Goal: Task Accomplishment & Management: Manage account settings

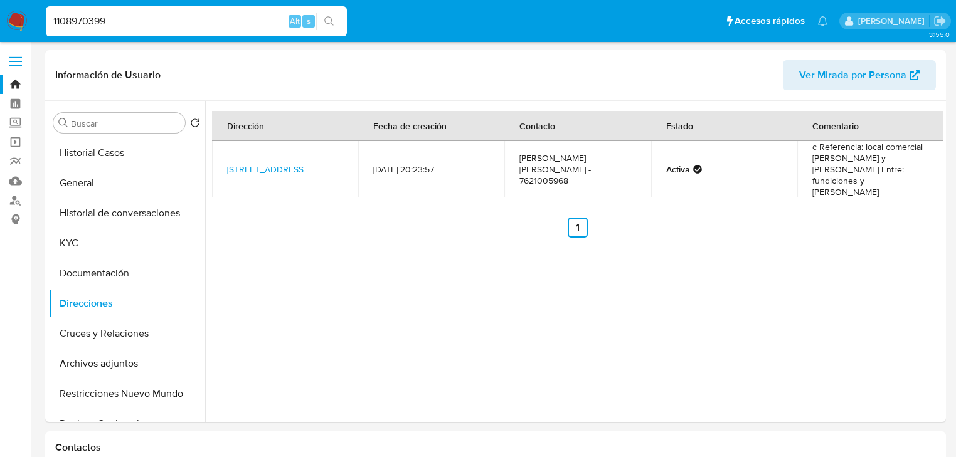
click at [323, 19] on button "search-icon" at bounding box center [329, 22] width 26 height 18
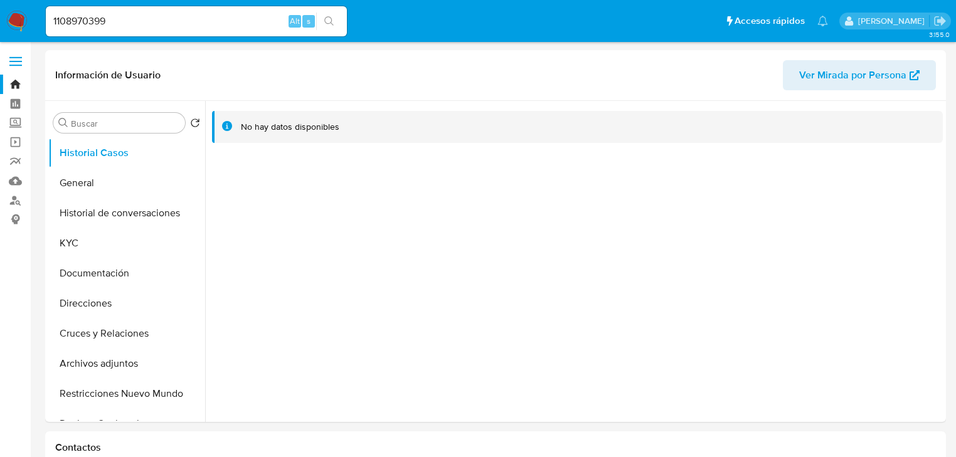
select select "10"
drag, startPoint x: 77, startPoint y: 191, endPoint x: 68, endPoint y: 190, distance: 8.9
click at [77, 190] on button "General" at bounding box center [121, 183] width 147 height 30
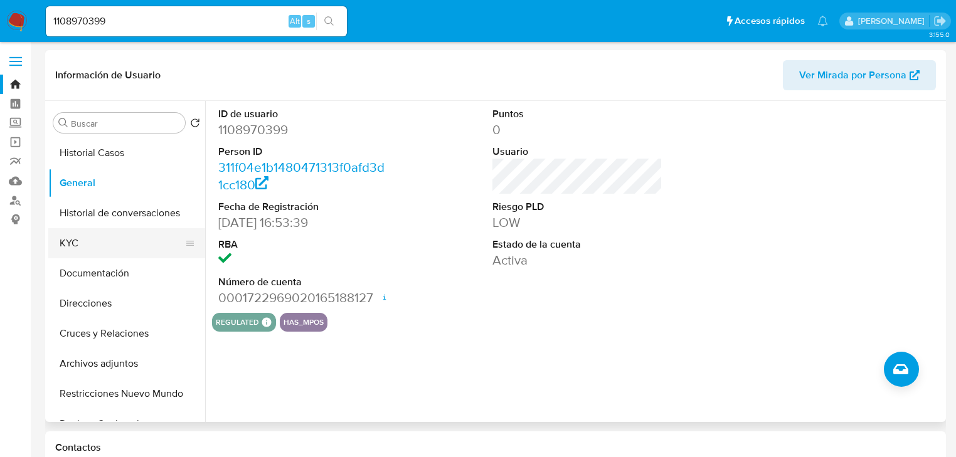
click at [80, 237] on button "KYC" at bounding box center [121, 243] width 147 height 30
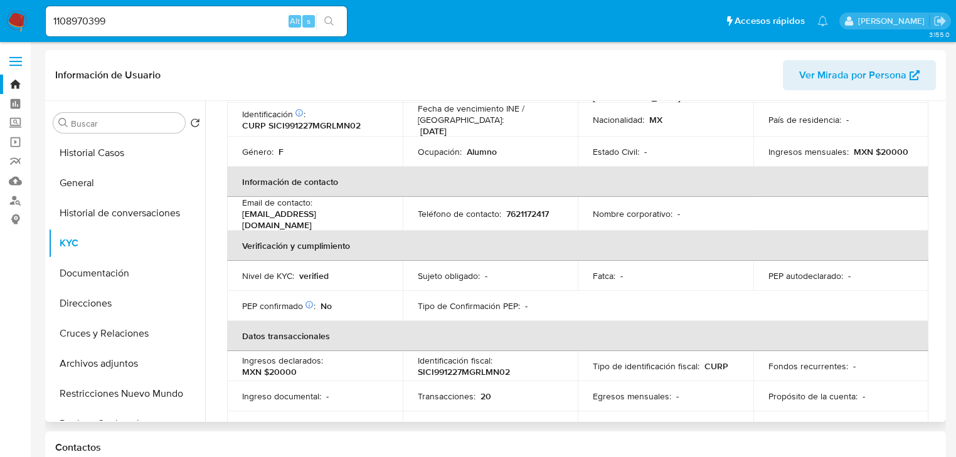
scroll to position [40, 0]
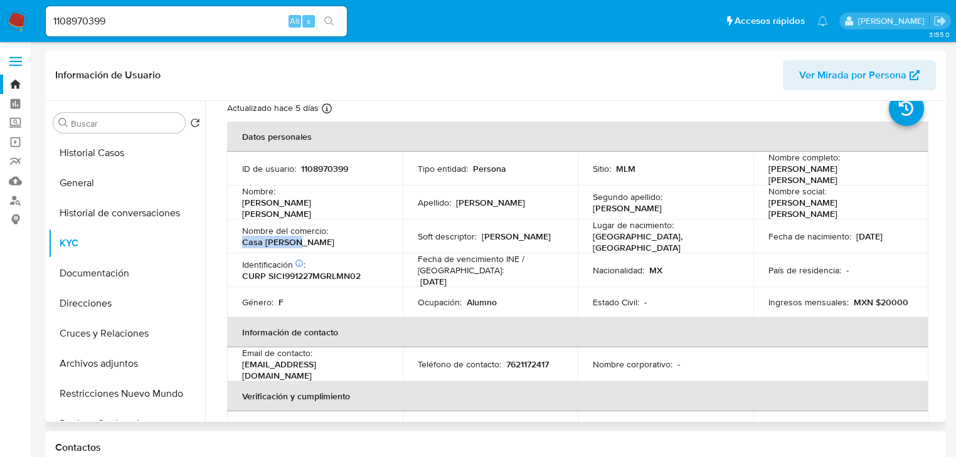
drag, startPoint x: 245, startPoint y: 231, endPoint x: 324, endPoint y: 233, distance: 79.7
click at [324, 233] on div "Nombre del comercio : Casa macario" at bounding box center [315, 236] width 146 height 23
copy p "Casa macario"
drag, startPoint x: 126, startPoint y: 19, endPoint x: 10, endPoint y: 12, distance: 116.3
click at [10, 12] on nav "Pausado Ver notificaciones 1108970399 Alt s Accesos rápidos Presiona las siguie…" at bounding box center [478, 21] width 956 height 42
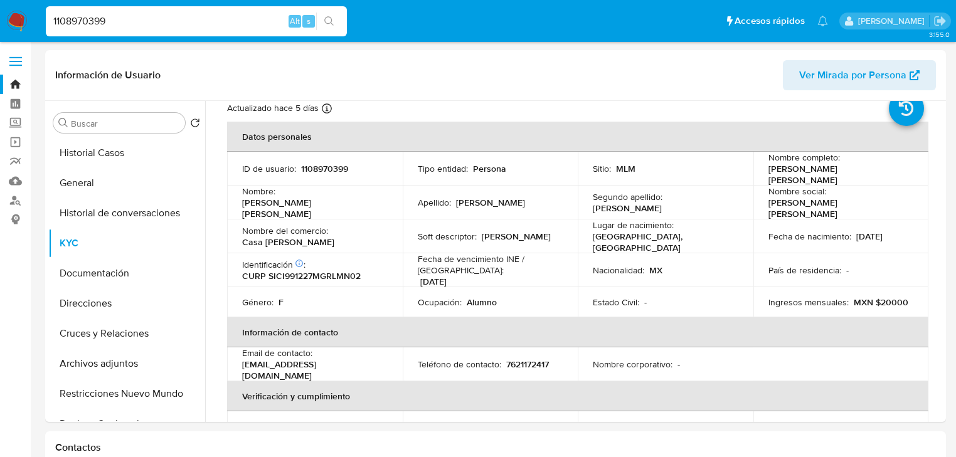
paste input "08145330"
type input "108145330"
click at [314, 19] on div "s" at bounding box center [308, 21] width 13 height 13
click at [321, 19] on div "108145330 Alt s" at bounding box center [196, 21] width 301 height 35
click at [332, 18] on icon "search-icon" at bounding box center [329, 21] width 10 height 10
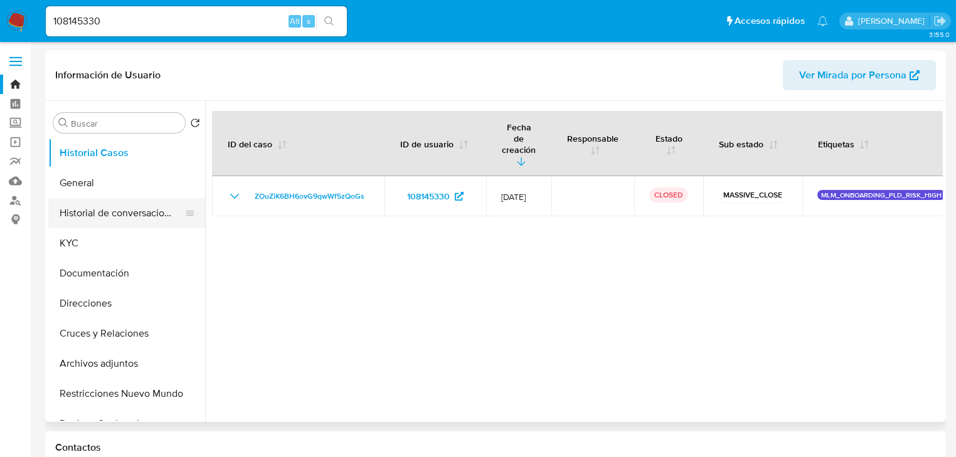
select select "10"
click at [82, 250] on button "KYC" at bounding box center [121, 243] width 147 height 30
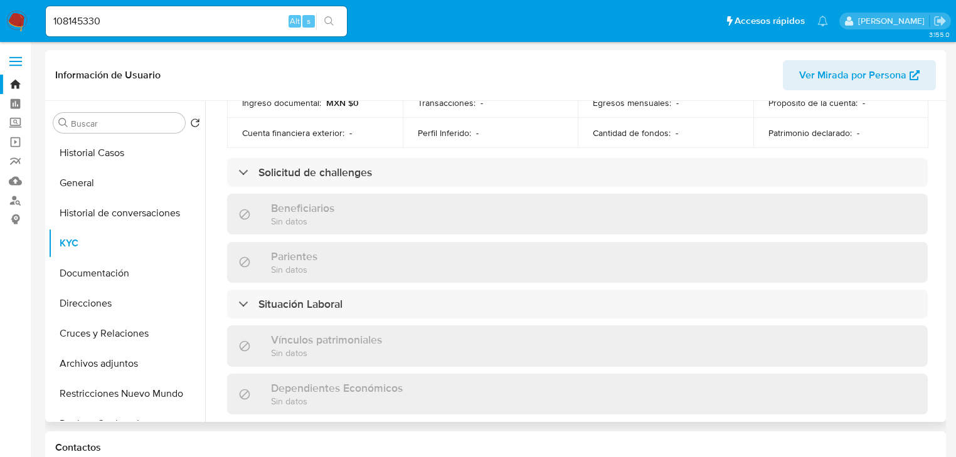
scroll to position [780, 0]
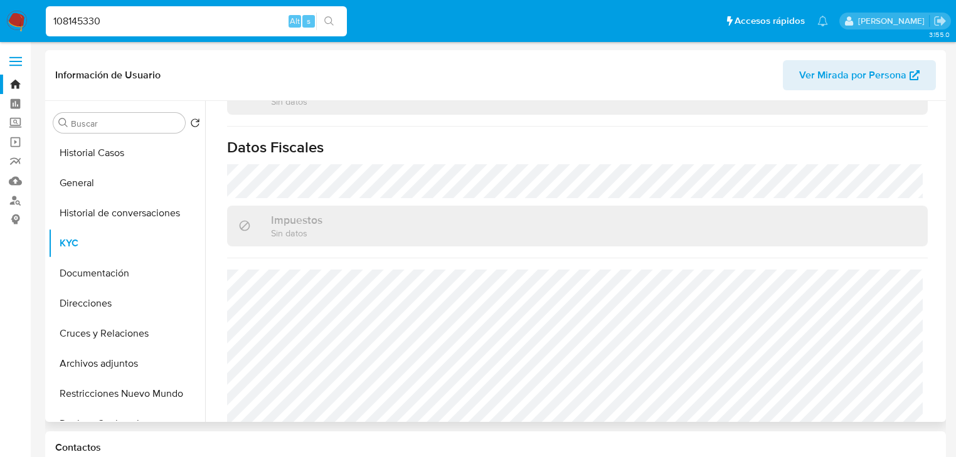
paste input "2094600355"
type input "2094600355"
click at [326, 23] on icon "search-icon" at bounding box center [329, 21] width 10 height 10
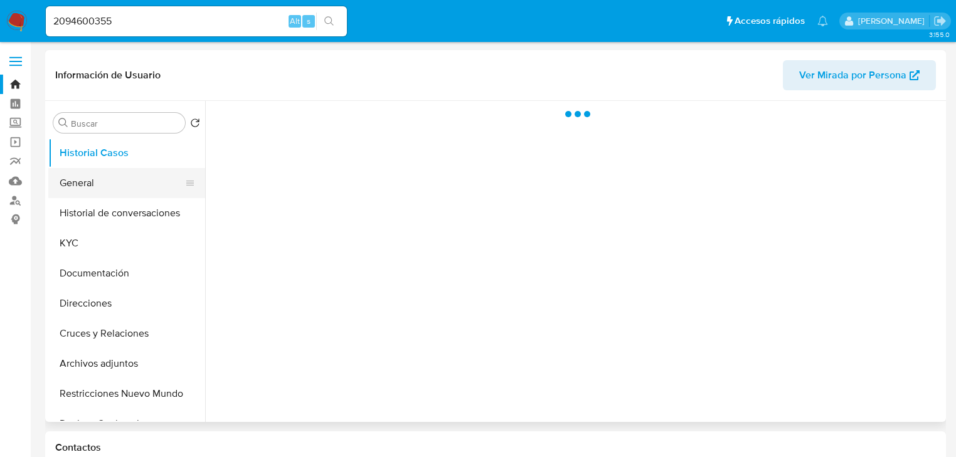
click at [93, 183] on button "General" at bounding box center [121, 183] width 147 height 30
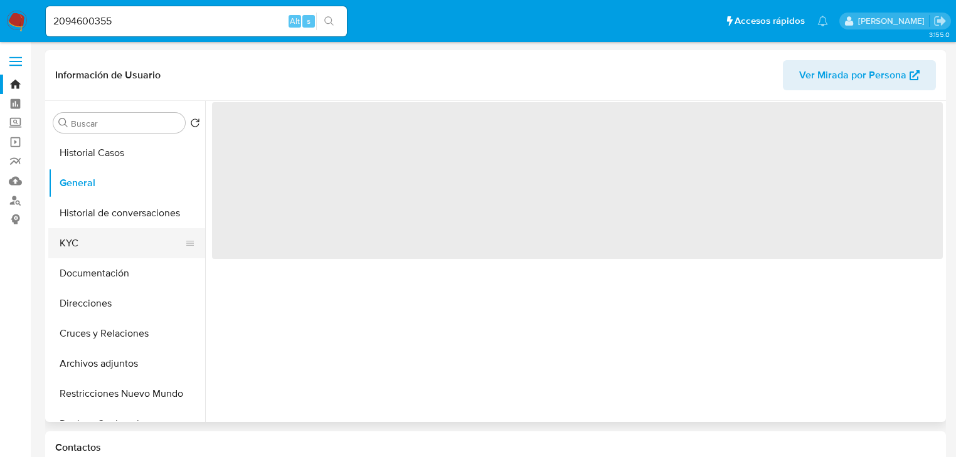
select select "10"
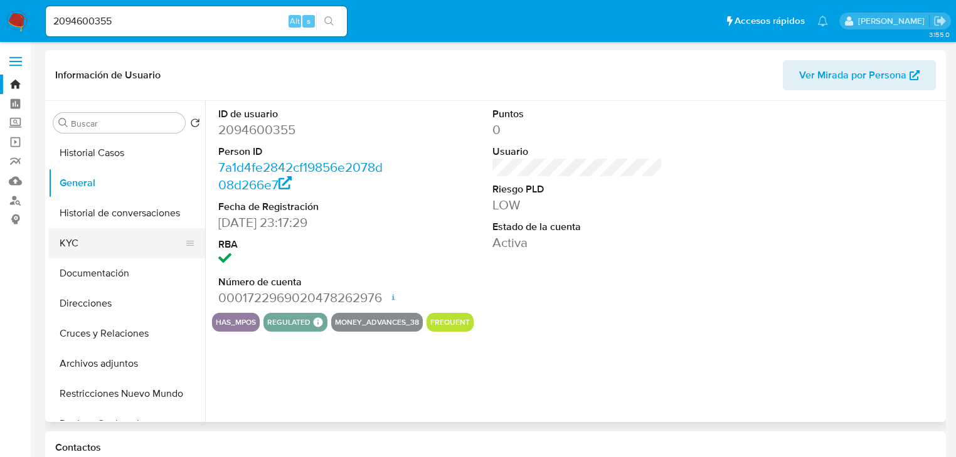
click at [81, 243] on button "KYC" at bounding box center [121, 243] width 147 height 30
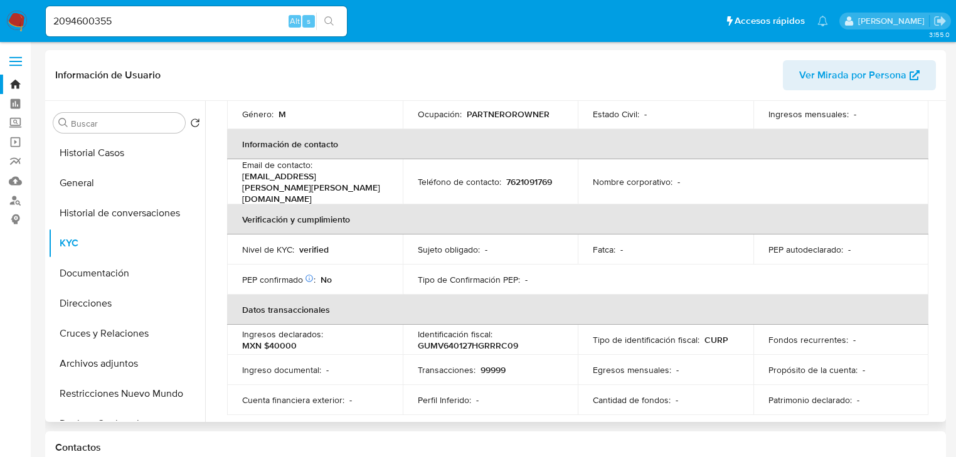
scroll to position [40, 0]
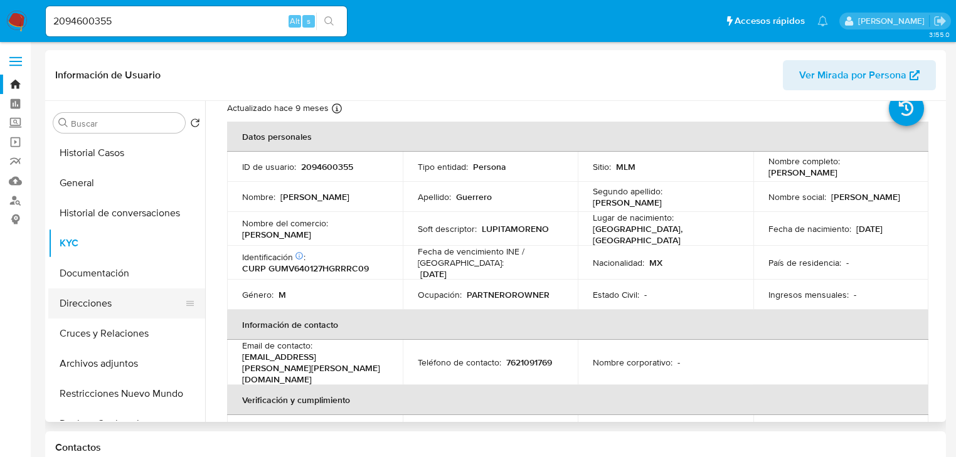
click at [104, 310] on button "Direcciones" at bounding box center [121, 304] width 147 height 30
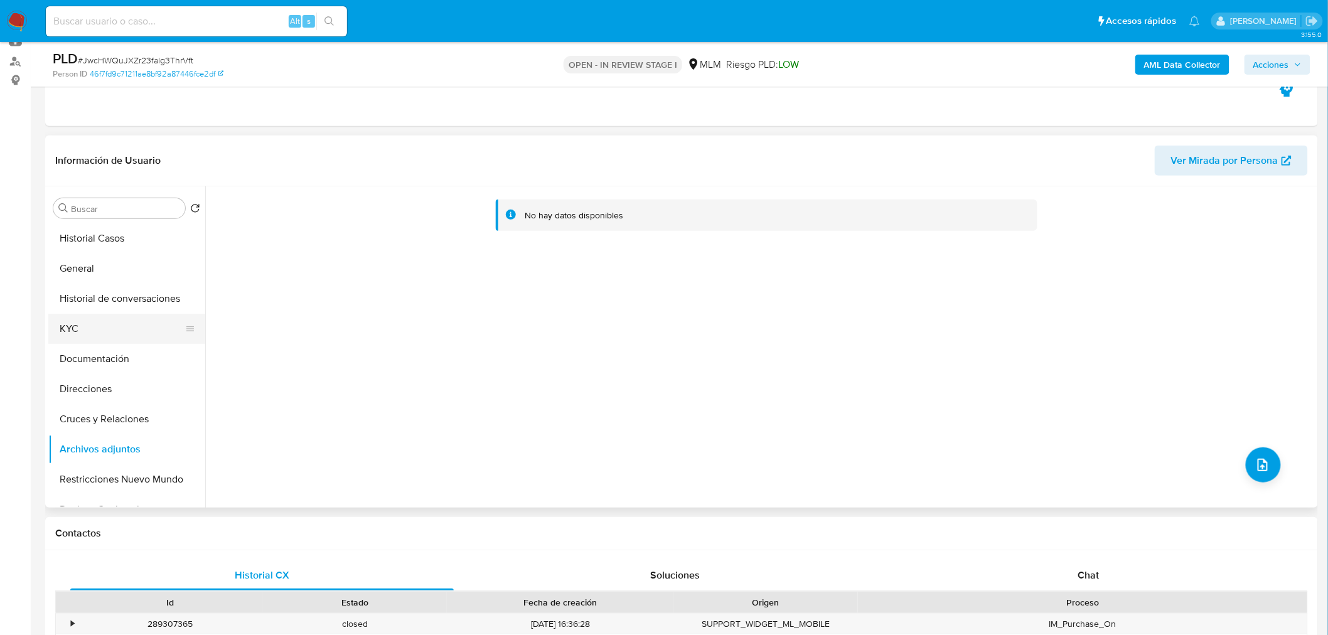
drag, startPoint x: 104, startPoint y: 291, endPoint x: 117, endPoint y: 341, distance: 51.3
click at [104, 291] on button "Historial de conversaciones" at bounding box center [126, 299] width 157 height 30
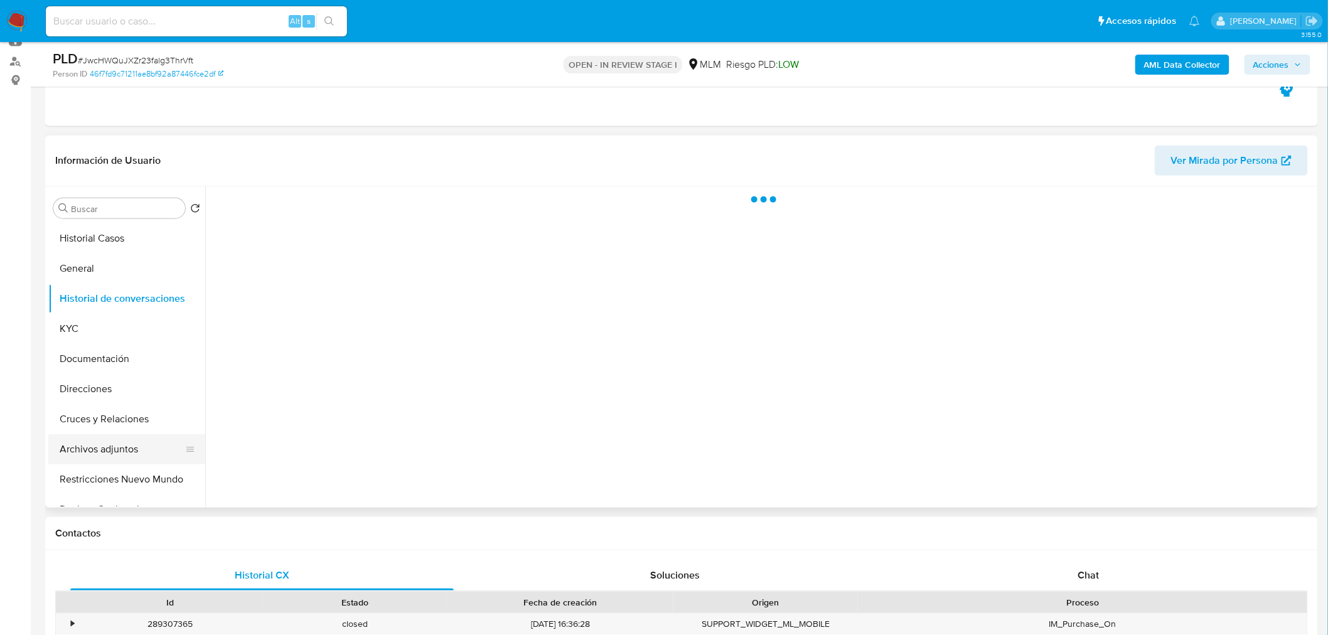
click at [111, 454] on button "Archivos adjuntos" at bounding box center [121, 449] width 147 height 30
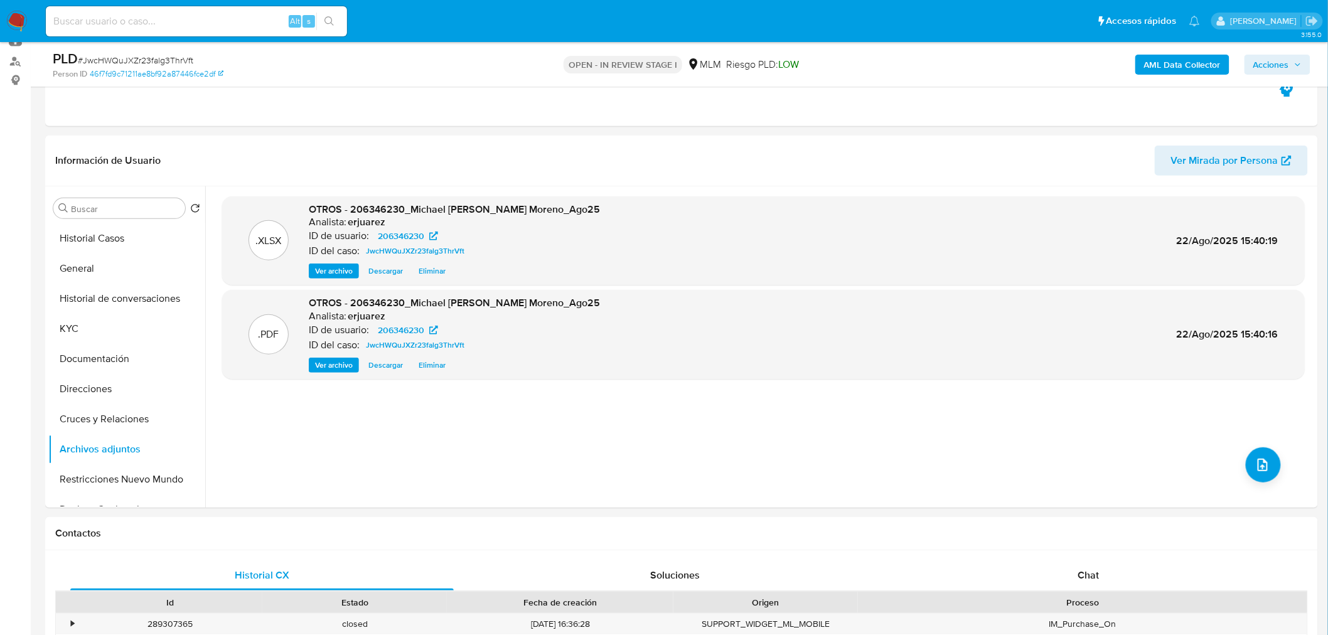
click at [1275, 68] on span "Acciones" at bounding box center [1271, 65] width 36 height 20
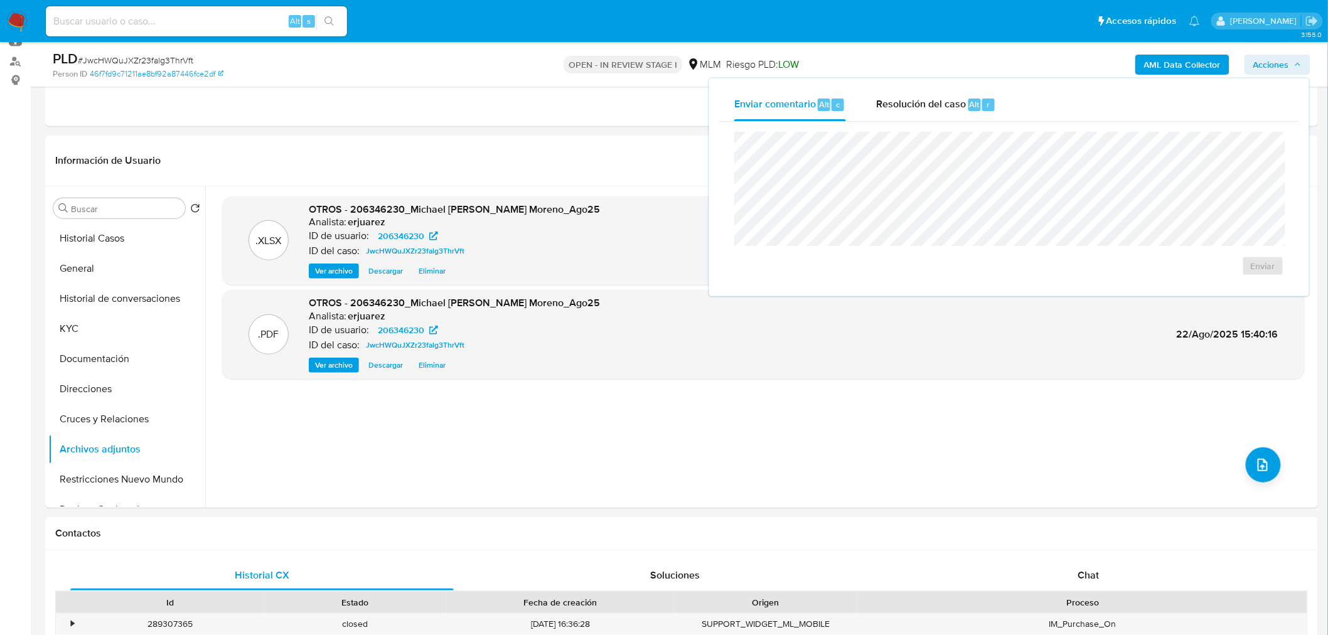
drag, startPoint x: 916, startPoint y: 104, endPoint x: 911, endPoint y: 121, distance: 17.7
click at [917, 104] on span "Resolución del caso" at bounding box center [921, 104] width 90 height 14
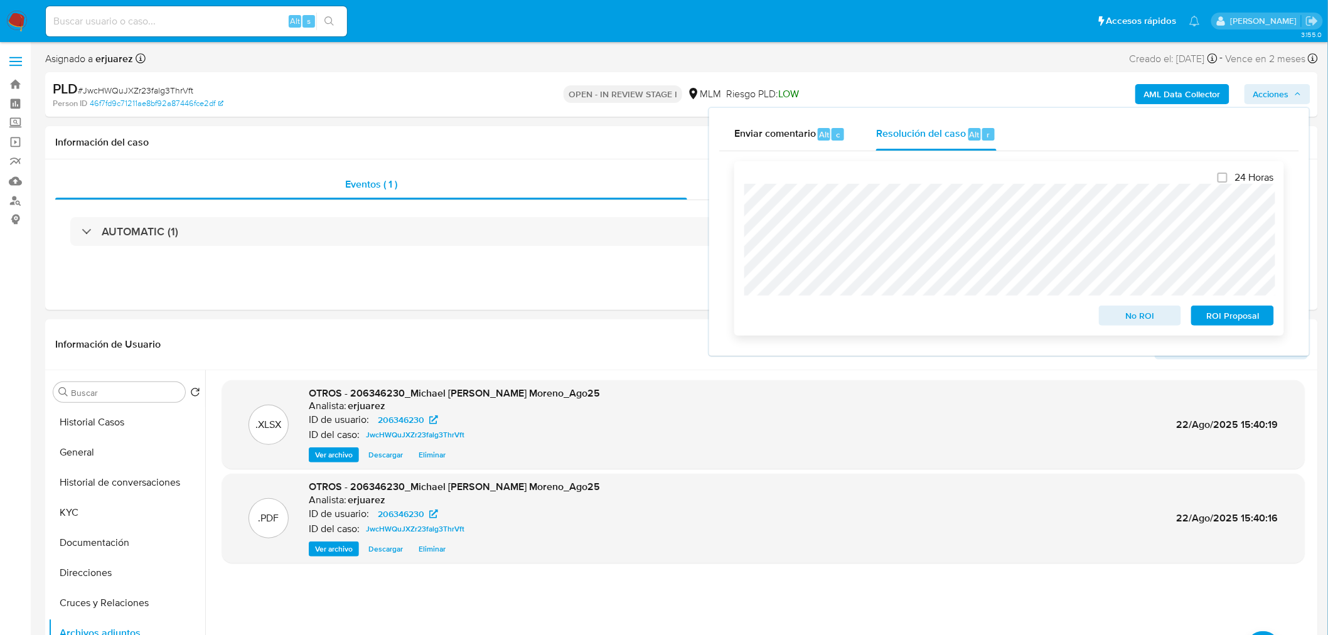
click at [738, 242] on div "24 Horas No ROI ROI Proposal" at bounding box center [1009, 248] width 550 height 174
click at [1143, 319] on span "No ROI" at bounding box center [1140, 316] width 65 height 18
click at [449, 289] on div "Eventos ( 1 ) Acciones AUTOMATIC (1)" at bounding box center [681, 234] width 1273 height 151
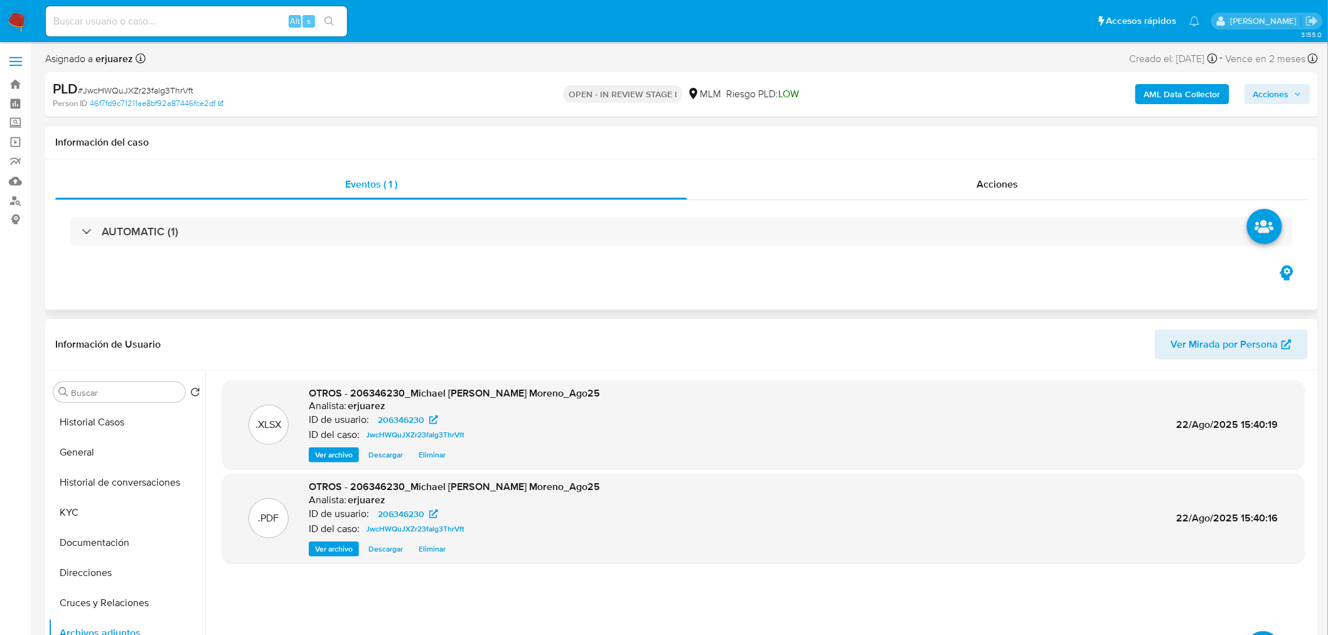
click at [789, 203] on div "AUTOMATIC (1)" at bounding box center [681, 231] width 1253 height 63
click at [793, 186] on div "Acciones" at bounding box center [997, 184] width 621 height 30
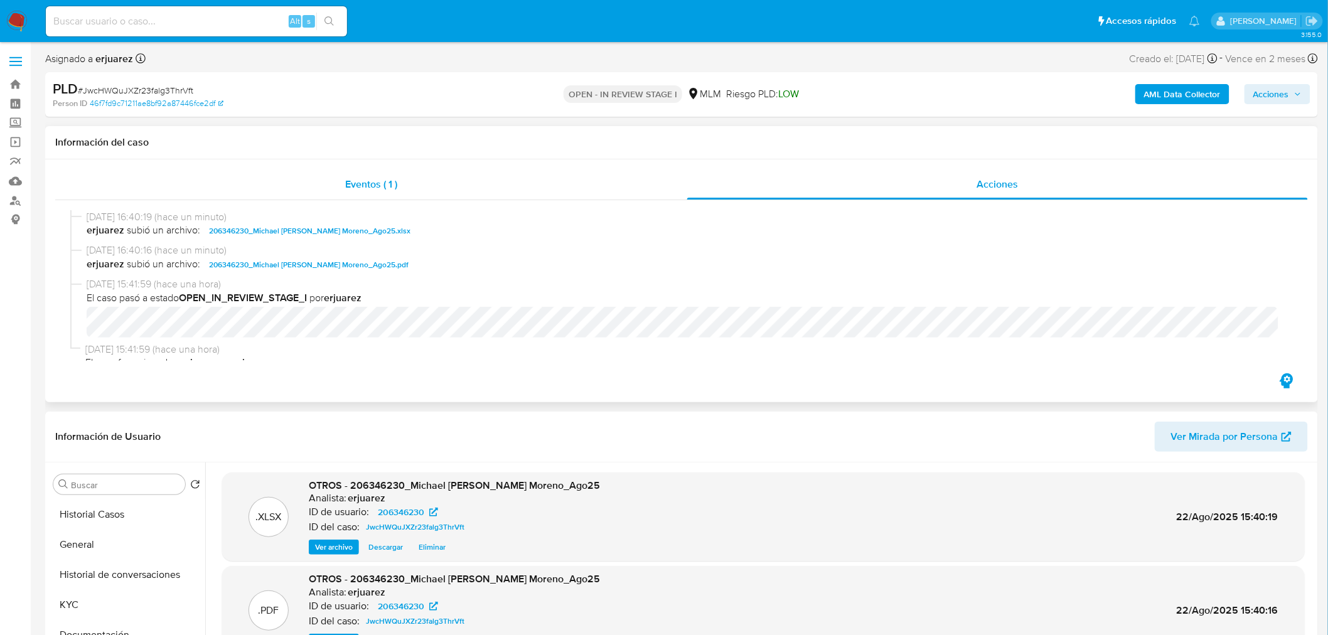
drag, startPoint x: 331, startPoint y: 190, endPoint x: 371, endPoint y: 196, distance: 40.0
click at [333, 190] on div "Eventos ( 1 )" at bounding box center [371, 184] width 632 height 30
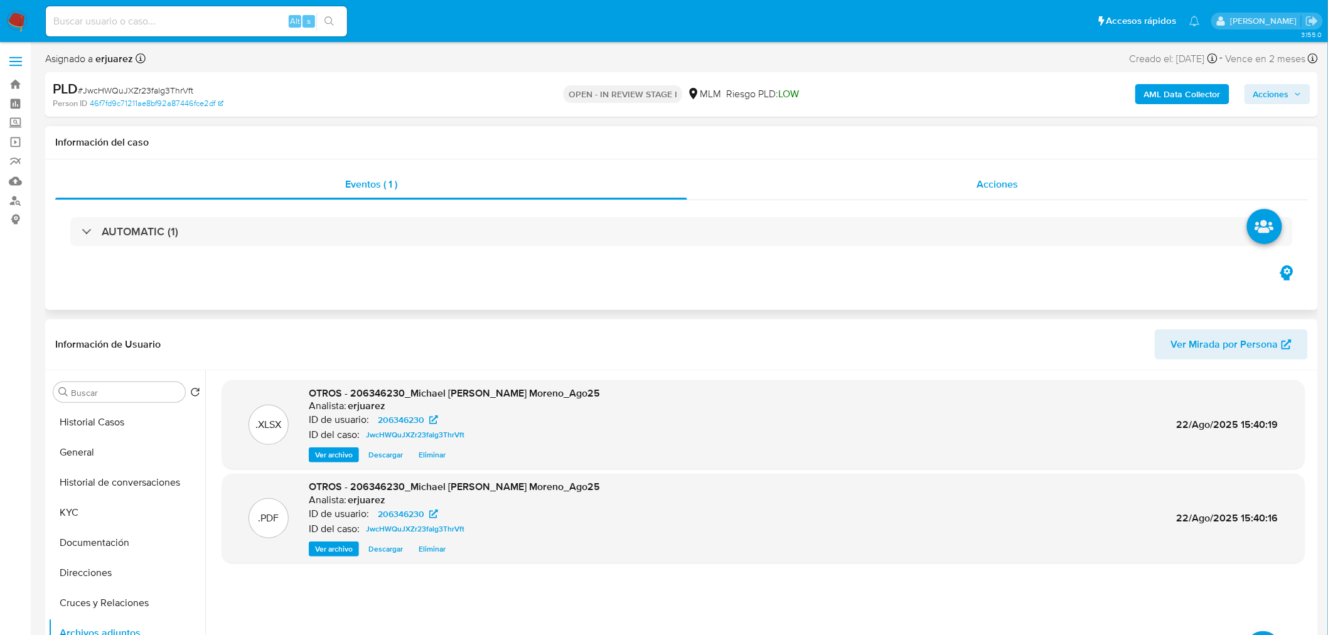
click at [858, 183] on div "Acciones" at bounding box center [997, 184] width 621 height 30
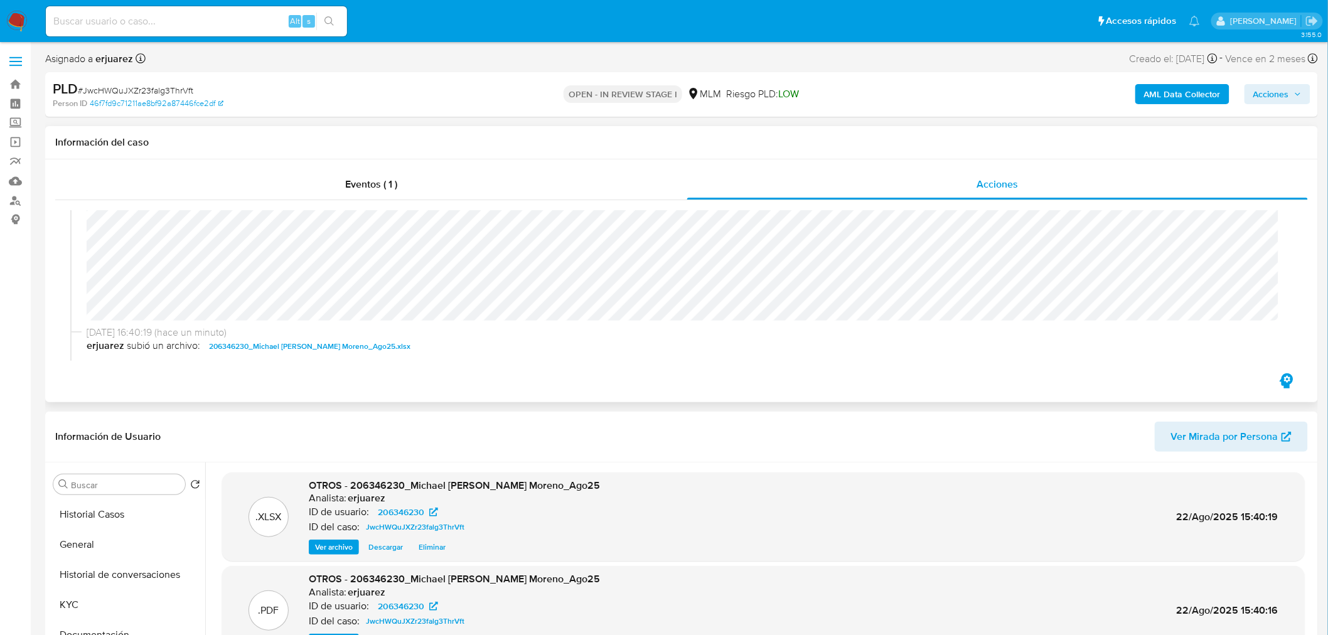
scroll to position [209, 0]
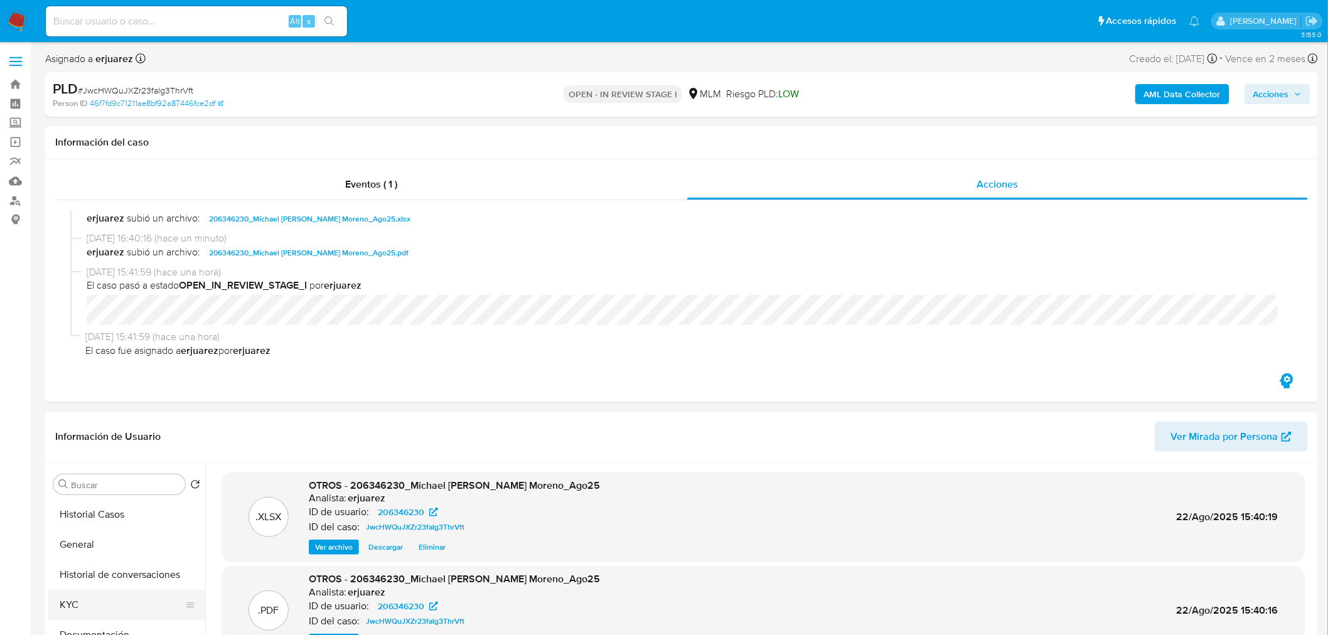
drag, startPoint x: 71, startPoint y: 607, endPoint x: 94, endPoint y: 594, distance: 26.4
click at [75, 605] on button "KYC" at bounding box center [121, 605] width 147 height 30
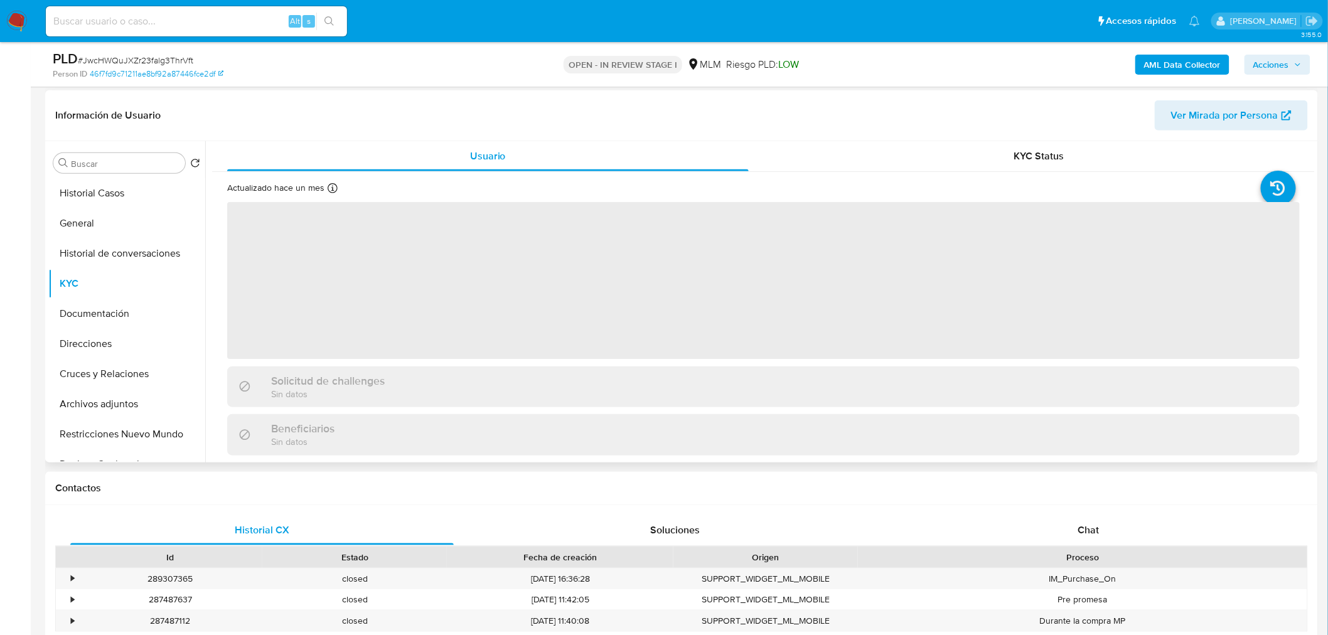
scroll to position [279, 0]
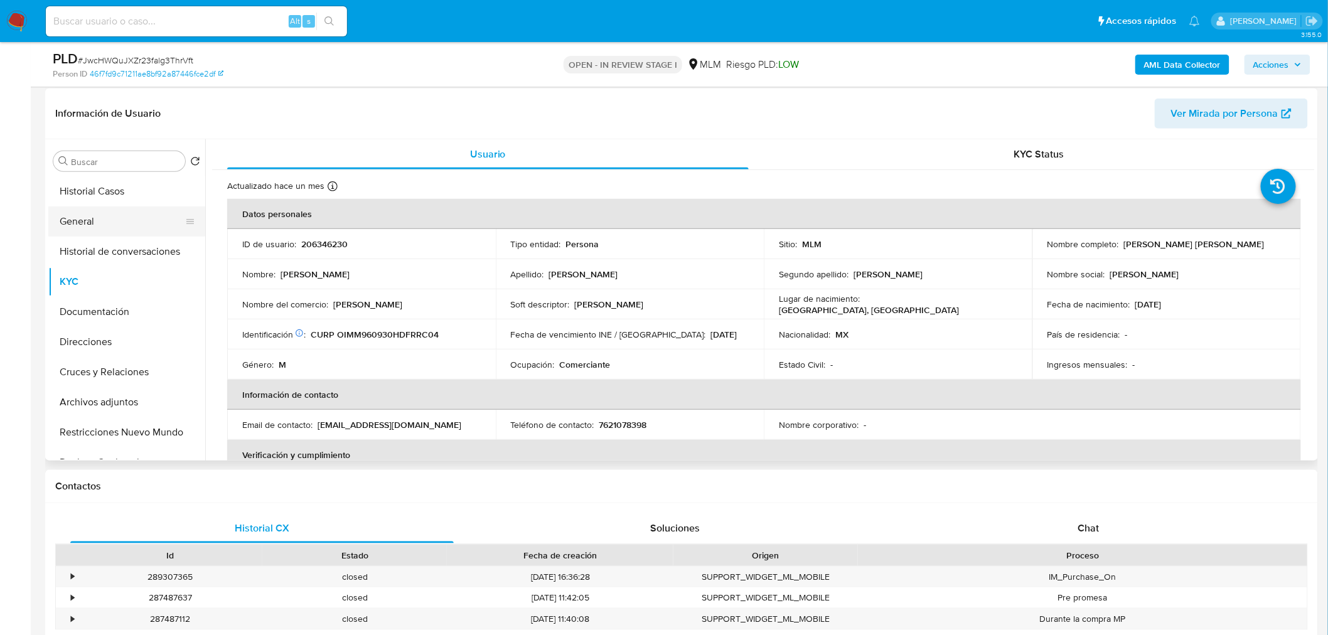
click at [95, 222] on button "General" at bounding box center [121, 221] width 147 height 30
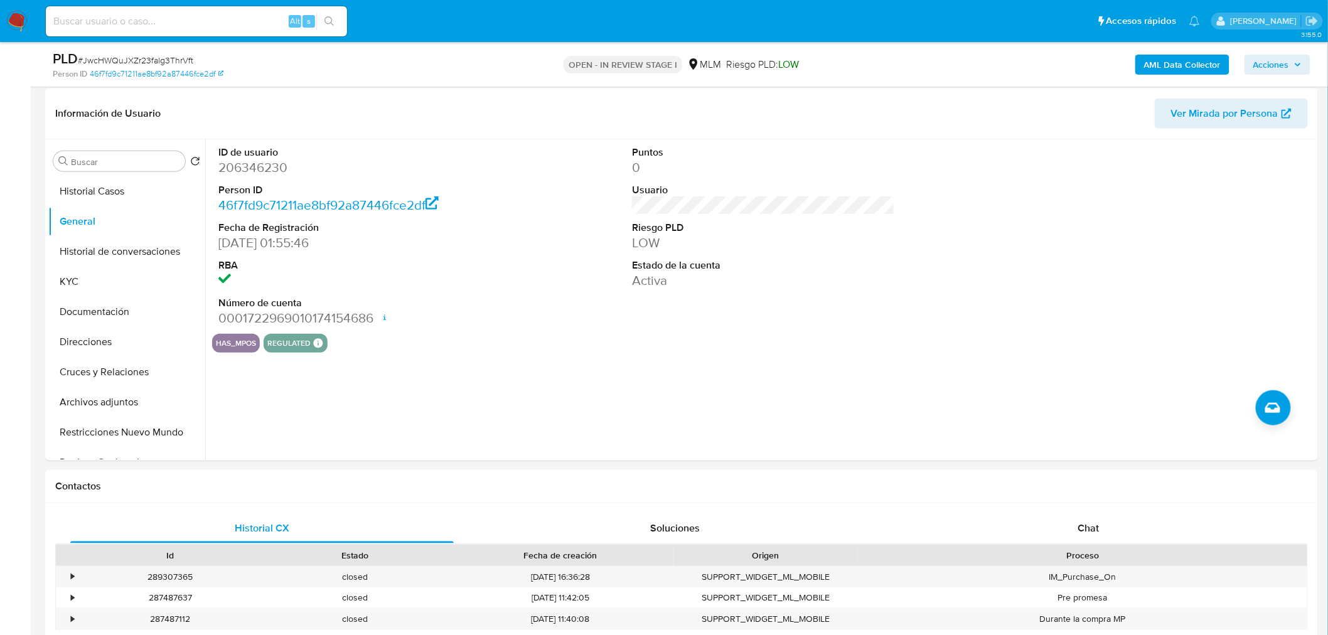
click at [19, 11] on img at bounding box center [16, 21] width 21 height 21
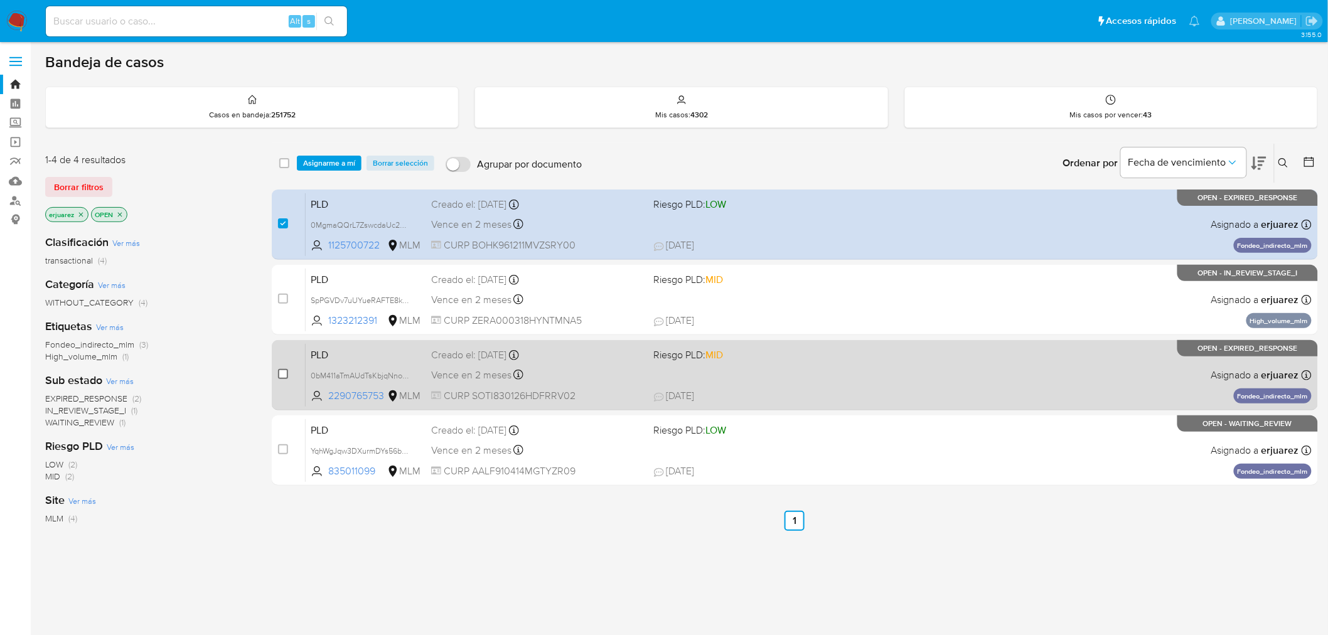
click at [278, 377] on input "checkbox" at bounding box center [283, 374] width 10 height 10
checkbox input "true"
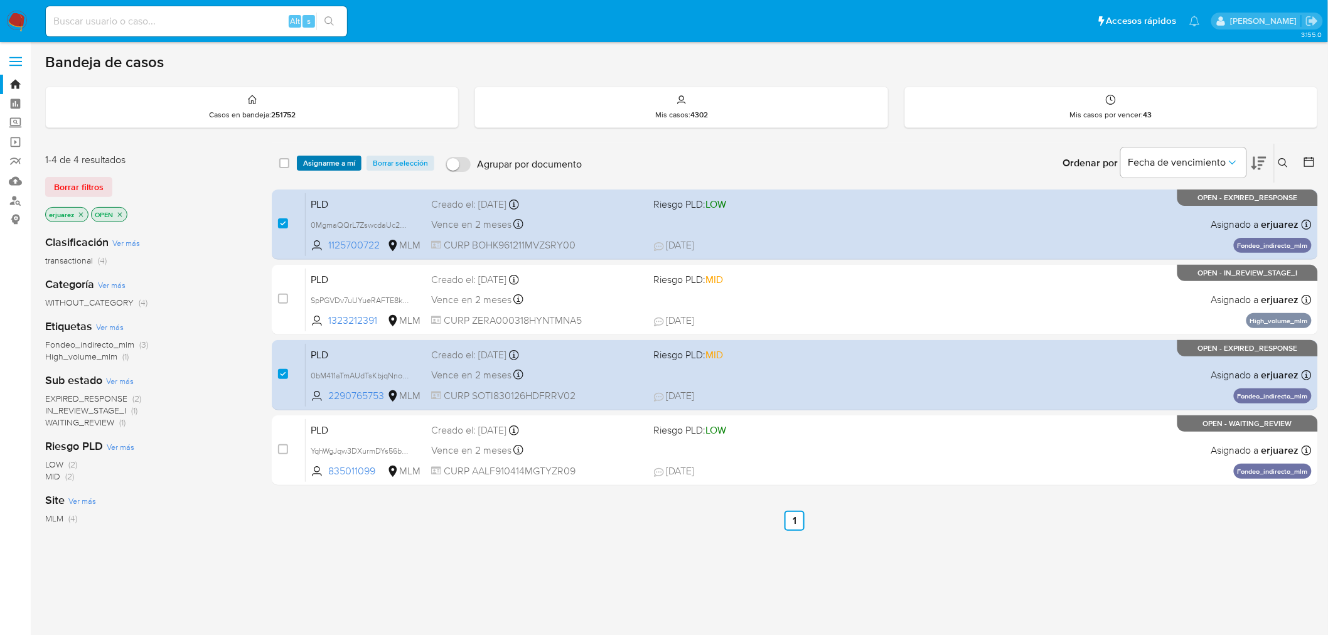
click at [325, 163] on span "Asignarme a mí" at bounding box center [329, 163] width 52 height 13
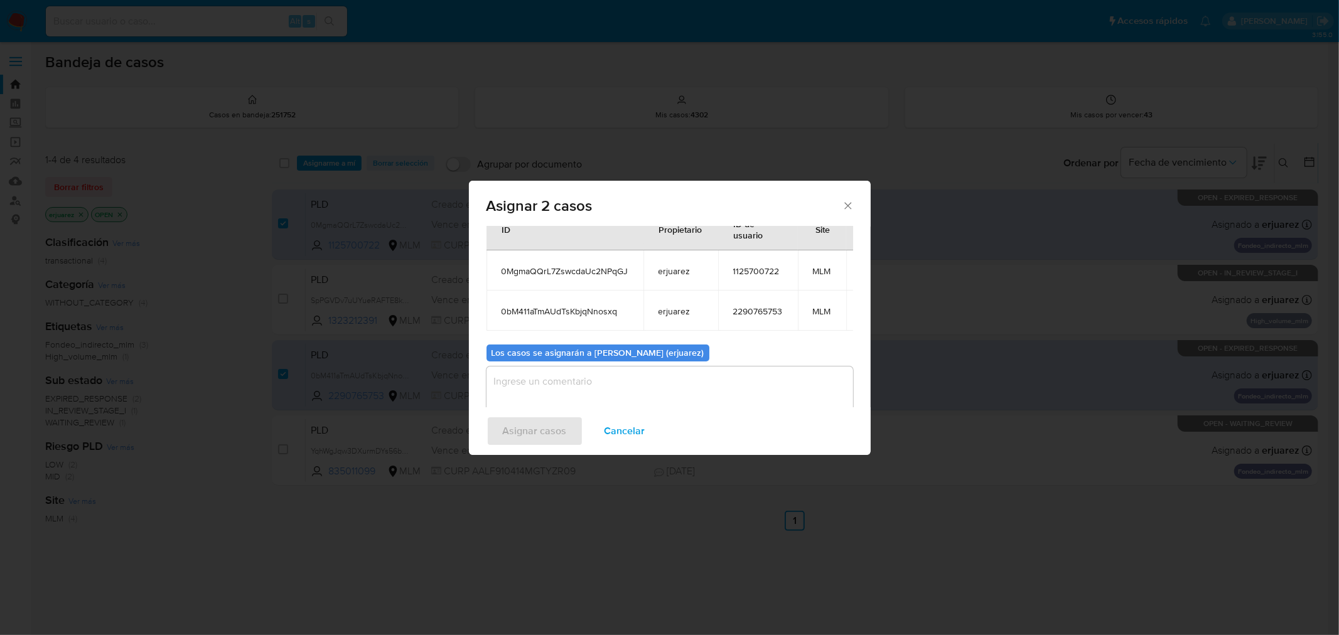
scroll to position [82, 0]
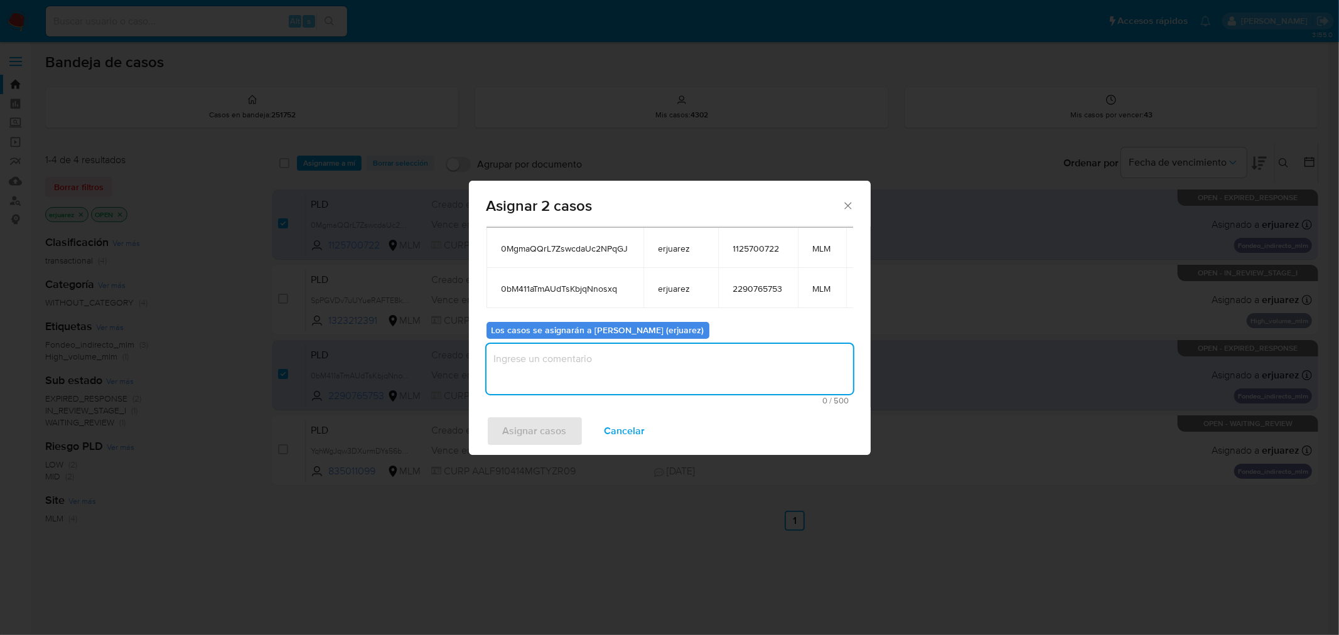
click at [513, 352] on textarea "assign-modal" at bounding box center [669, 369] width 366 height 50
type textarea "epju"
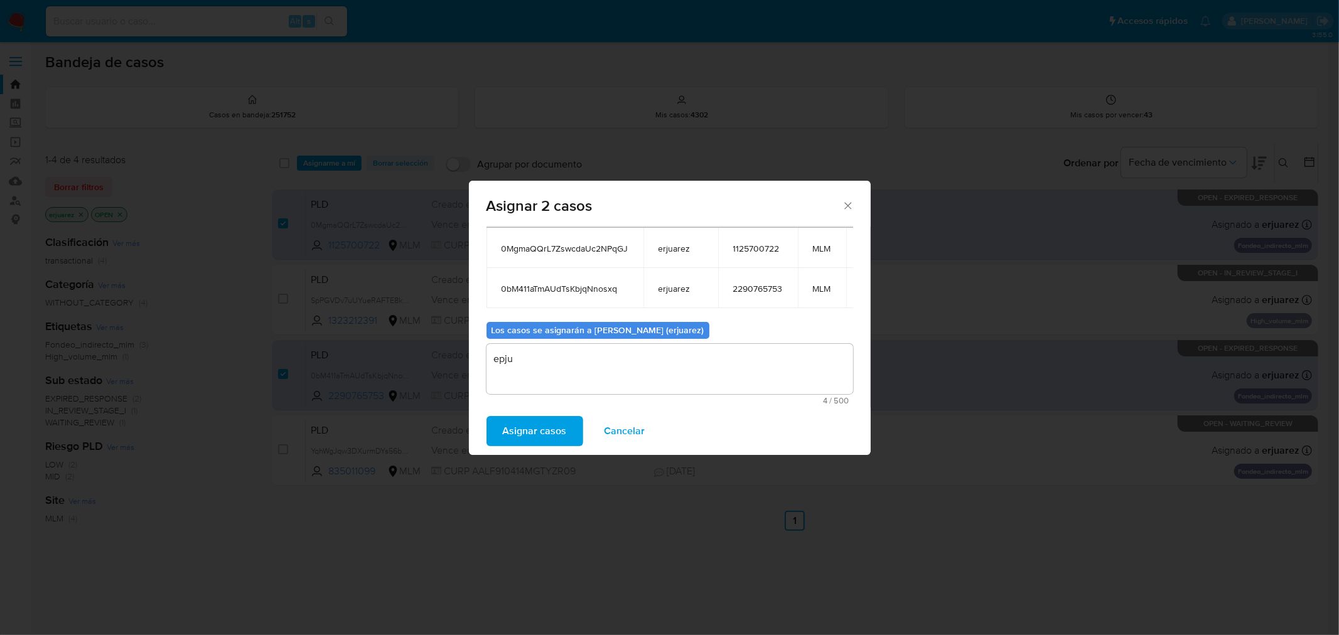
click at [528, 427] on span "Asignar casos" at bounding box center [535, 431] width 64 height 28
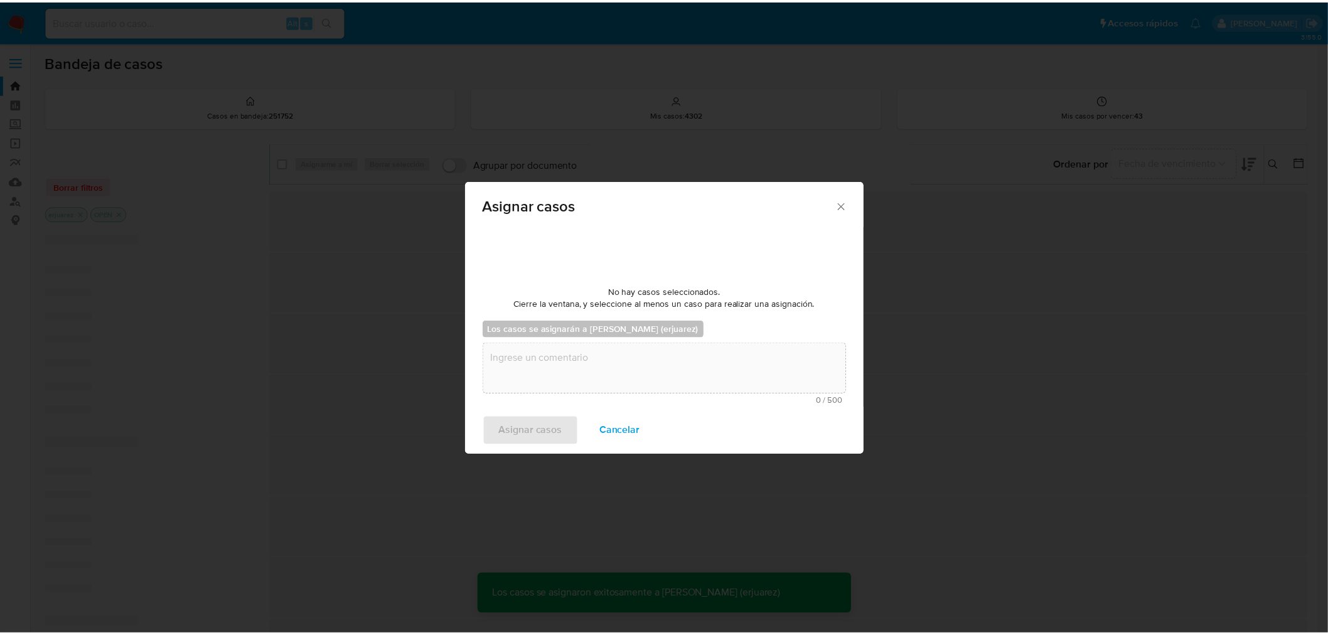
scroll to position [76, 0]
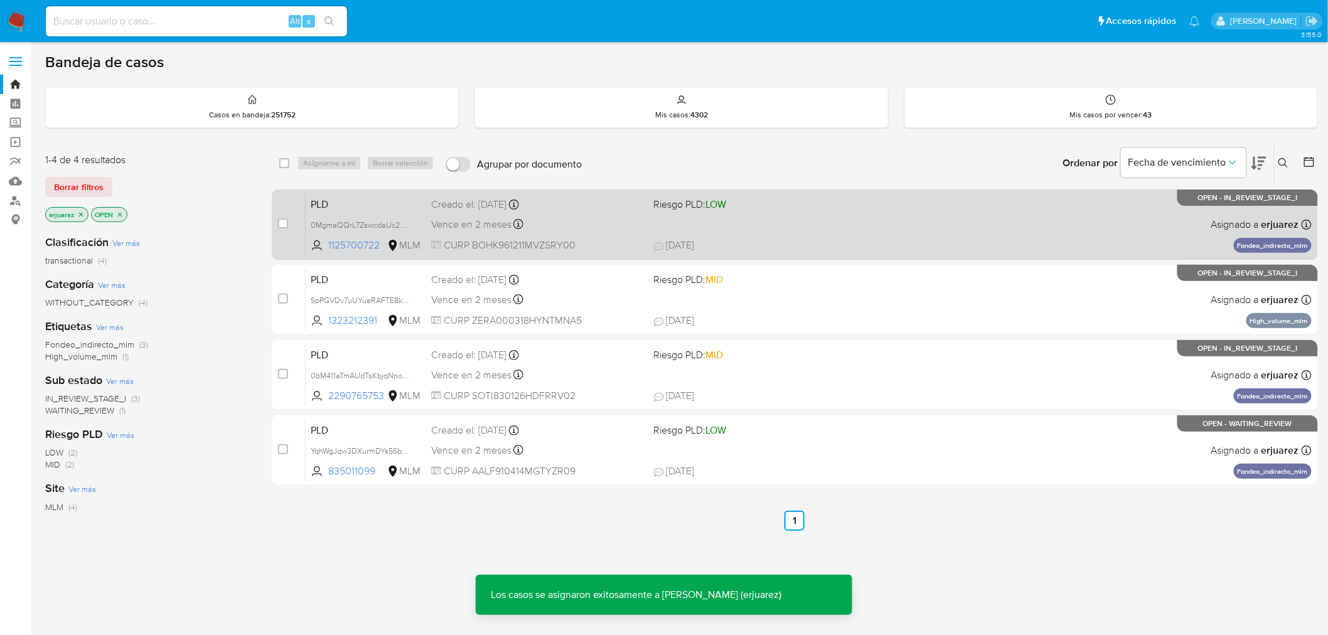
click at [560, 235] on div "PLD 0MgmaQQrL7ZswcdaUc2NPqGJ 1125700722 MLM Riesgo PLD: LOW Creado el: 12/08/20…" at bounding box center [809, 224] width 1006 height 63
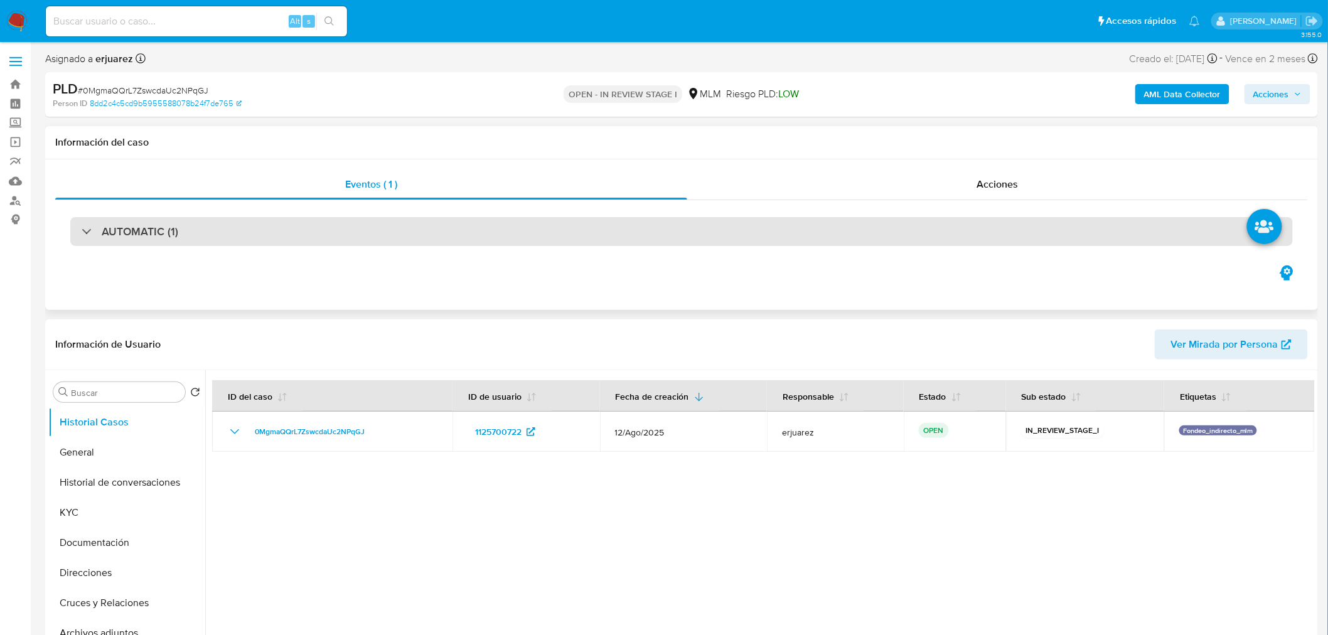
drag, startPoint x: 74, startPoint y: 446, endPoint x: 234, endPoint y: 236, distance: 263.7
click at [78, 444] on button "General" at bounding box center [126, 452] width 157 height 30
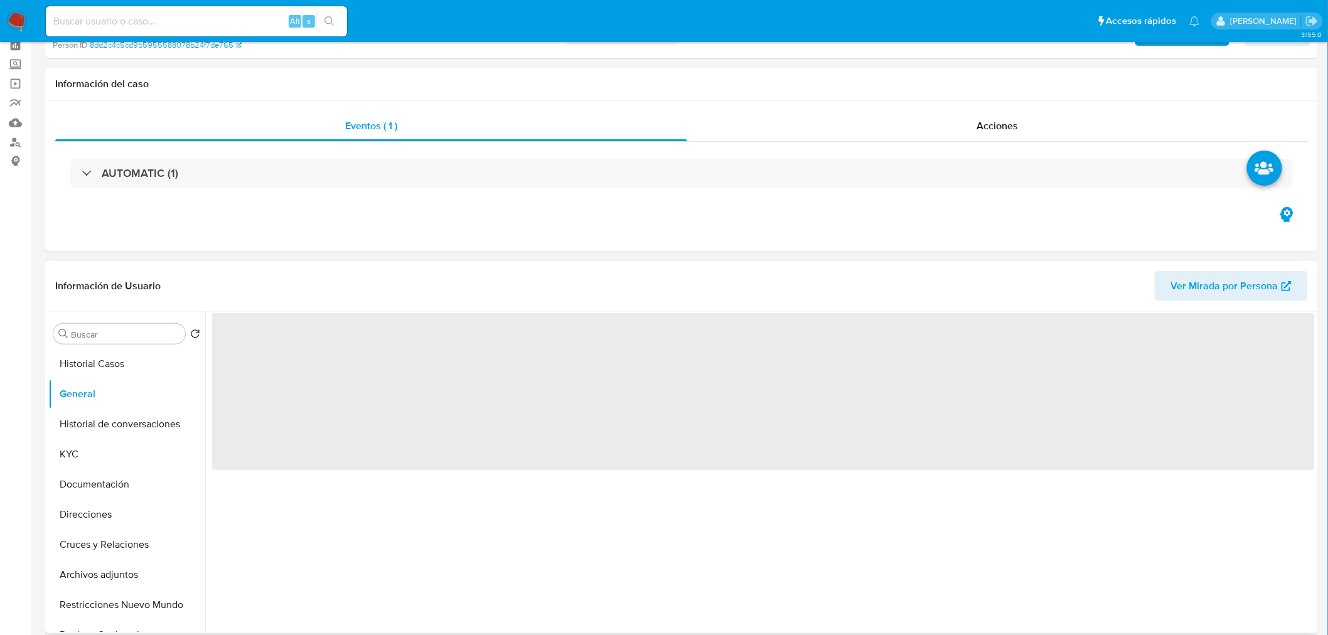
scroll to position [139, 0]
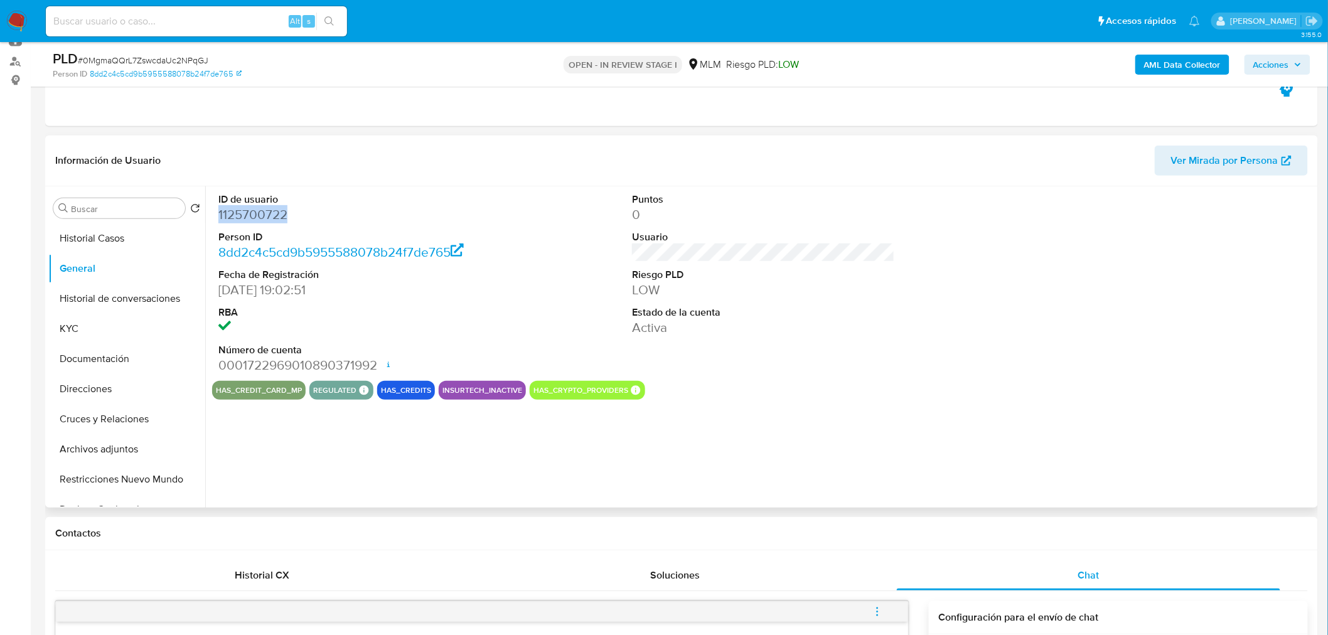
drag, startPoint x: 252, startPoint y: 216, endPoint x: 208, endPoint y: 217, distance: 44.6
click at [208, 217] on div "ID de usuario 1125700722 Person ID 8dd2c4c5cd9b5955588078b24f7de765 Fecha de Re…" at bounding box center [759, 346] width 1109 height 321
copy dd "1125700722"
click at [132, 234] on button "Historial Casos" at bounding box center [121, 238] width 147 height 30
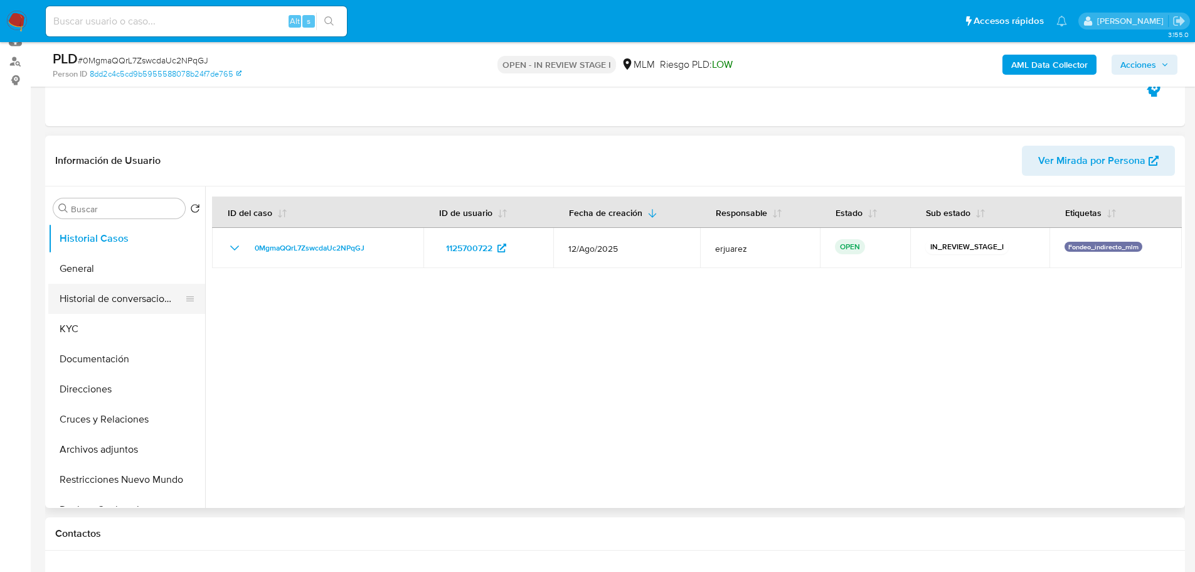
click at [129, 308] on button "Historial de conversaciones" at bounding box center [121, 299] width 147 height 30
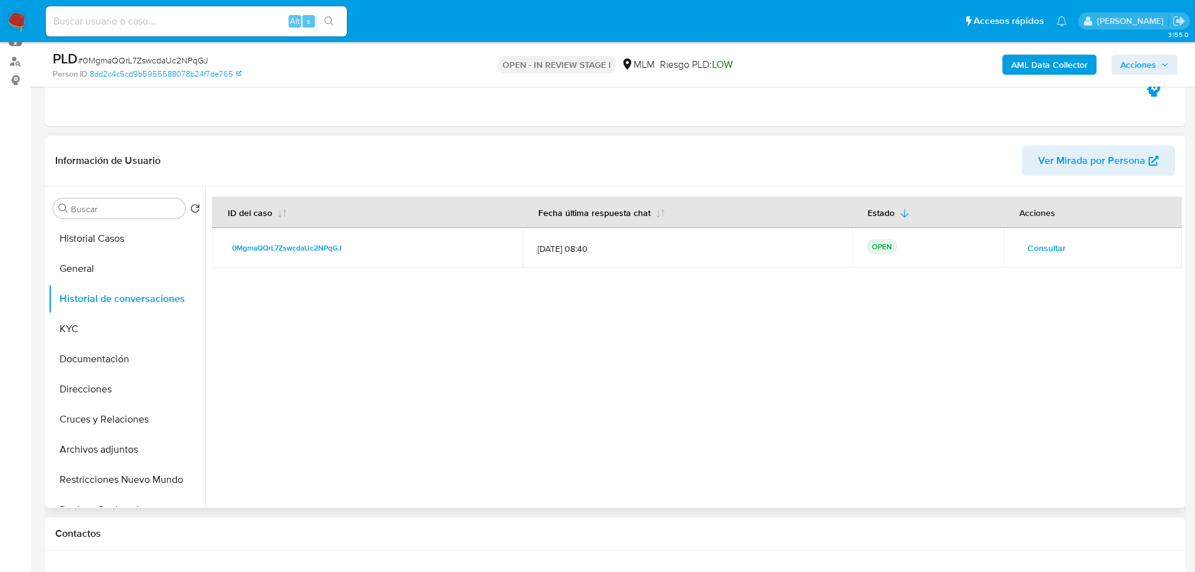
click at [1047, 245] on span "Consultar" at bounding box center [1047, 248] width 38 height 18
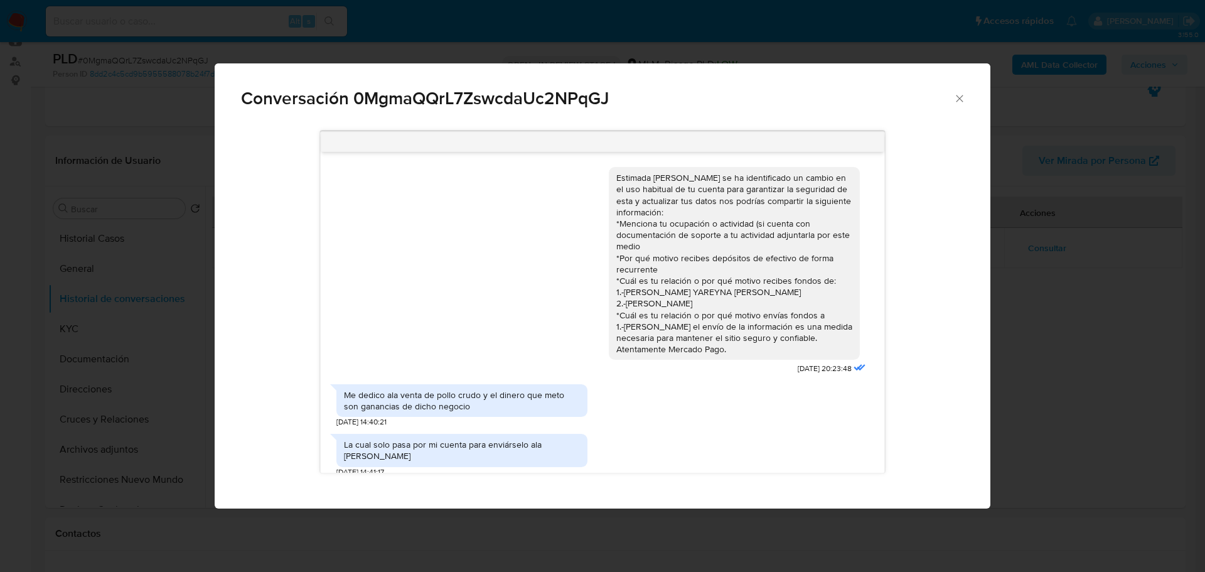
scroll to position [116, 0]
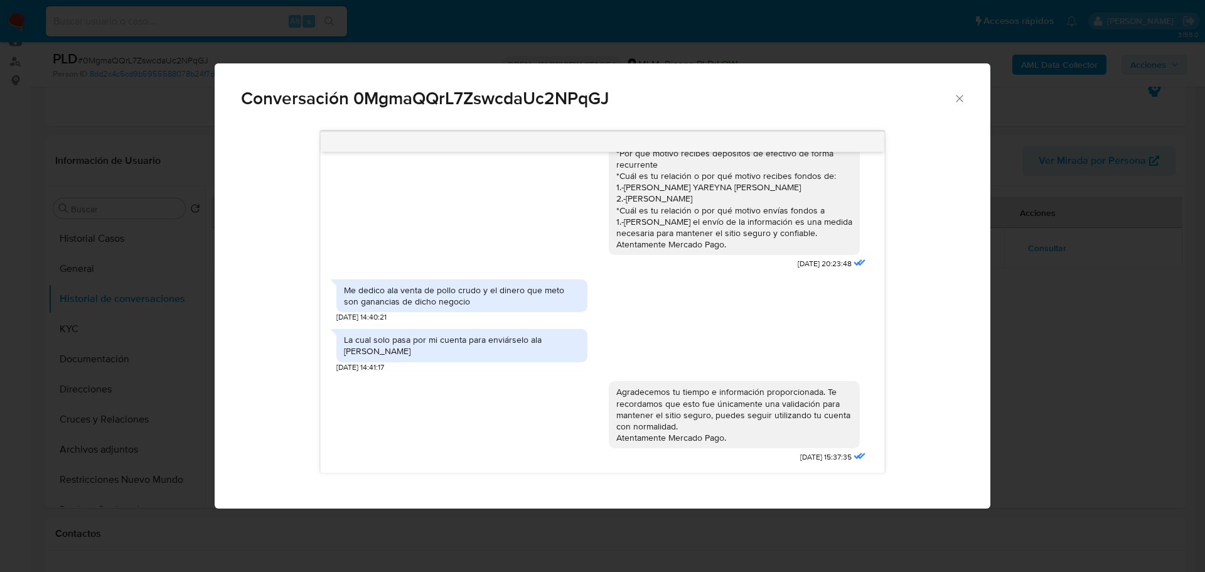
click at [1026, 329] on div "Conversación 0MgmaQQrL7ZswcdaUc2NPqGJ Estimada Keyla se ha identificado un camb…" at bounding box center [602, 286] width 1205 height 572
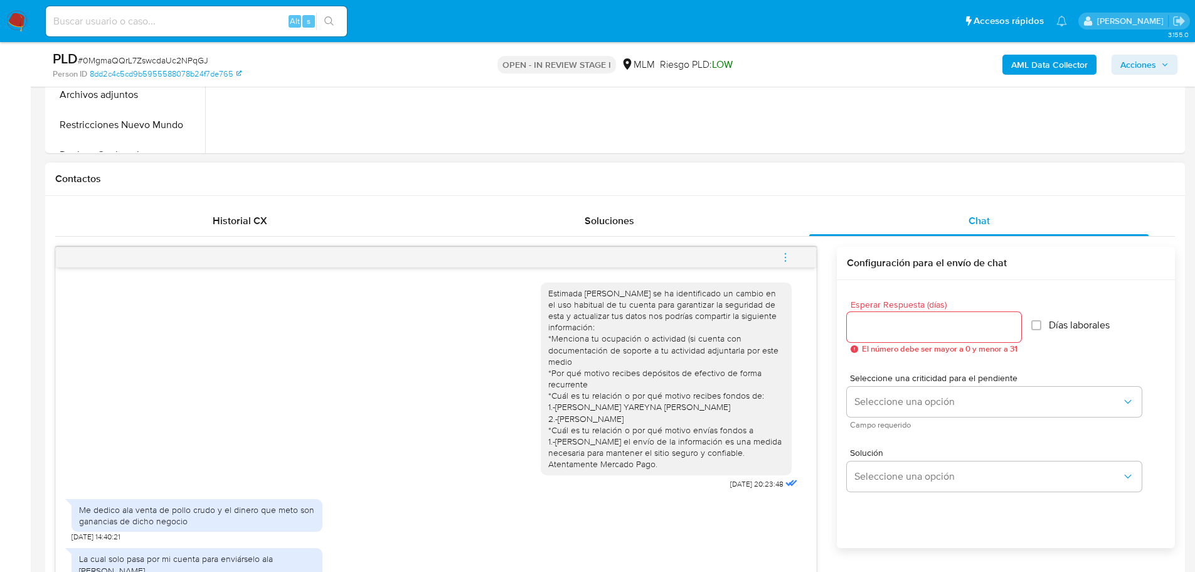
scroll to position [516, 0]
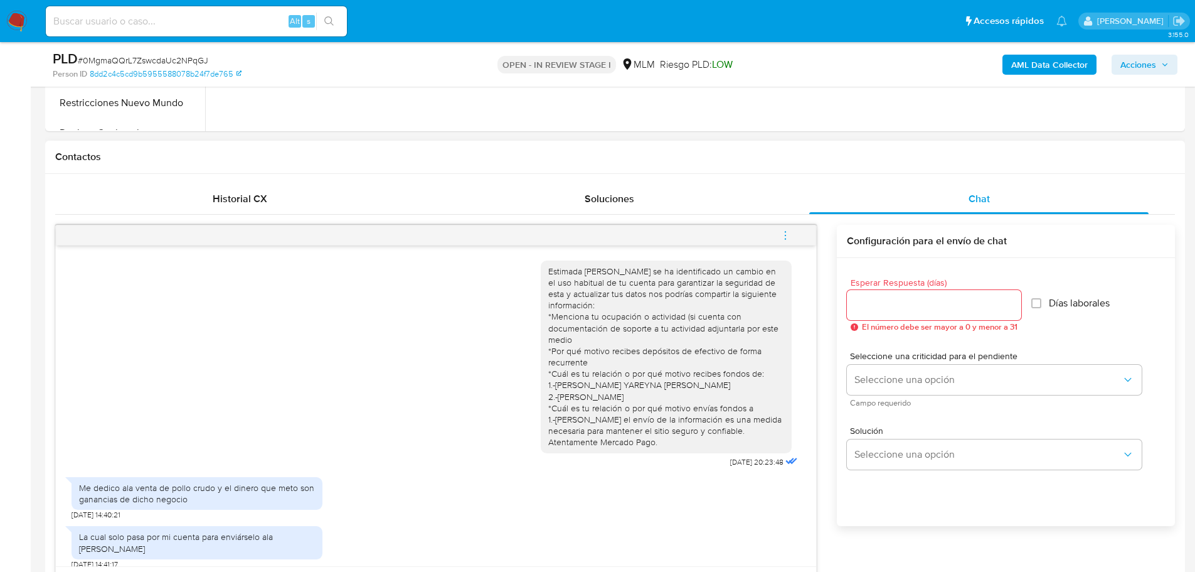
click at [788, 232] on icon "menu-action" at bounding box center [785, 235] width 11 height 11
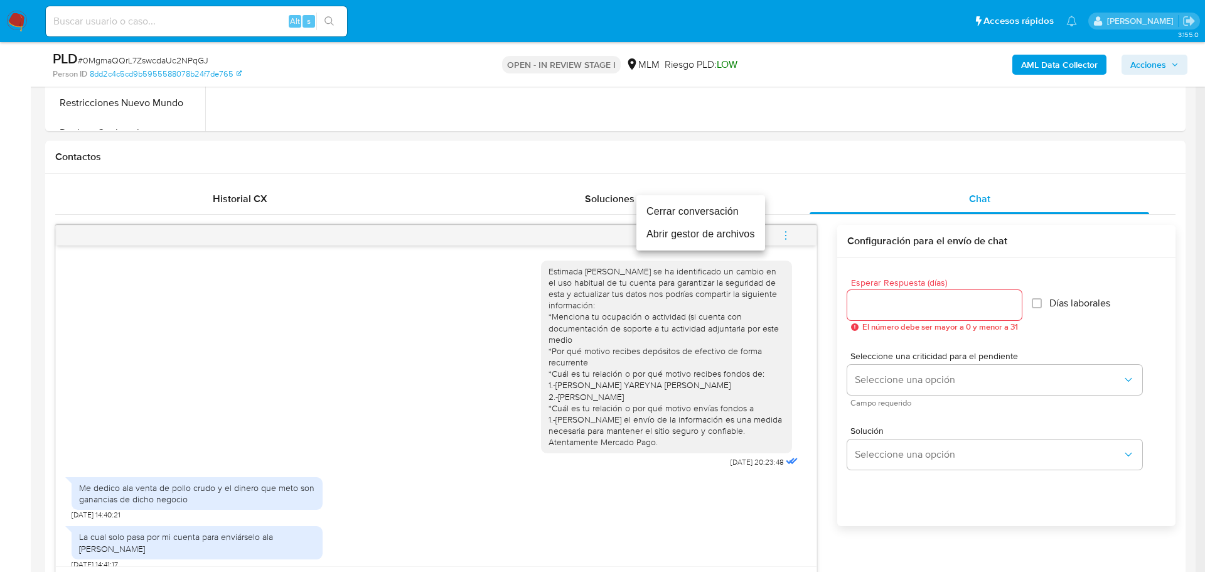
click at [725, 210] on li "Cerrar conversación" at bounding box center [700, 211] width 129 height 23
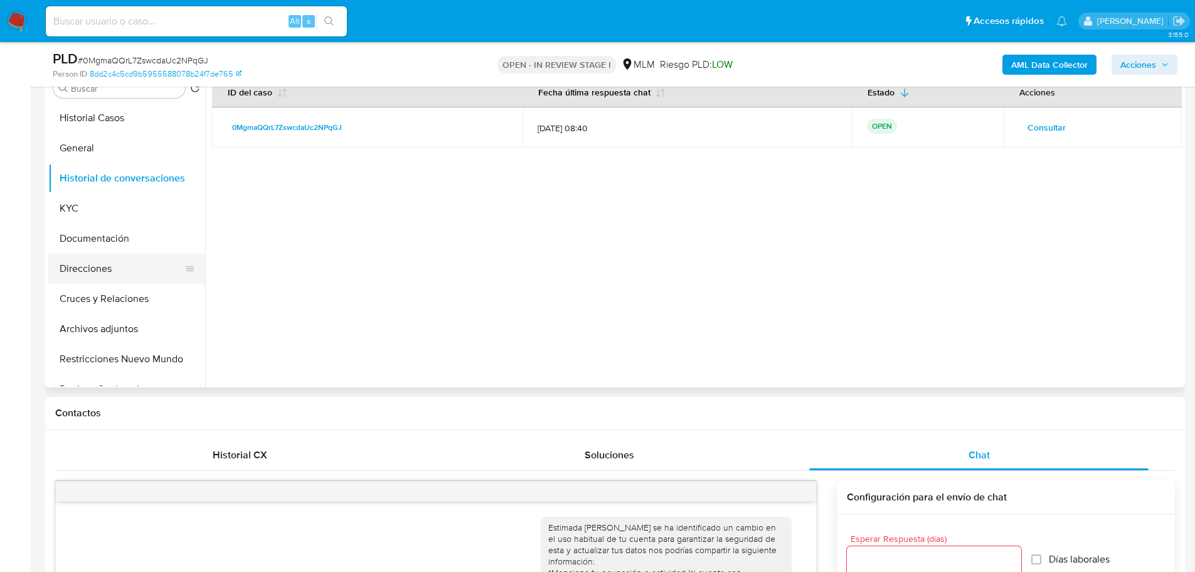
scroll to position [265, 0]
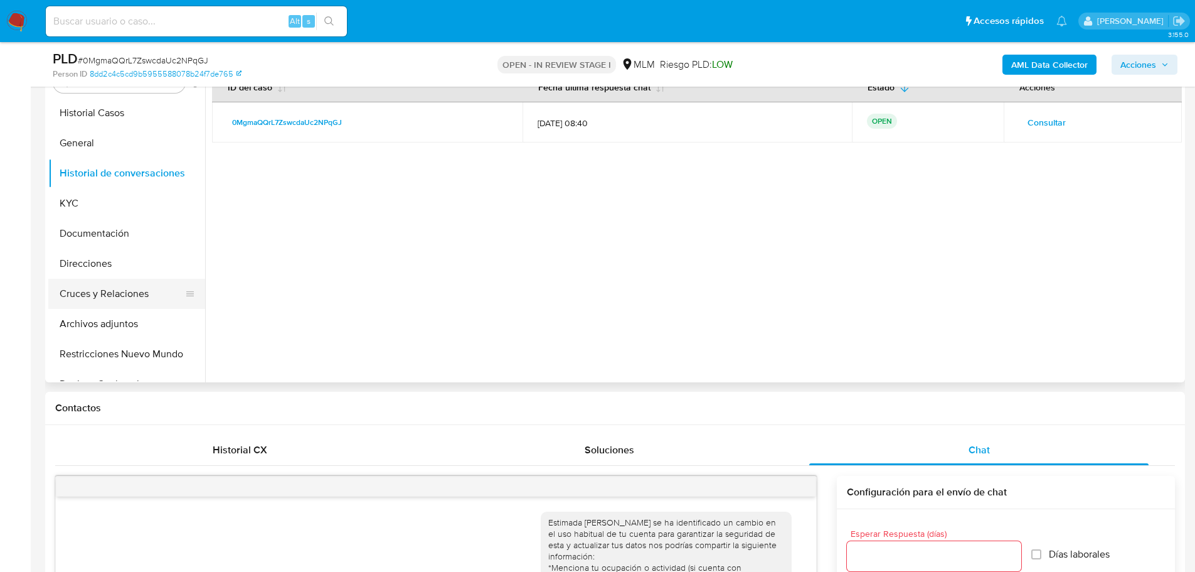
drag, startPoint x: 111, startPoint y: 319, endPoint x: 188, endPoint y: 307, distance: 77.6
click at [112, 320] on button "Archivos adjuntos" at bounding box center [126, 324] width 157 height 30
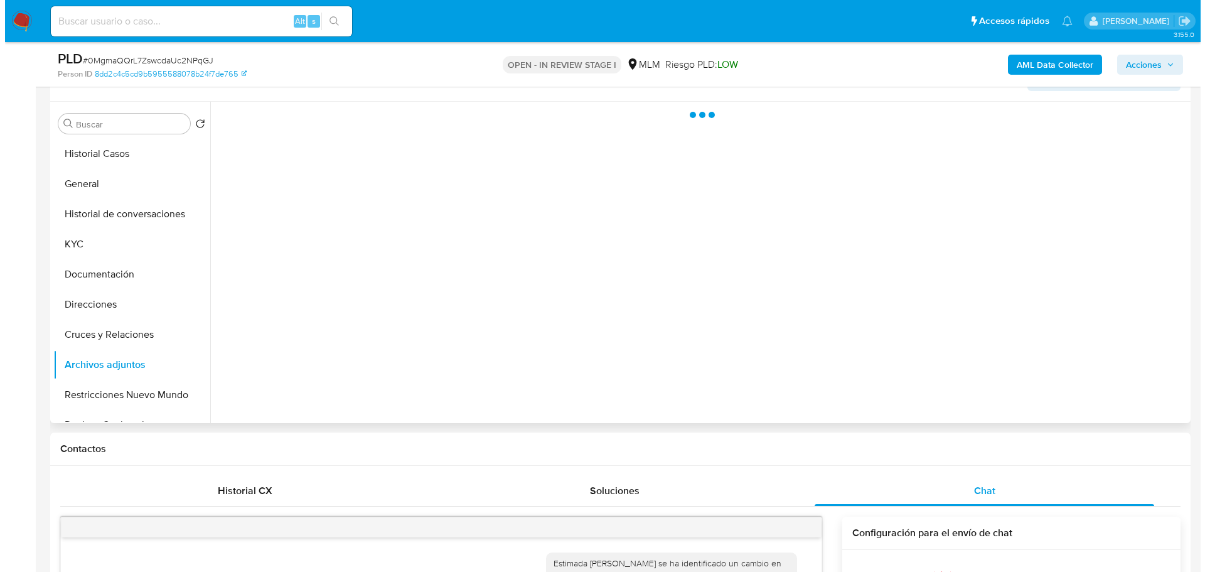
scroll to position [202, 0]
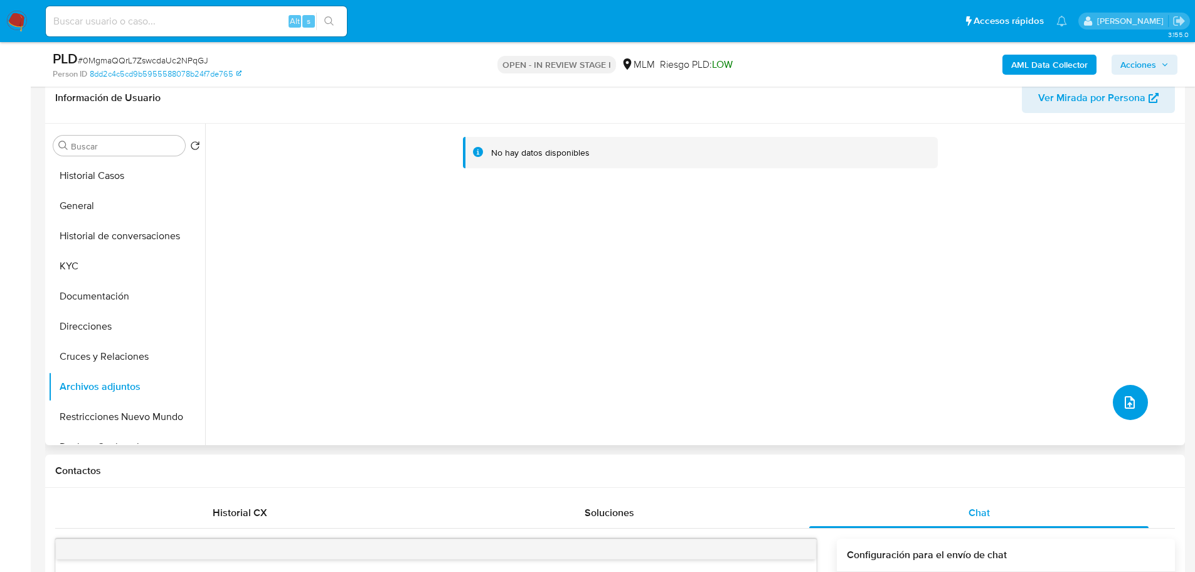
click at [1123, 398] on icon "upload-file" at bounding box center [1130, 402] width 15 height 15
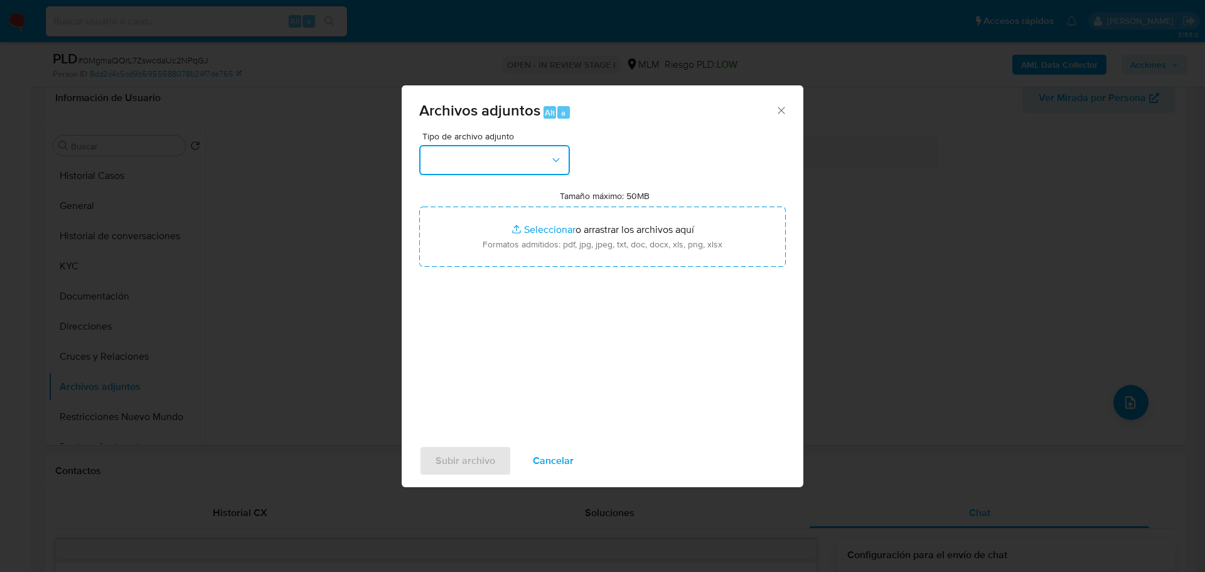
drag, startPoint x: 505, startPoint y: 146, endPoint x: 505, endPoint y: 161, distance: 15.7
click at [505, 148] on button "button" at bounding box center [494, 160] width 151 height 30
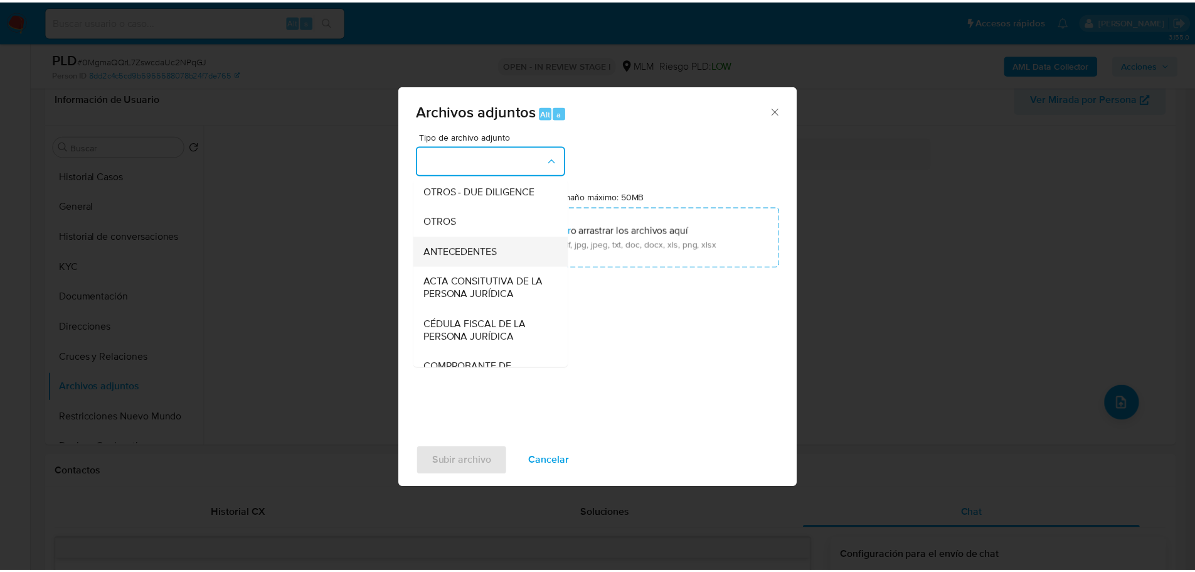
scroll to position [188, 0]
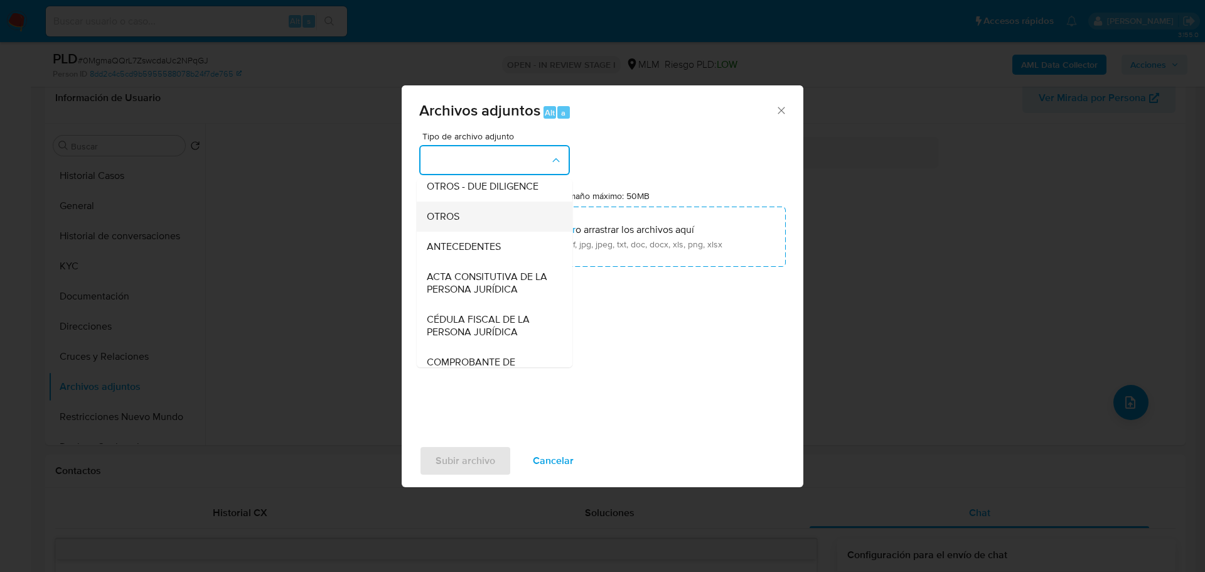
click at [457, 223] on span "OTROS" at bounding box center [443, 216] width 33 height 13
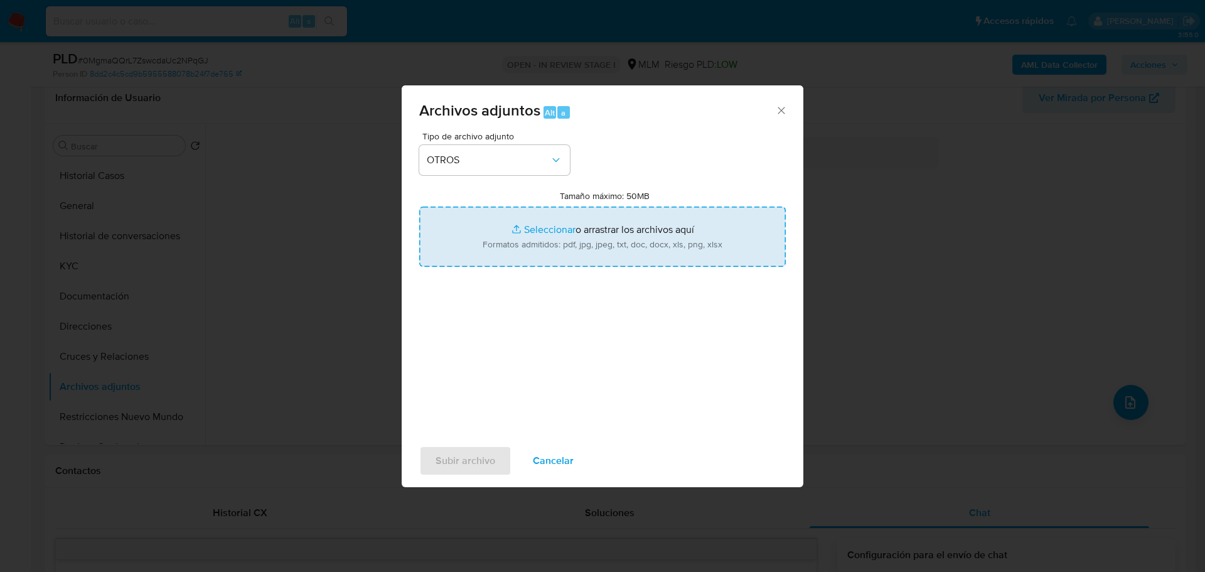
click at [540, 232] on input "Tamaño máximo: 50MB Seleccionar archivos" at bounding box center [602, 236] width 366 height 60
type input "C:\fakepath\1125700722_Keyla Guadalupe Bosquez Hernandez_Ago25.pdf"
click at [518, 232] on input "Tamaño máximo: 50MB Seleccionar archivos" at bounding box center [602, 236] width 366 height 60
type input "C:\fakepath\1125700722_Keyla Guadalupe Bosquez Hernandez_Ago25.xlsx"
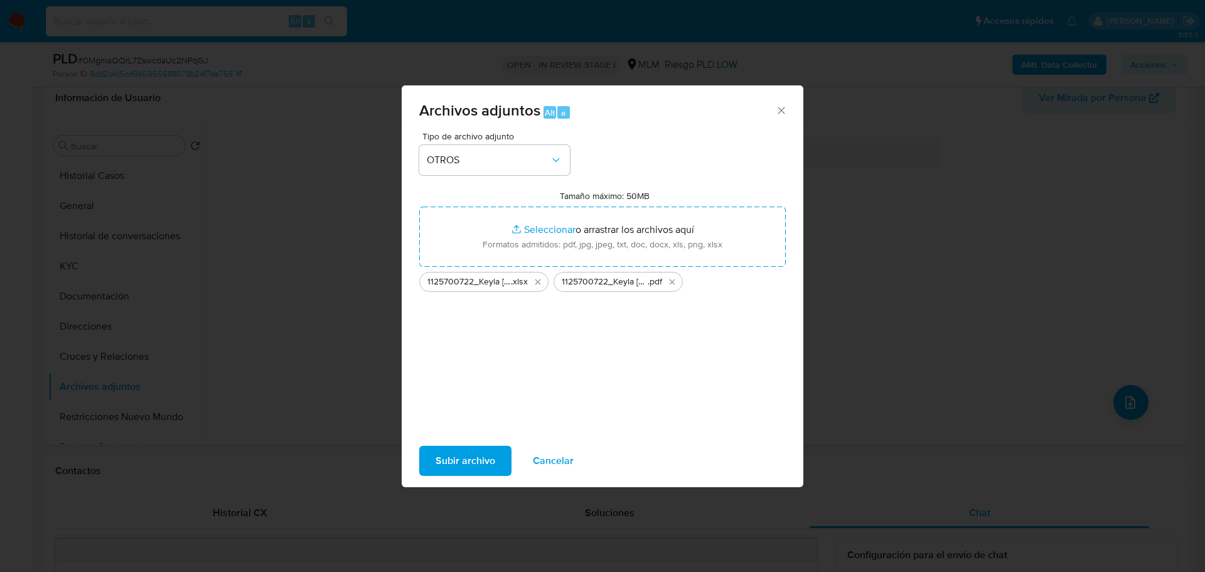
click at [484, 461] on span "Subir archivo" at bounding box center [466, 461] width 60 height 28
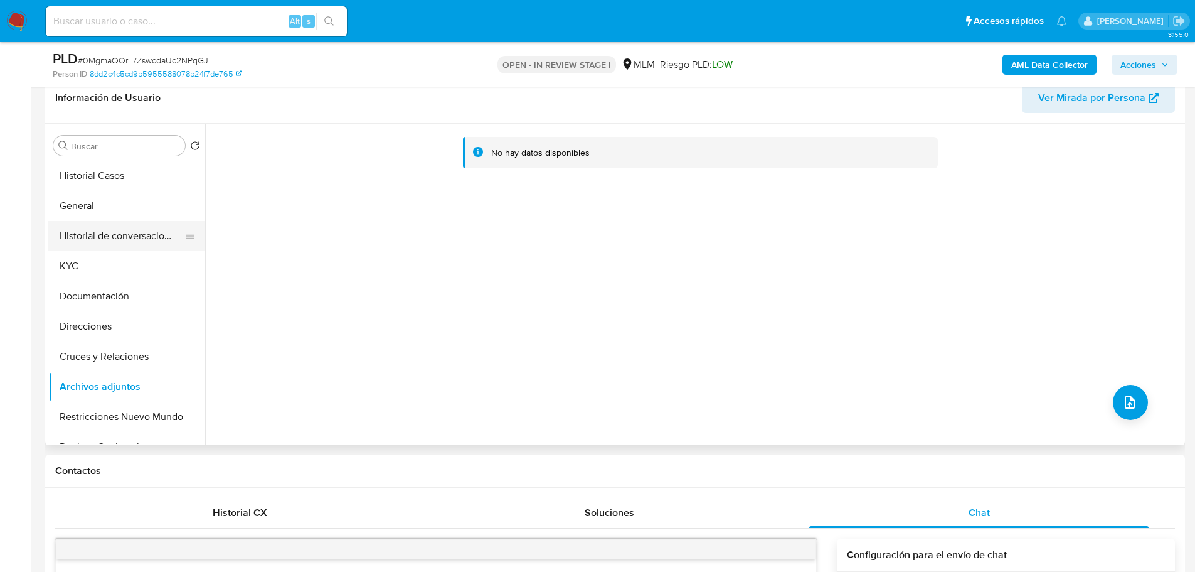
click at [142, 232] on button "Historial de conversaciones" at bounding box center [121, 236] width 147 height 30
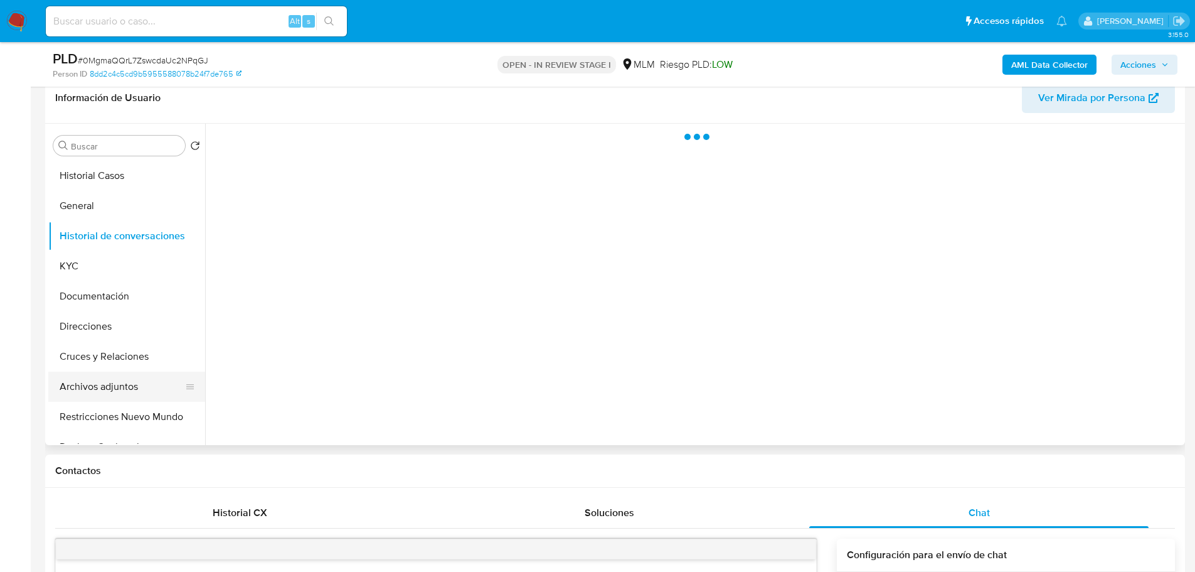
click at [105, 387] on button "Archivos adjuntos" at bounding box center [121, 386] width 147 height 30
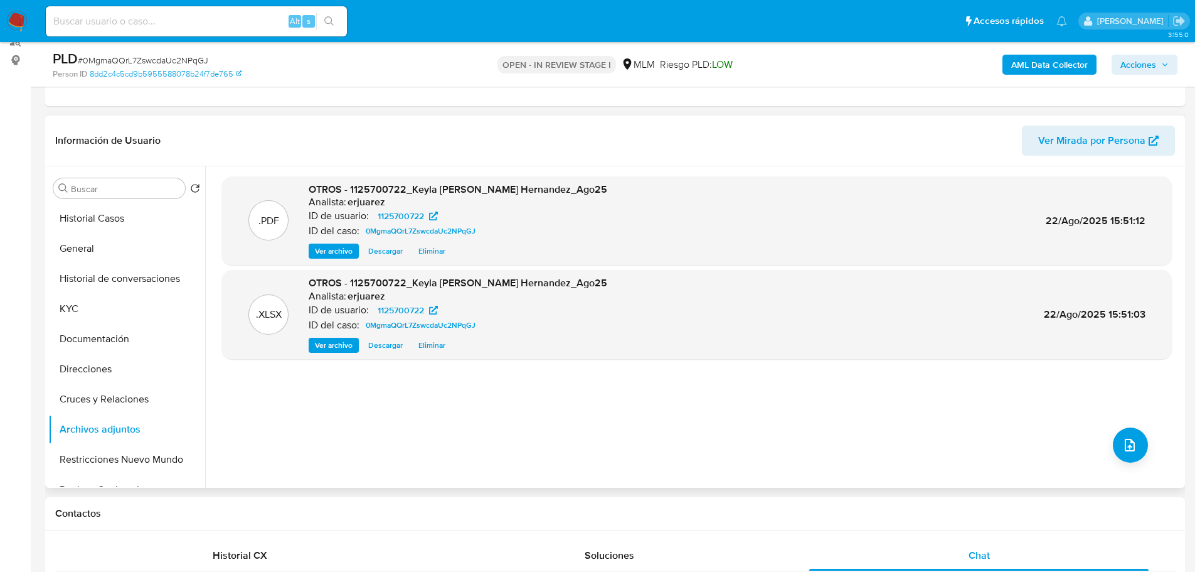
scroll to position [139, 0]
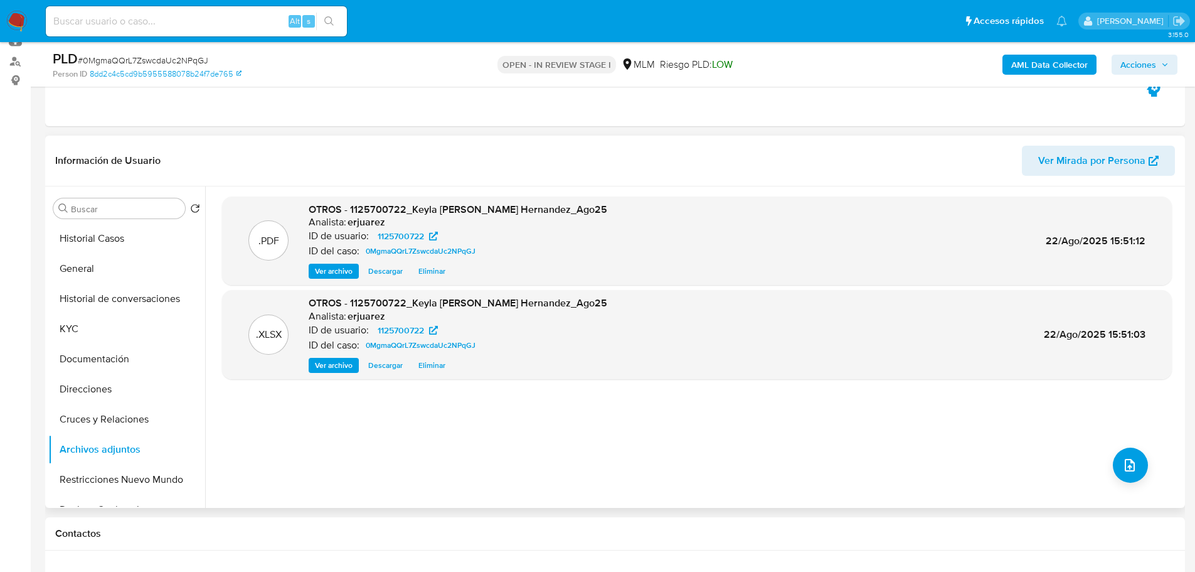
click at [323, 276] on span "Ver archivo" at bounding box center [334, 271] width 38 height 13
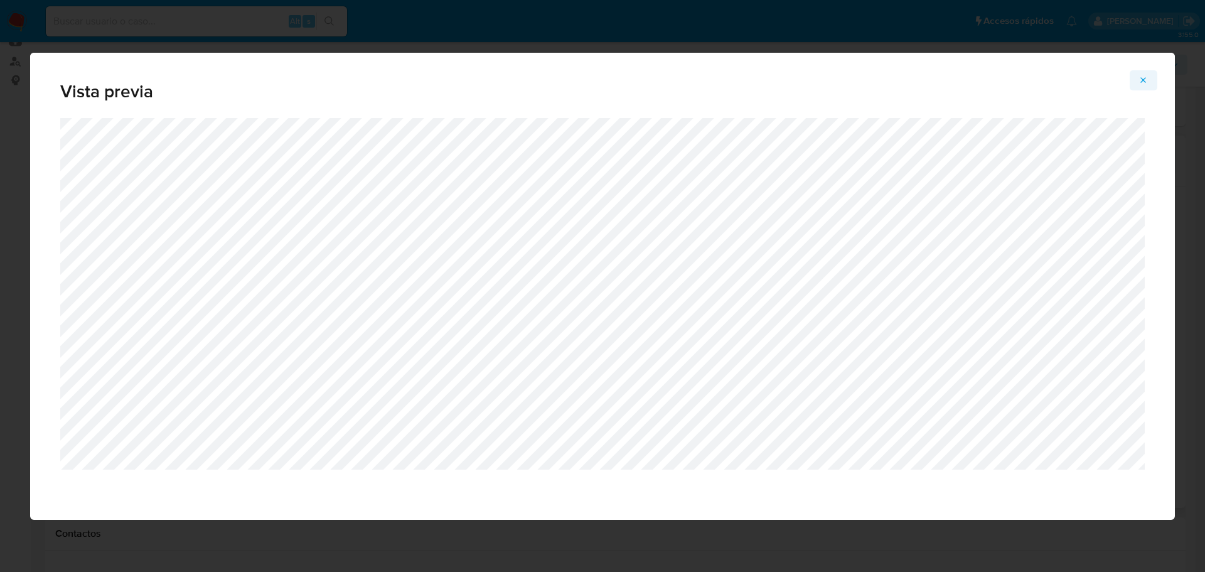
click at [1138, 75] on icon "Attachment preview" at bounding box center [1143, 80] width 10 height 10
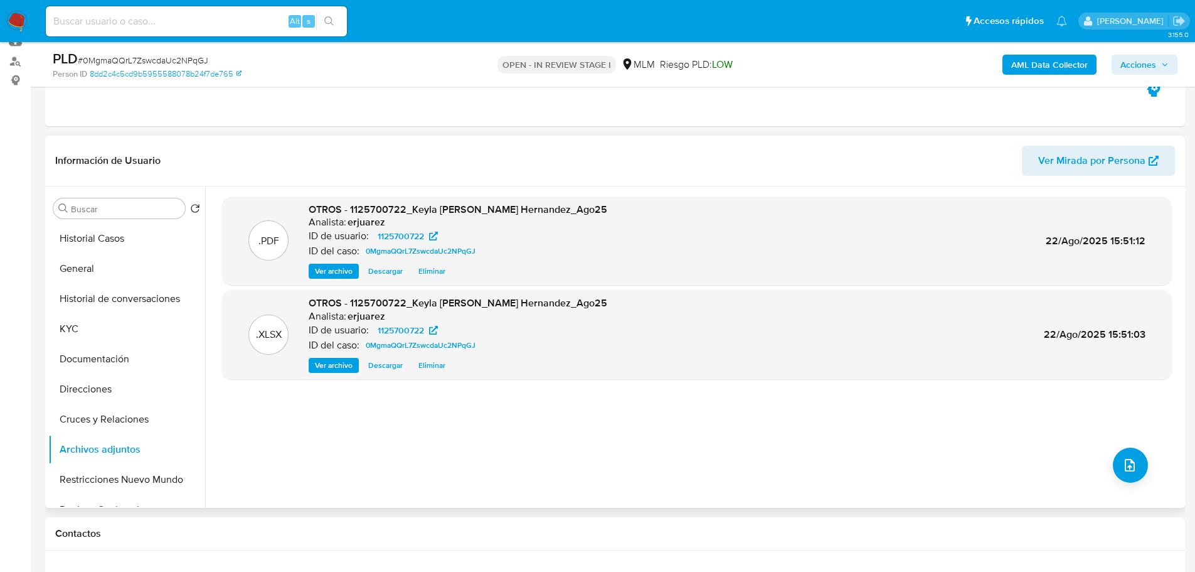
click at [1131, 64] on span "Acciones" at bounding box center [1139, 65] width 36 height 20
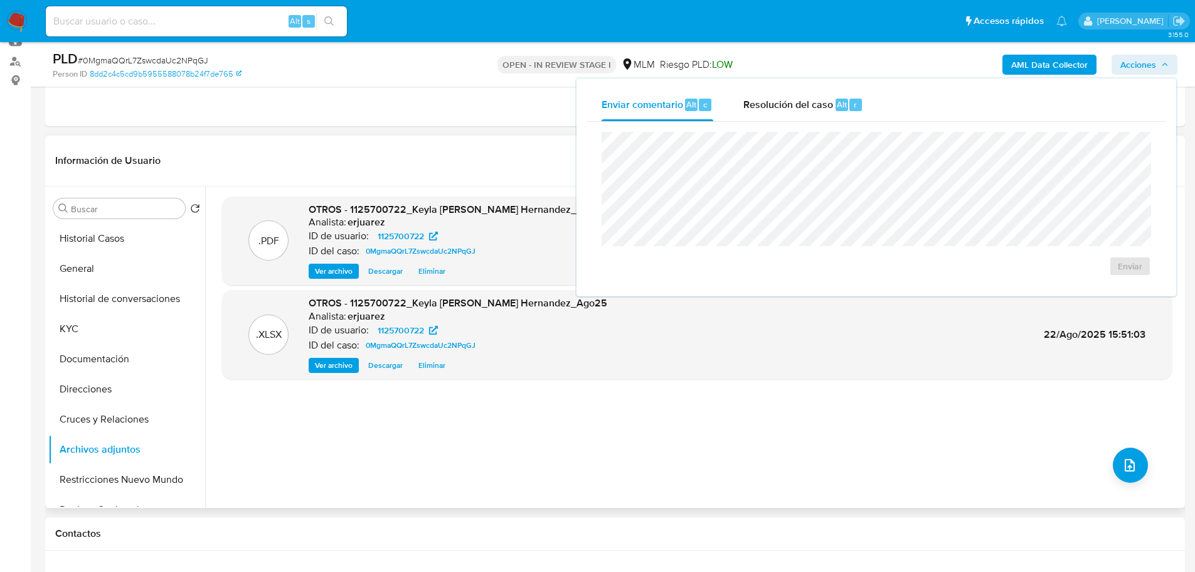
drag, startPoint x: 834, startPoint y: 103, endPoint x: 585, endPoint y: 103, distance: 248.5
click at [820, 103] on div "Resolución del caso Alt r" at bounding box center [804, 104] width 120 height 33
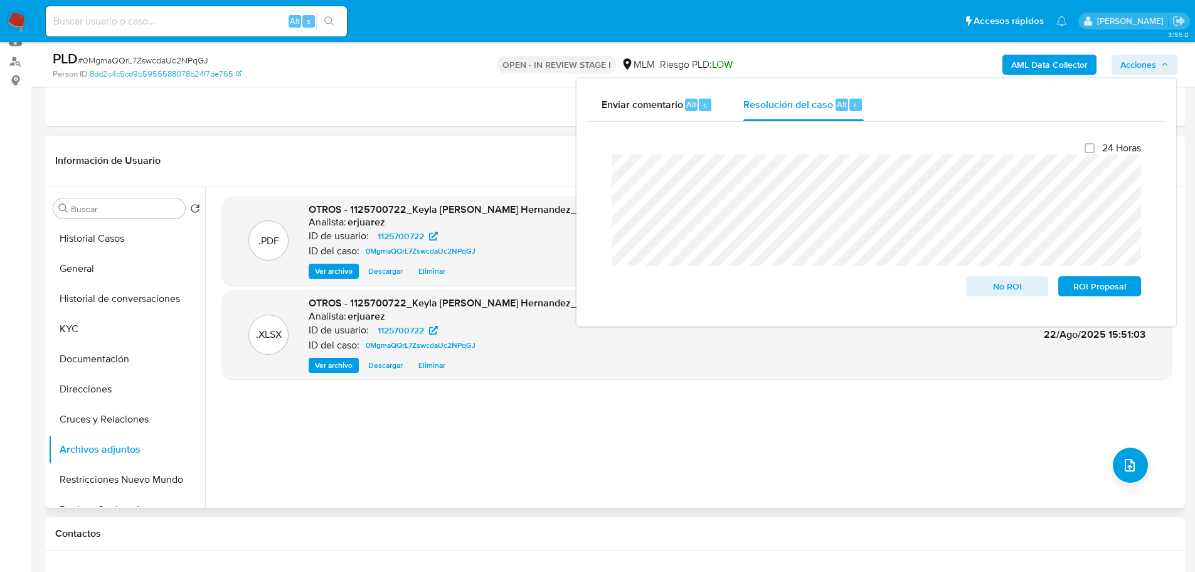
scroll to position [0, 0]
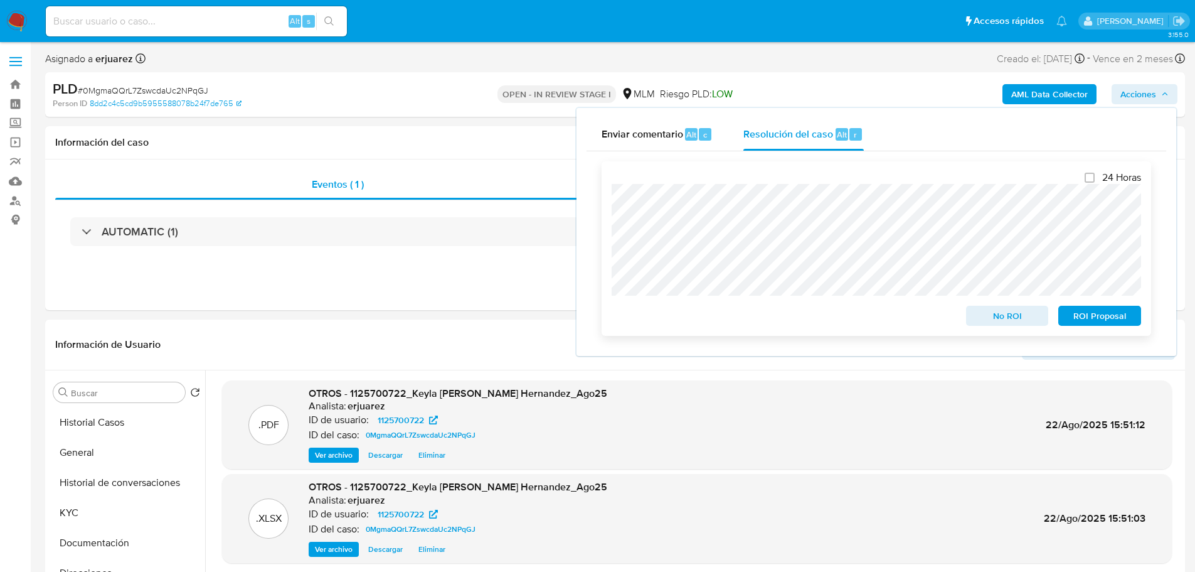
click at [608, 201] on div "24 Horas No ROI ROI Proposal" at bounding box center [877, 248] width 550 height 174
click at [997, 320] on span "No ROI" at bounding box center [1007, 316] width 65 height 18
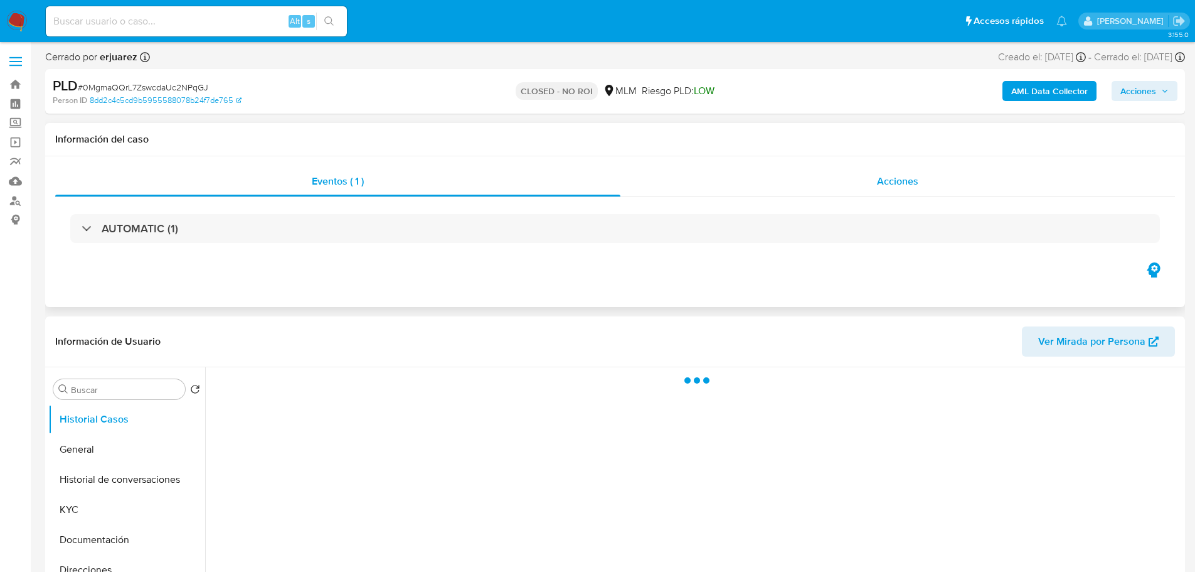
click at [810, 187] on div "Acciones" at bounding box center [898, 181] width 555 height 30
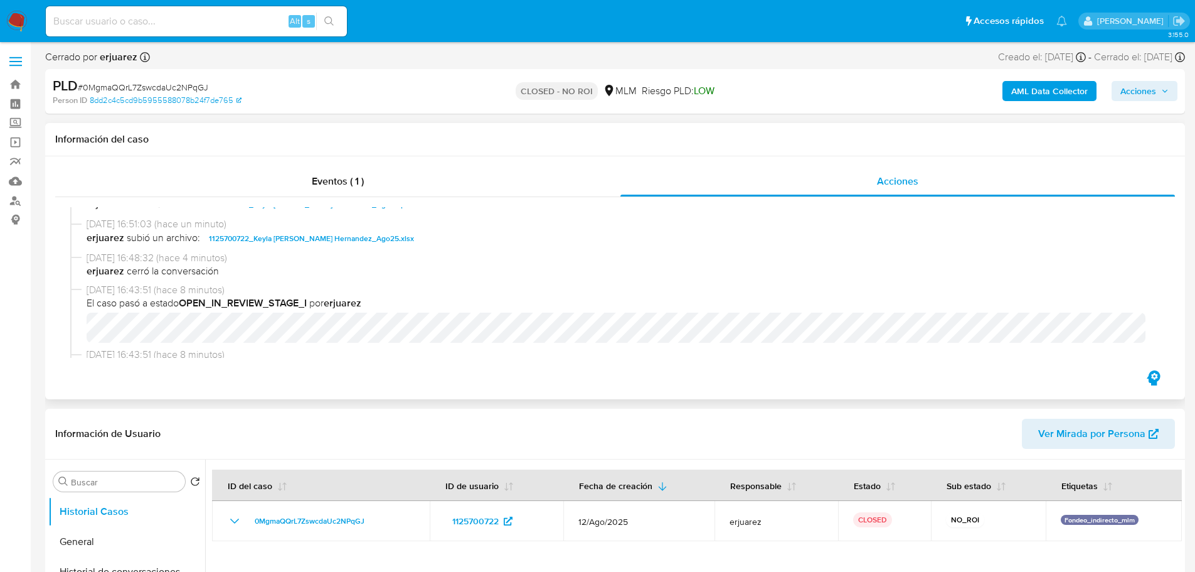
select select "10"
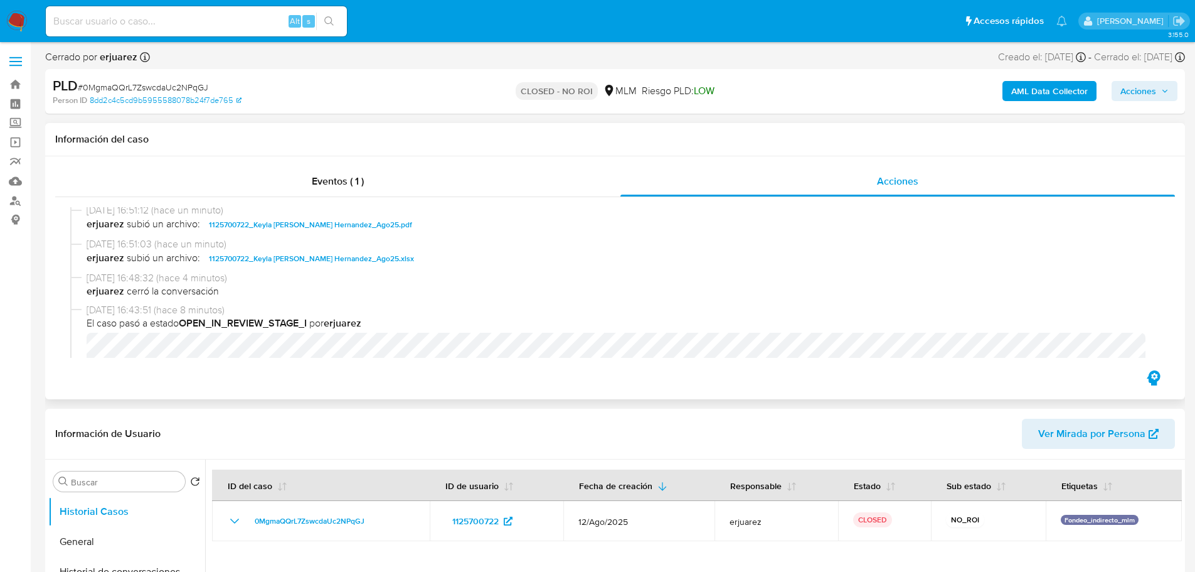
scroll to position [251, 0]
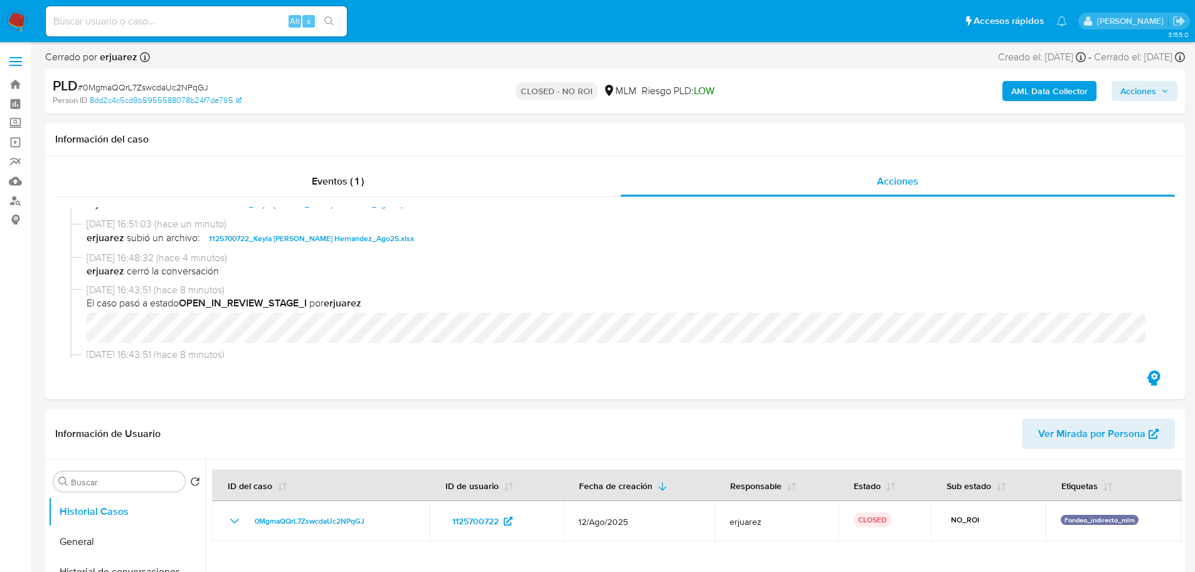
click at [14, 17] on img at bounding box center [16, 21] width 21 height 21
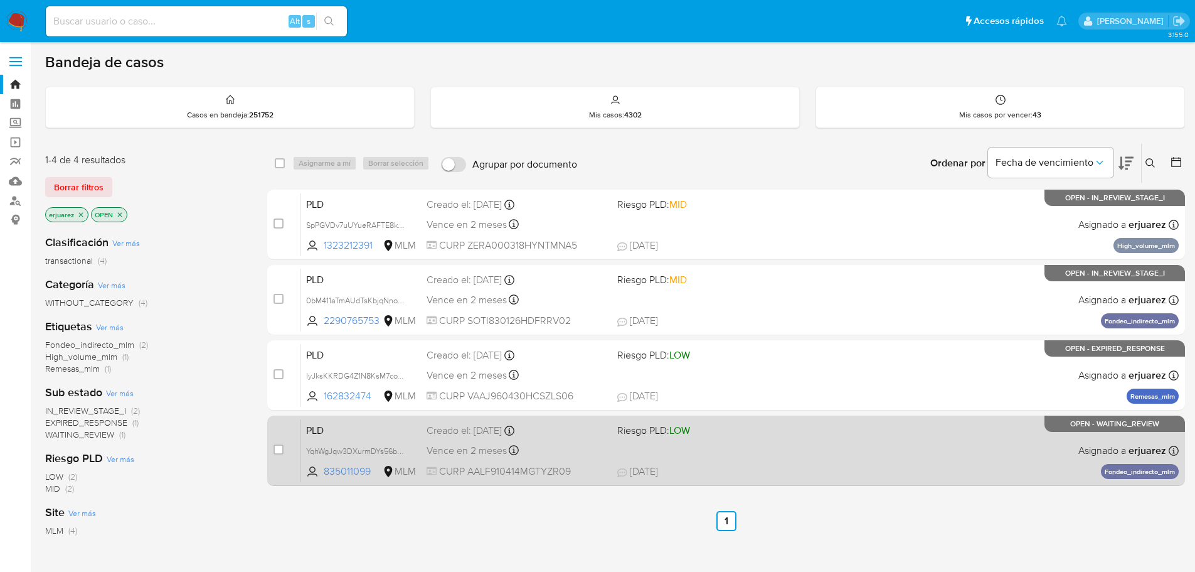
click at [929, 439] on div "PLD YqhWgJqw3DXurmDYs56b9NQN 835011099 MLM Riesgo PLD: LOW Creado el: [DATE] Cr…" at bounding box center [740, 450] width 878 height 63
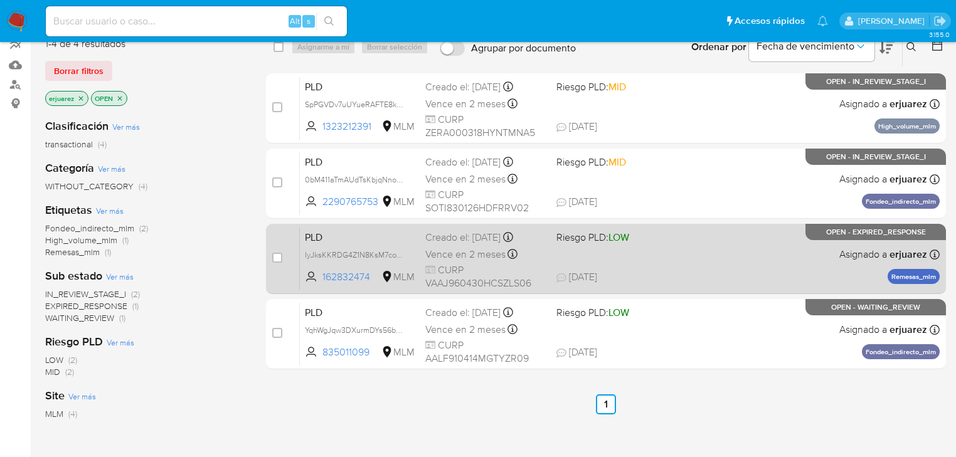
scroll to position [100, 0]
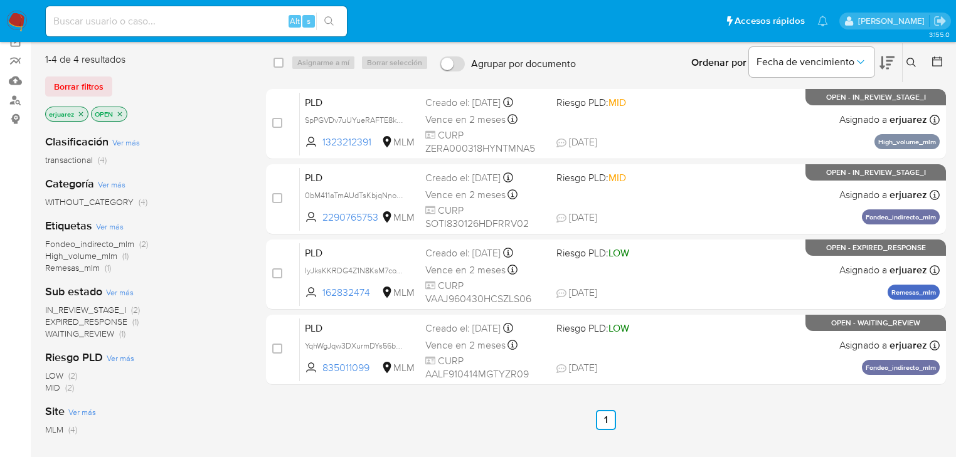
click at [138, 23] on input at bounding box center [196, 21] width 301 height 16
paste input "622600362"
type input "622600362"
click at [329, 15] on button "search-icon" at bounding box center [329, 22] width 26 height 18
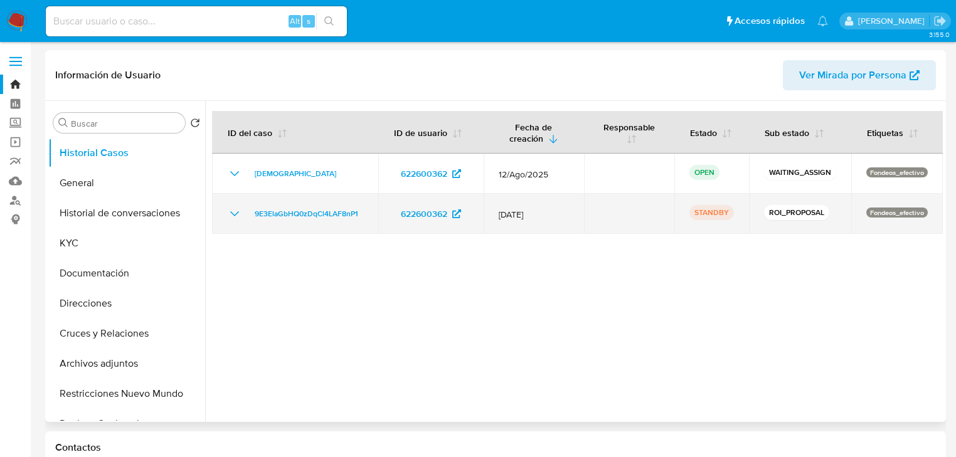
select select "10"
click at [266, 215] on span "9E3ElaGbHQ0zDqCl4LAF8nP1" at bounding box center [307, 213] width 104 height 15
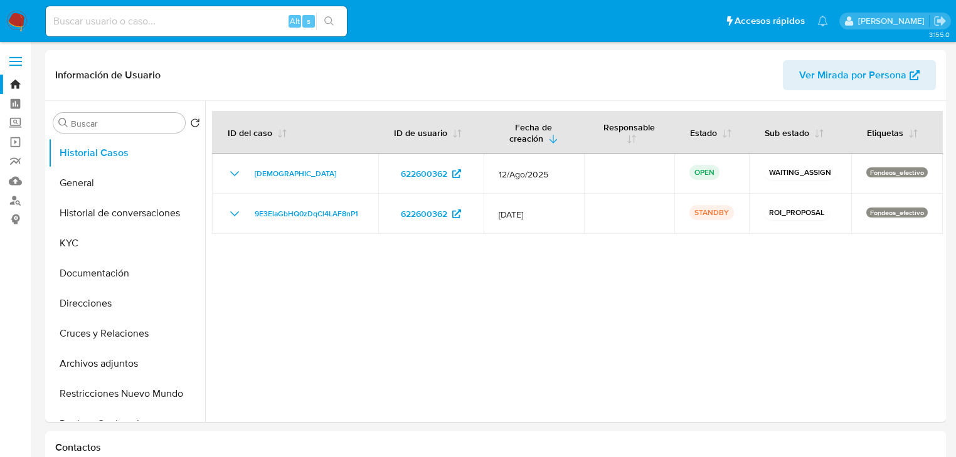
drag, startPoint x: 100, startPoint y: 21, endPoint x: 87, endPoint y: 27, distance: 14.3
click at [100, 22] on input at bounding box center [196, 21] width 301 height 16
click at [27, 120] on label "Screening" at bounding box center [74, 123] width 149 height 19
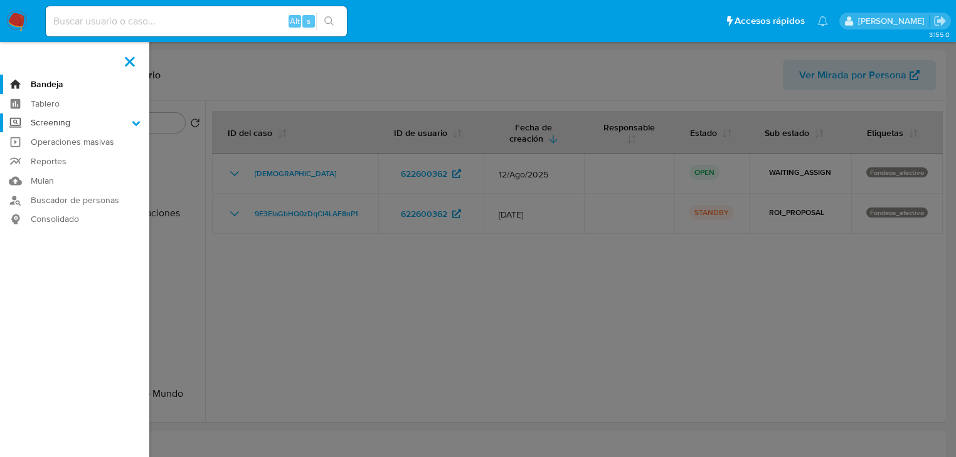
click at [0, 0] on input "Screening" at bounding box center [0, 0] width 0 height 0
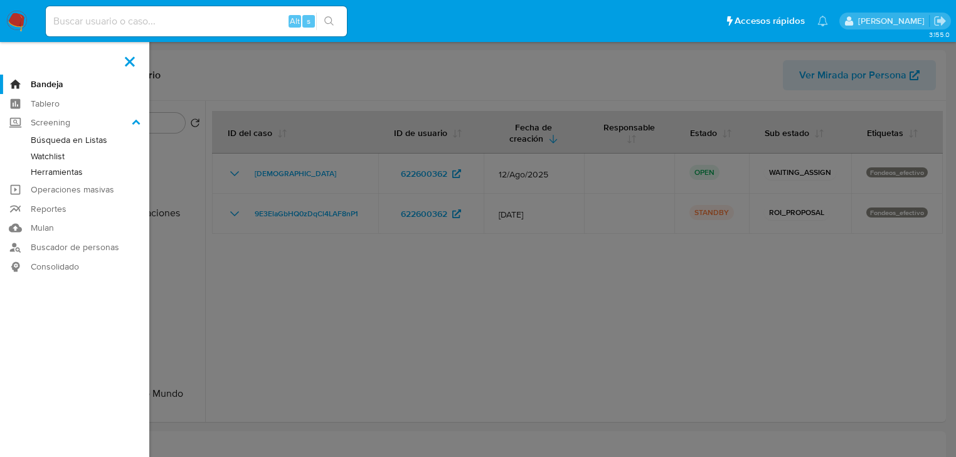
click at [68, 171] on link "Herramientas" at bounding box center [74, 172] width 149 height 16
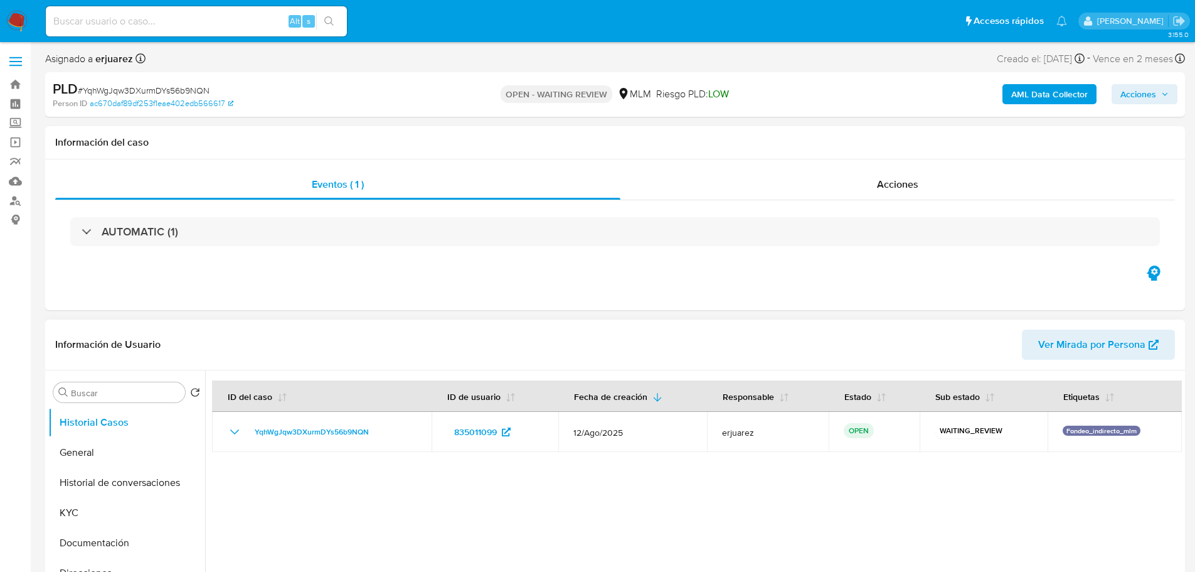
select select "10"
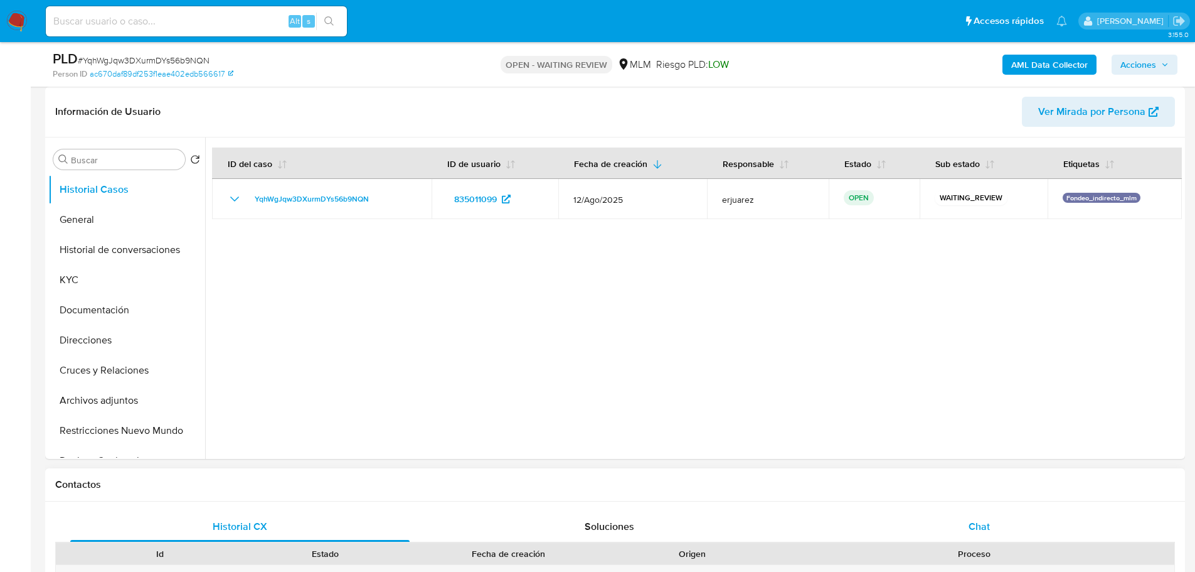
click at [963, 519] on div "Chat" at bounding box center [979, 526] width 339 height 30
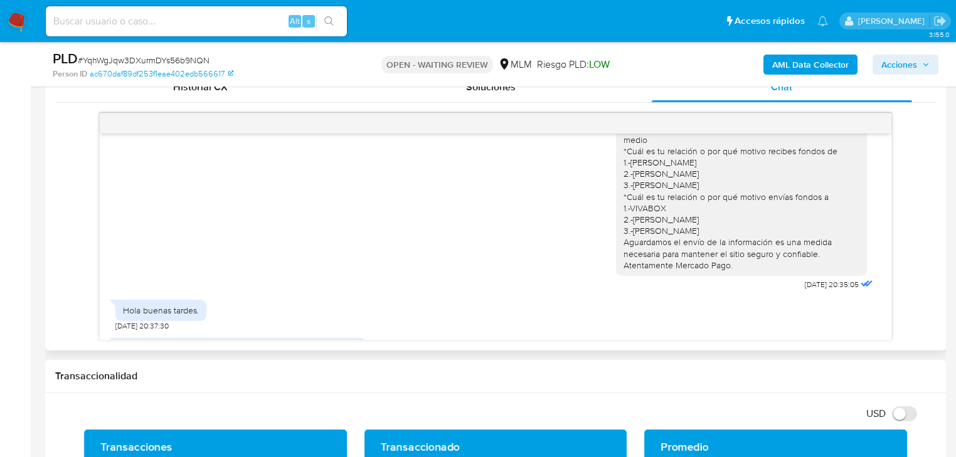
scroll to position [80, 0]
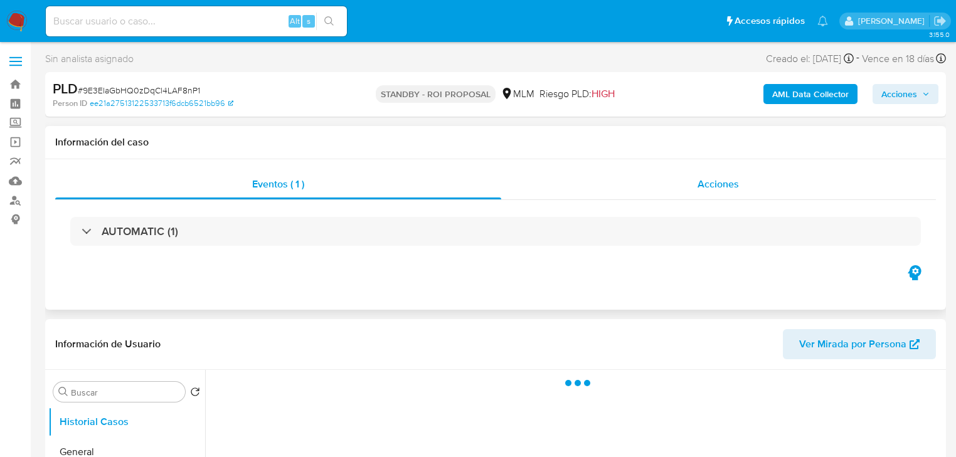
drag, startPoint x: 587, startPoint y: 181, endPoint x: 594, endPoint y: 183, distance: 7.3
click at [593, 181] on div "Acciones" at bounding box center [719, 184] width 436 height 30
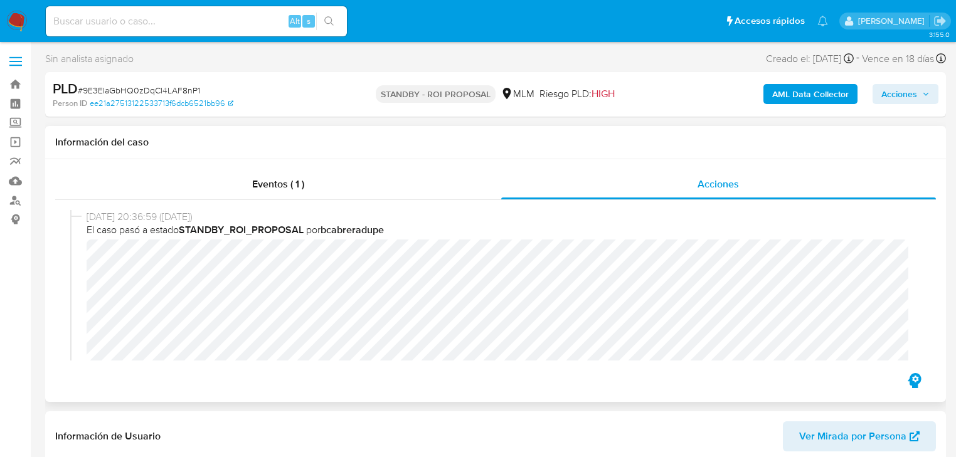
select select "10"
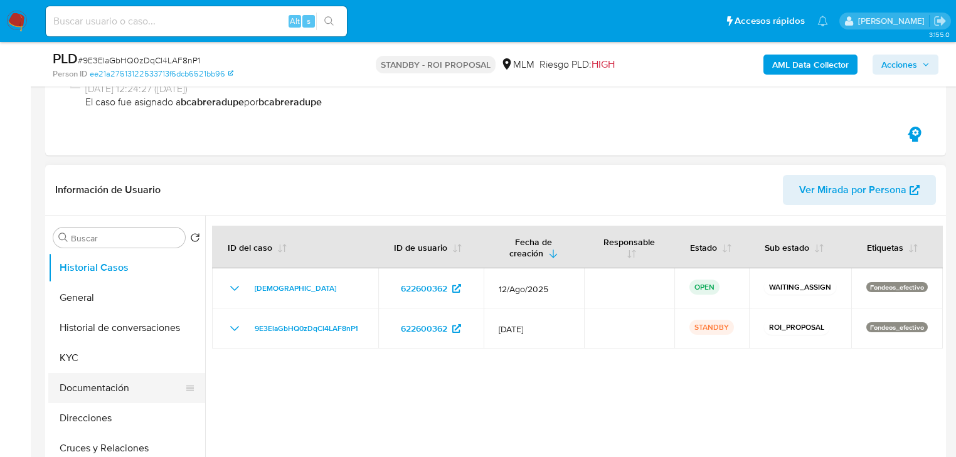
scroll to position [251, 0]
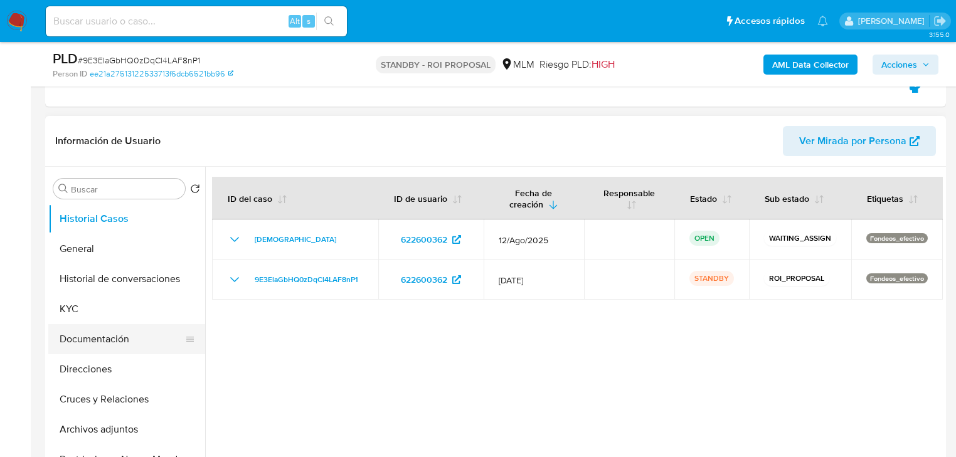
click at [119, 340] on button "Documentación" at bounding box center [121, 339] width 147 height 30
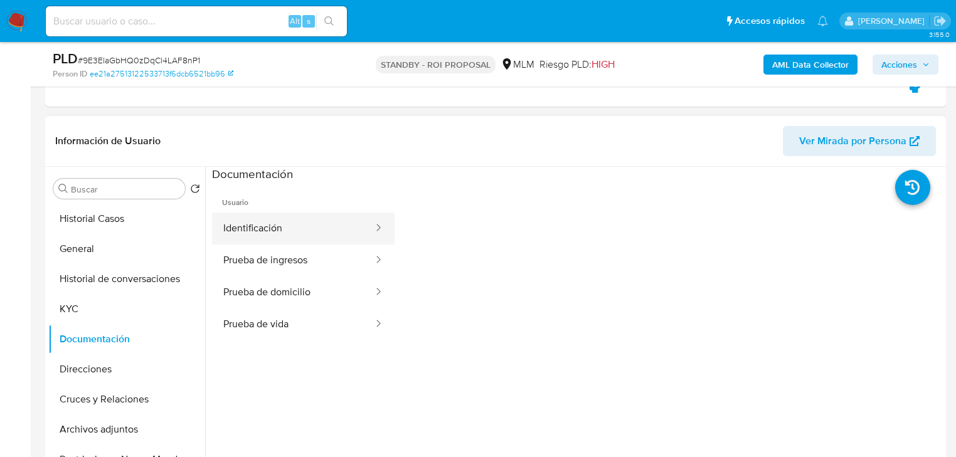
click at [250, 233] on button "Identificación" at bounding box center [293, 229] width 163 height 32
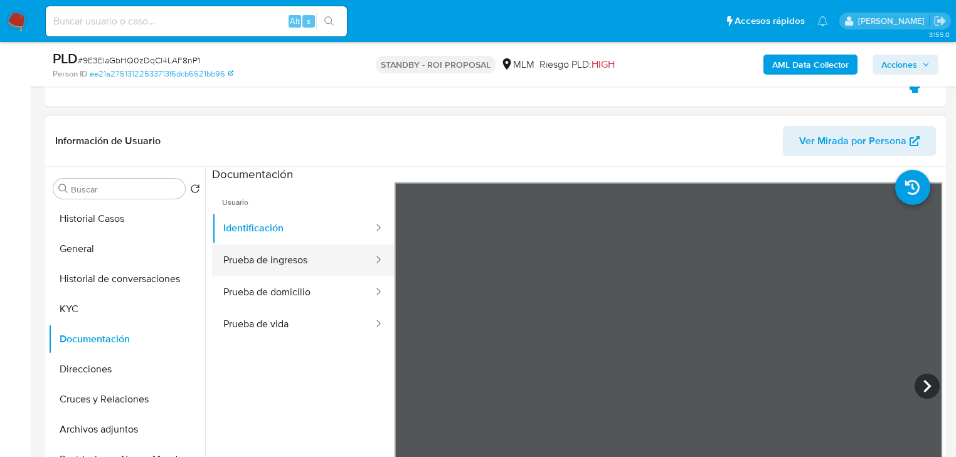
click at [248, 265] on button "Prueba de ingresos" at bounding box center [293, 261] width 163 height 32
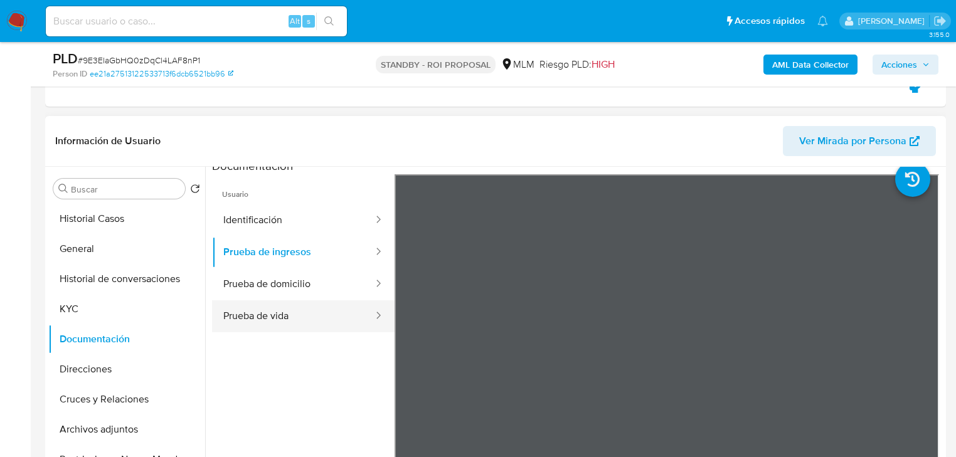
scroll to position [0, 0]
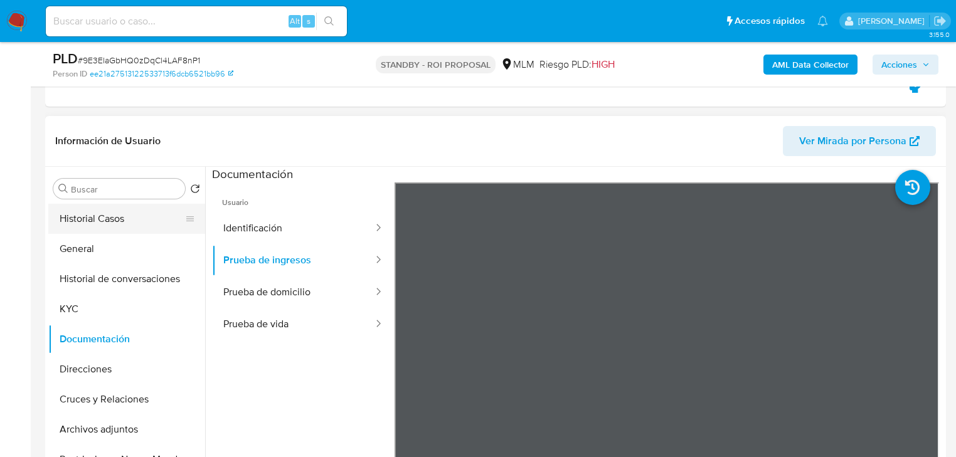
drag, startPoint x: 126, startPoint y: 220, endPoint x: 117, endPoint y: 221, distance: 9.5
click at [122, 221] on button "Historial Casos" at bounding box center [121, 219] width 147 height 30
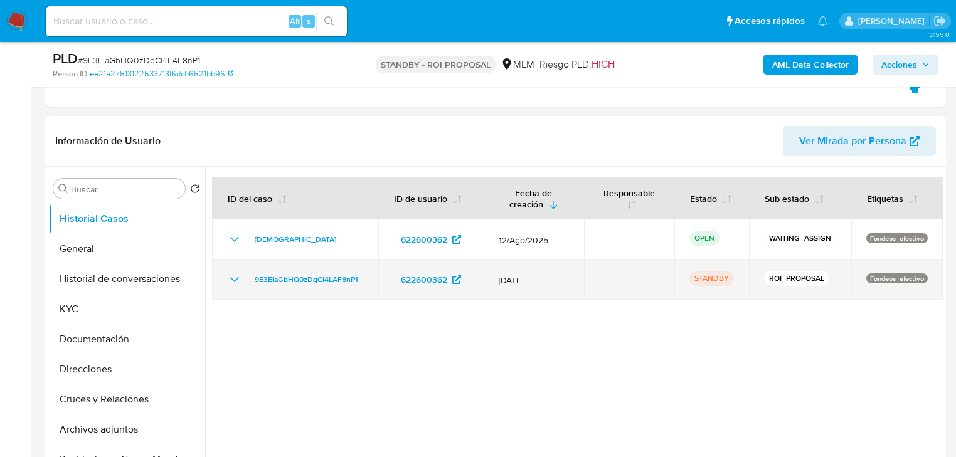
click at [232, 281] on icon "Mostrar/Ocultar" at bounding box center [234, 279] width 15 height 15
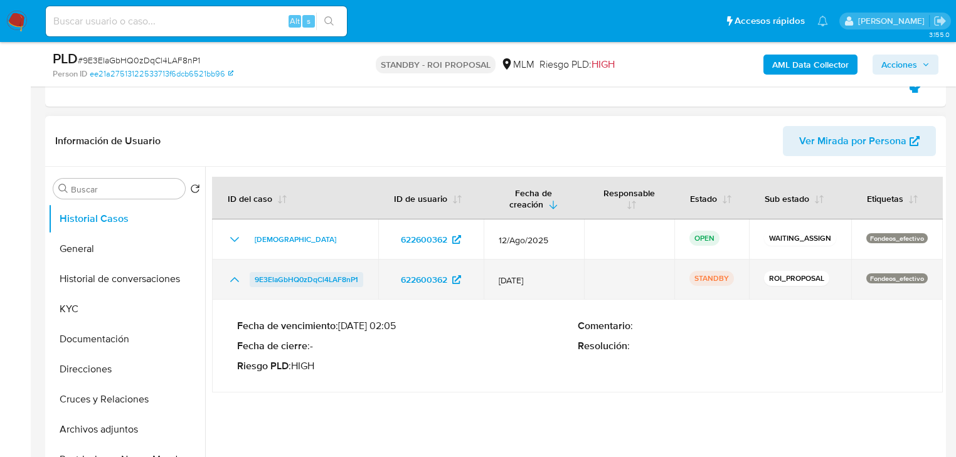
click at [306, 283] on span "9E3ElaGbHQ0zDqCl4LAF8nP1" at bounding box center [307, 279] width 104 height 15
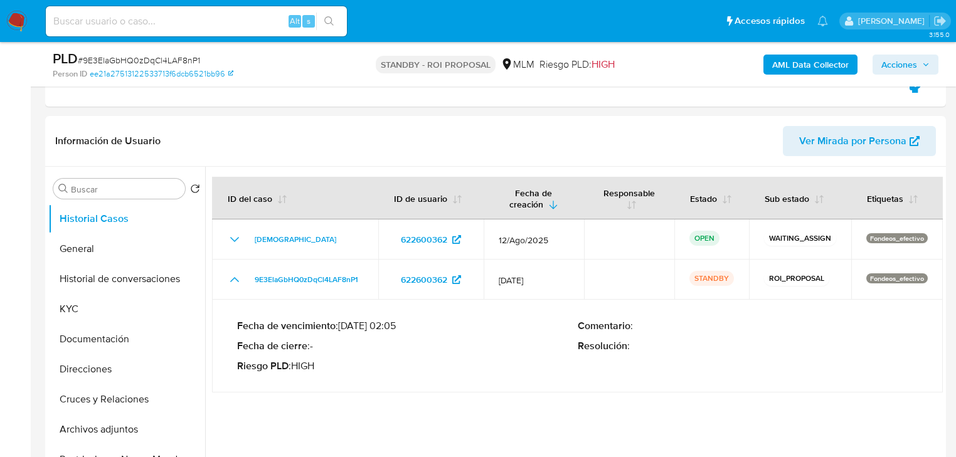
click at [132, 21] on input at bounding box center [196, 21] width 301 height 16
paste input "622600362"
type input "622600362"
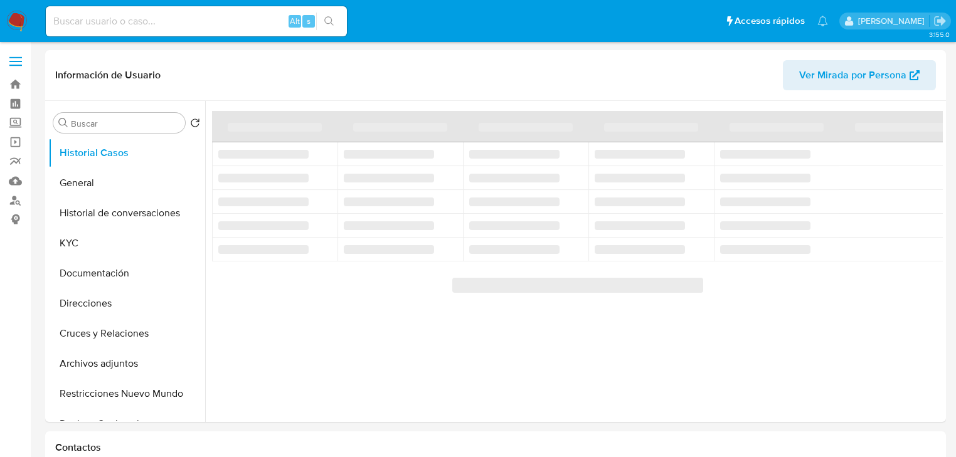
select select "10"
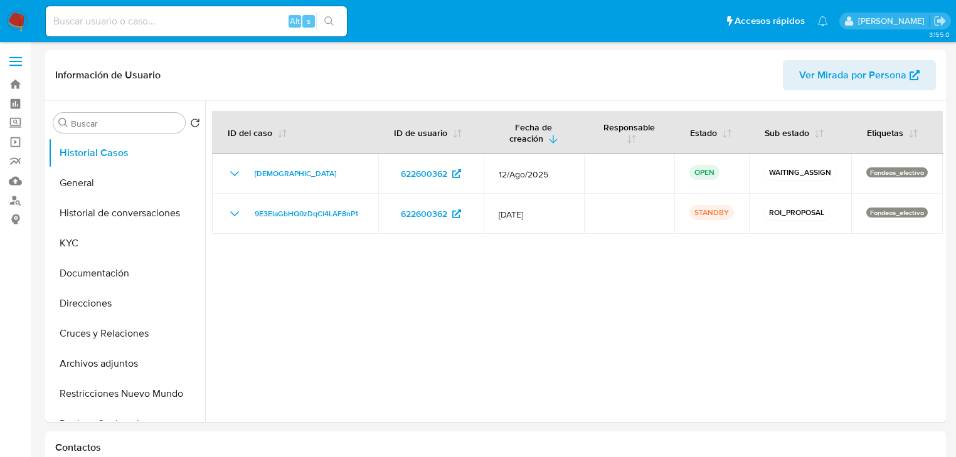
click at [10, 20] on img at bounding box center [16, 21] width 21 height 21
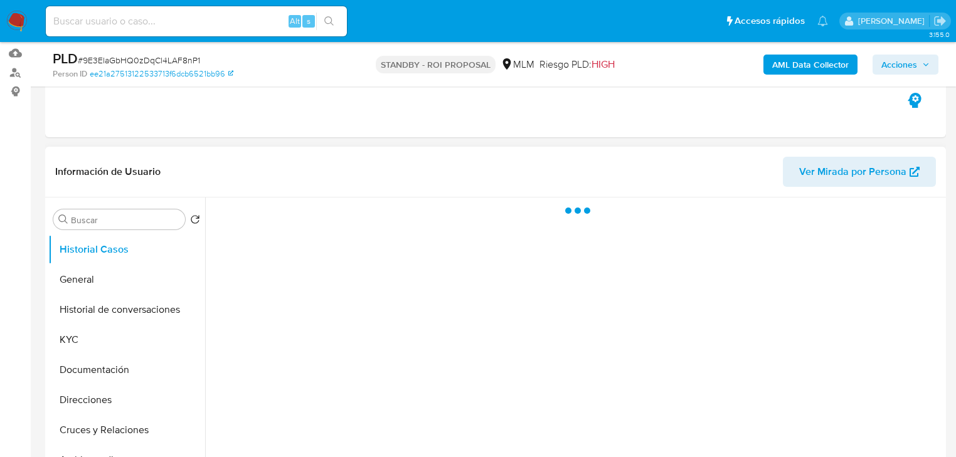
scroll to position [151, 0]
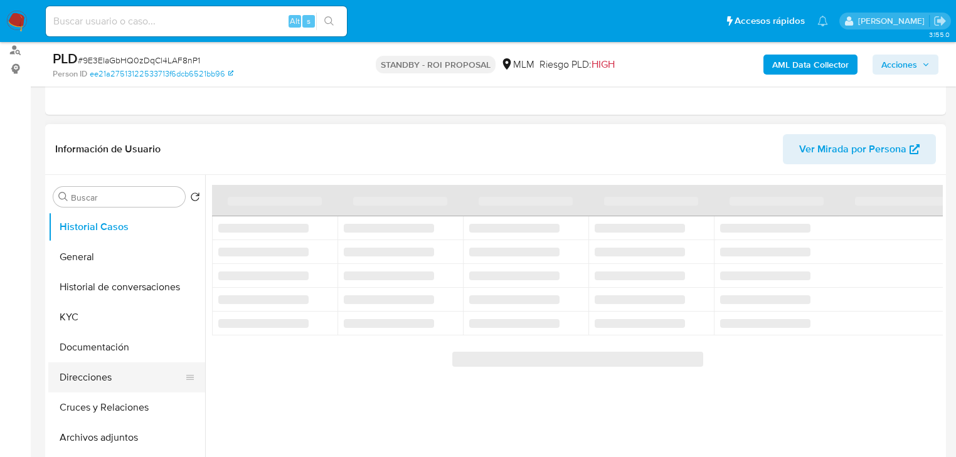
select select "10"
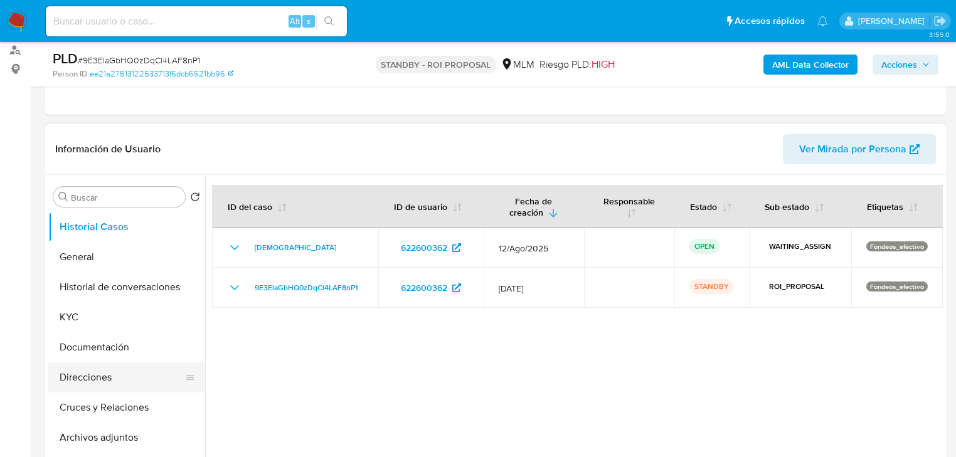
scroll to position [50, 0]
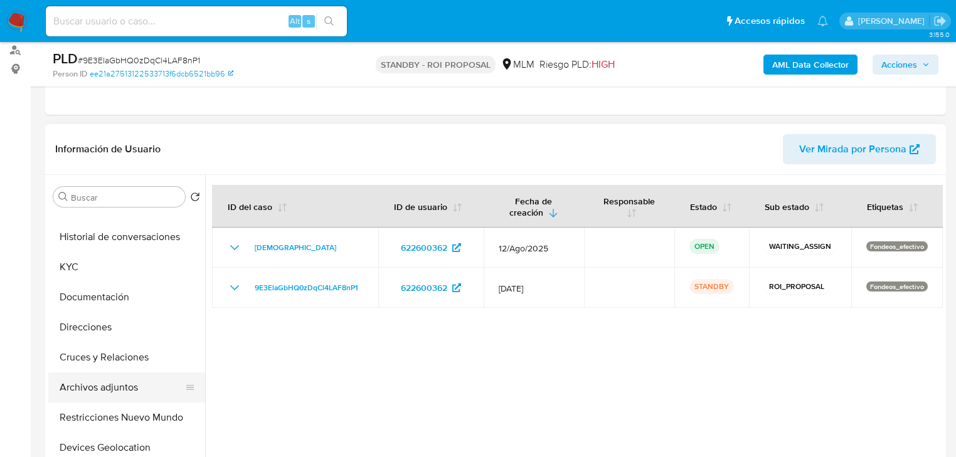
drag, startPoint x: 120, startPoint y: 384, endPoint x: 166, endPoint y: 394, distance: 46.3
click at [122, 387] on button "Archivos adjuntos" at bounding box center [121, 388] width 147 height 30
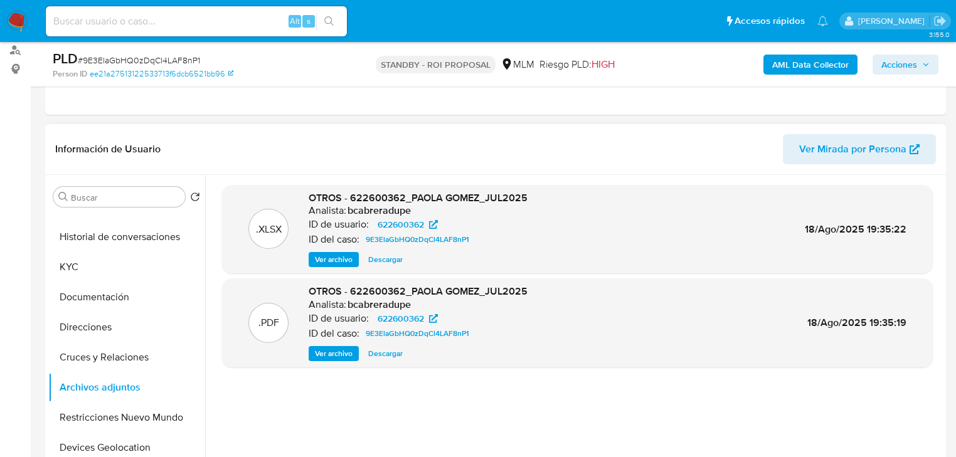
click at [385, 262] on span "Descargar" at bounding box center [385, 260] width 35 height 13
click at [572, 311] on div ".PDF OTROS - 622600362_PAOLA GOMEZ_JUL2025 Analista: bcabreradupe ID de usuario…" at bounding box center [577, 323] width 698 height 77
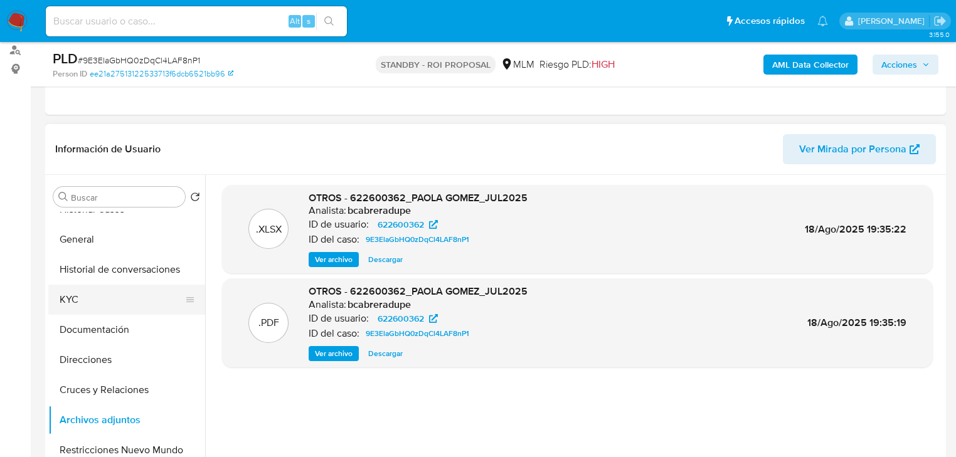
scroll to position [0, 0]
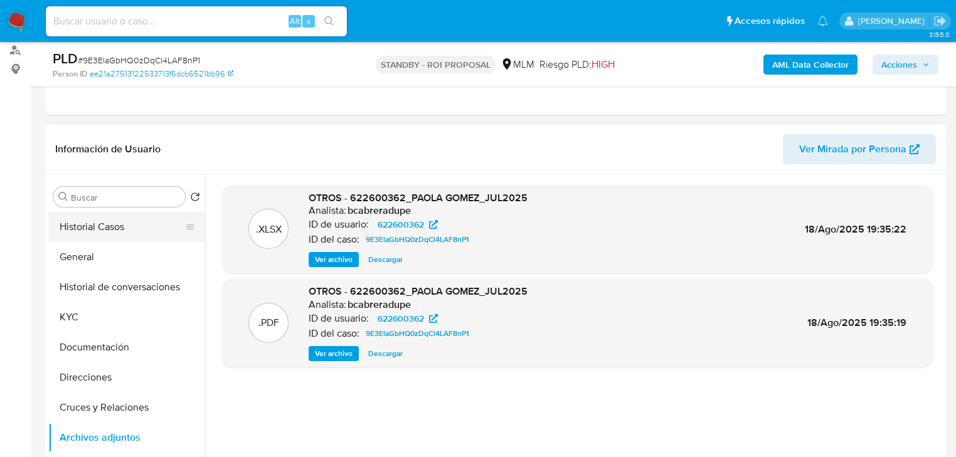
click at [119, 232] on button "Historial Casos" at bounding box center [121, 227] width 147 height 30
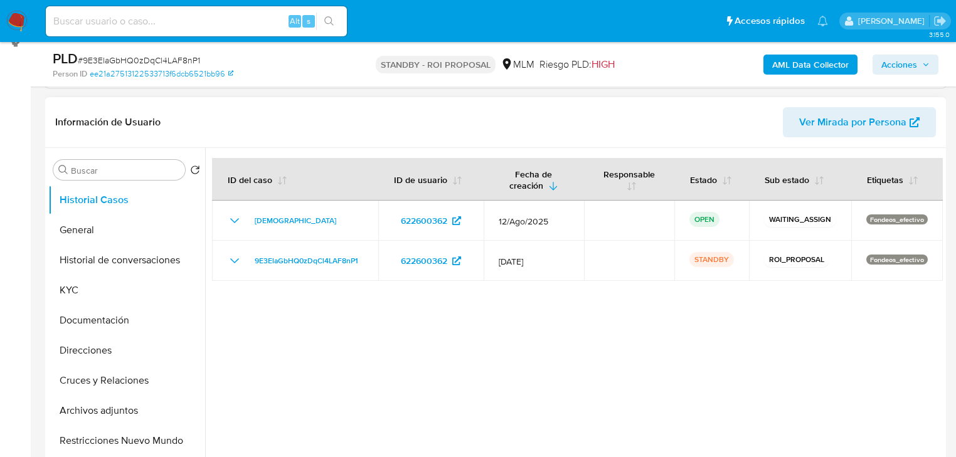
scroll to position [251, 0]
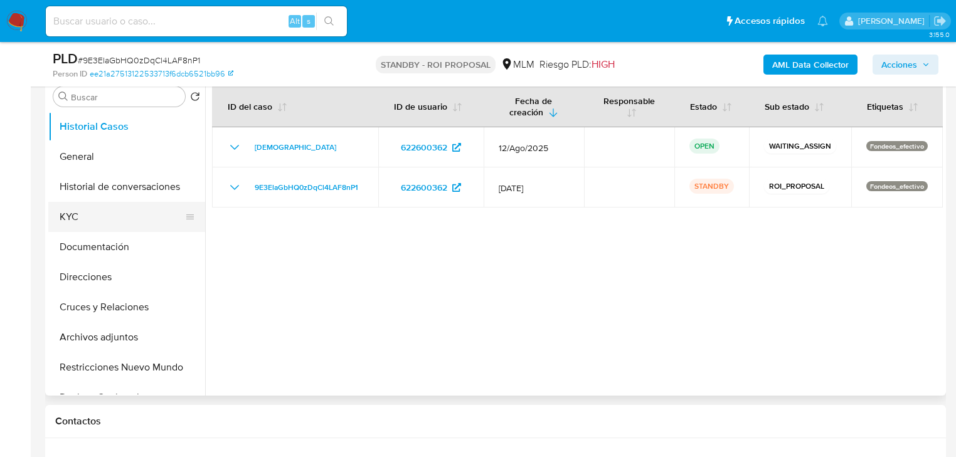
click at [80, 220] on button "KYC" at bounding box center [121, 217] width 147 height 30
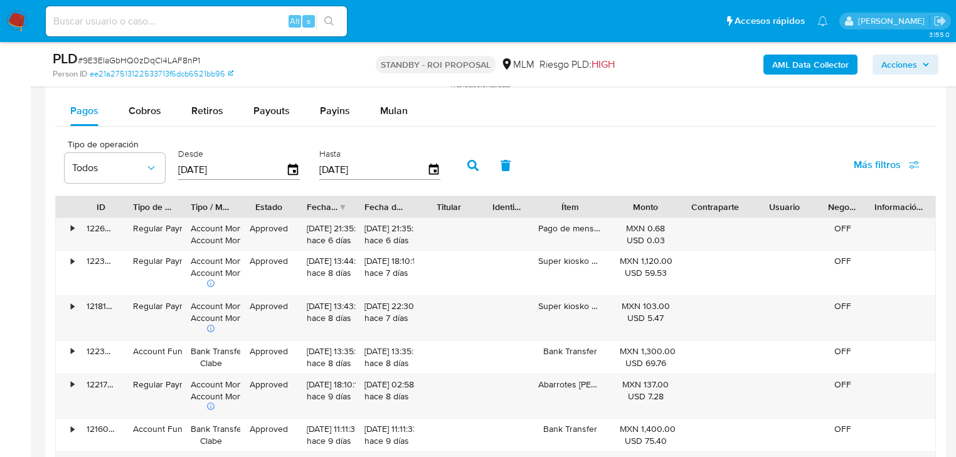
scroll to position [1255, 0]
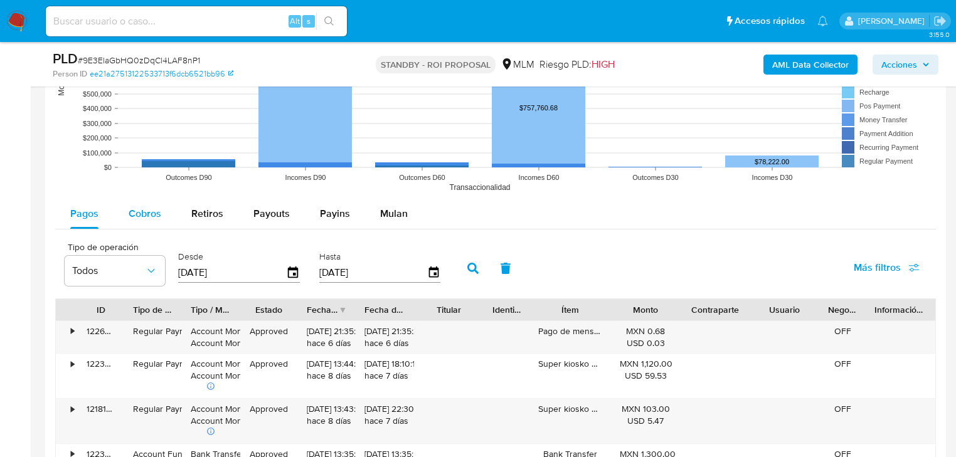
drag, startPoint x: 137, startPoint y: 213, endPoint x: 186, endPoint y: 233, distance: 52.9
click at [137, 213] on span "Cobros" at bounding box center [145, 213] width 33 height 14
select select "10"
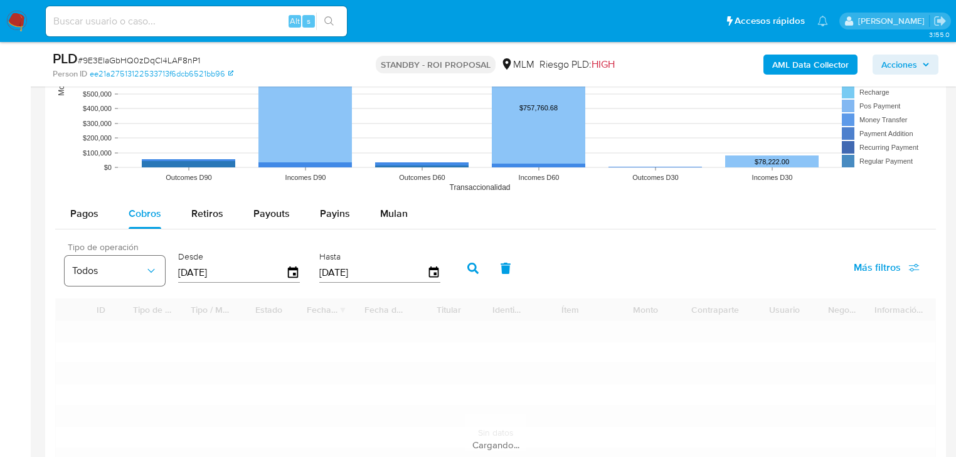
drag, startPoint x: 164, startPoint y: 273, endPoint x: 153, endPoint y: 273, distance: 11.3
click at [153, 273] on div "Tipo de operación Todos Desde [DATE] Hasta [DATE]" at bounding box center [255, 267] width 395 height 50
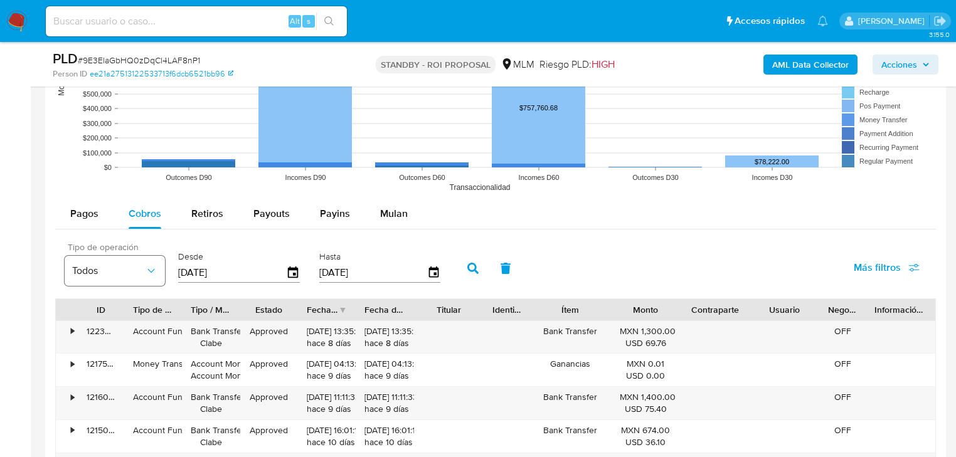
type input "0_/__/____"
type input "[DATE]"
click at [462, 260] on button "button" at bounding box center [473, 269] width 33 height 30
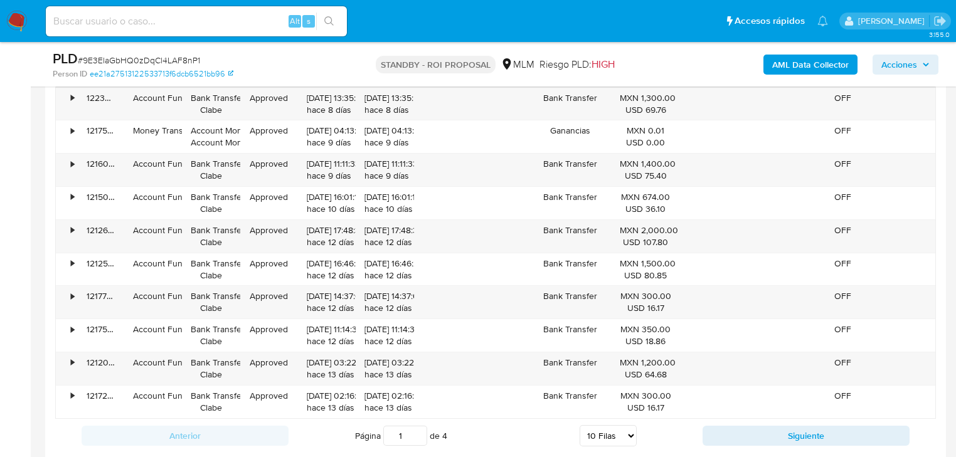
scroll to position [1506, 0]
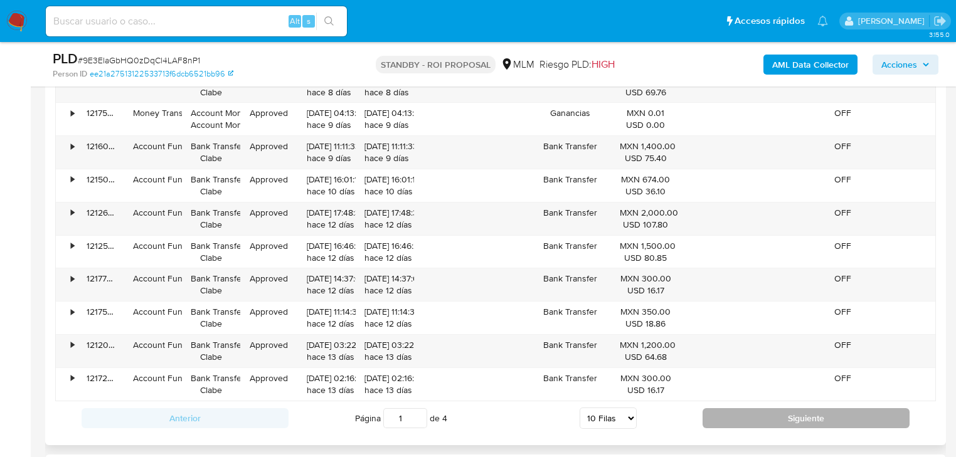
click at [745, 415] on button "Siguiente" at bounding box center [806, 419] width 207 height 20
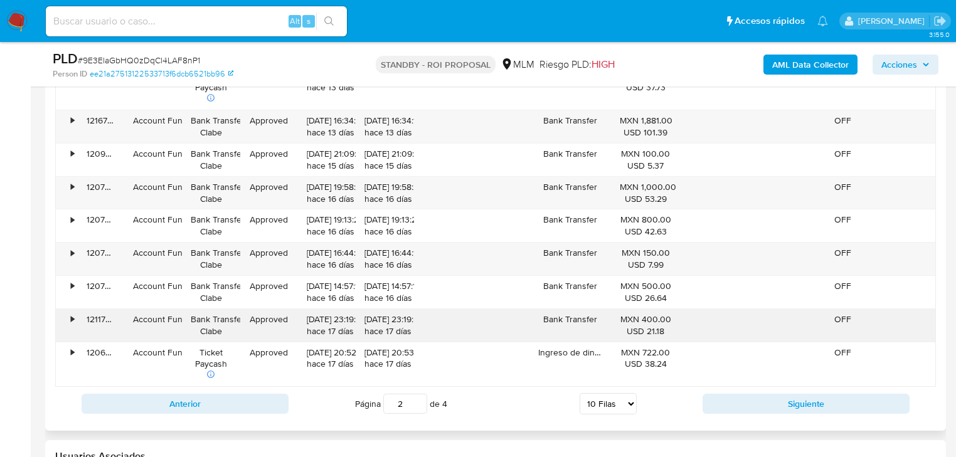
scroll to position [1556, 0]
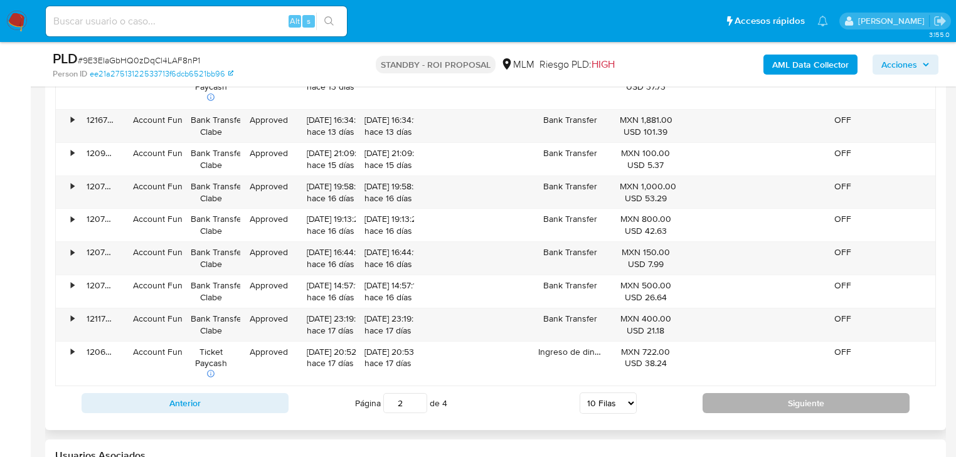
click at [751, 400] on button "Siguiente" at bounding box center [806, 403] width 207 height 20
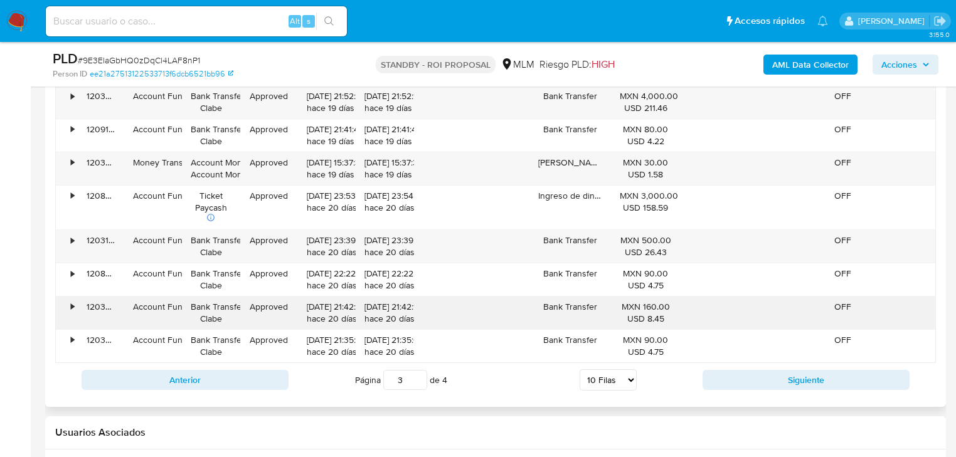
scroll to position [1506, 0]
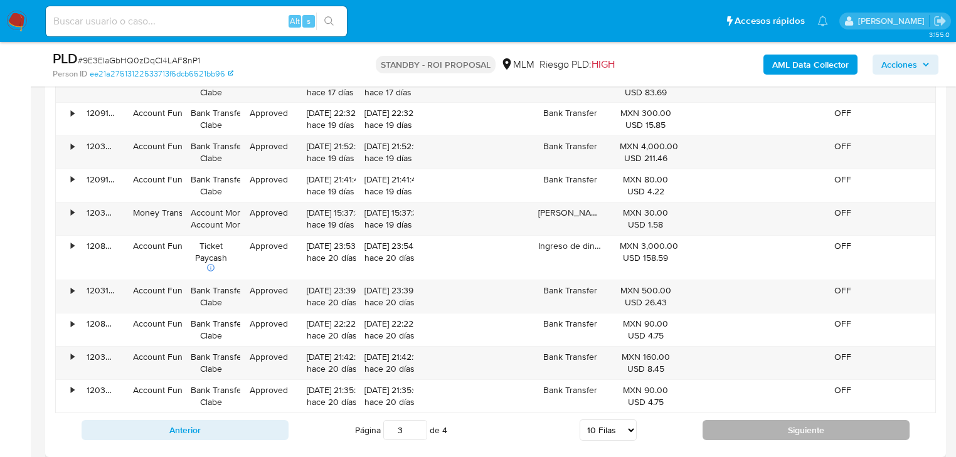
click at [757, 428] on button "Siguiente" at bounding box center [806, 430] width 207 height 20
type input "4"
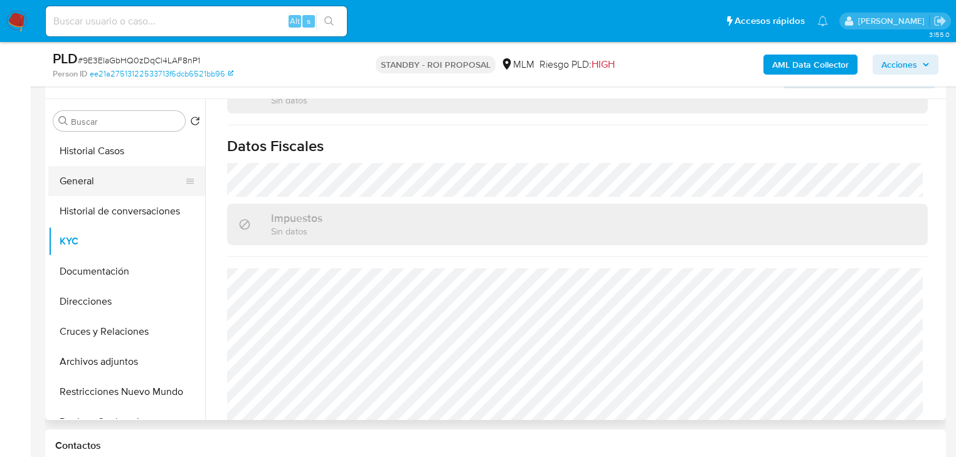
scroll to position [201, 0]
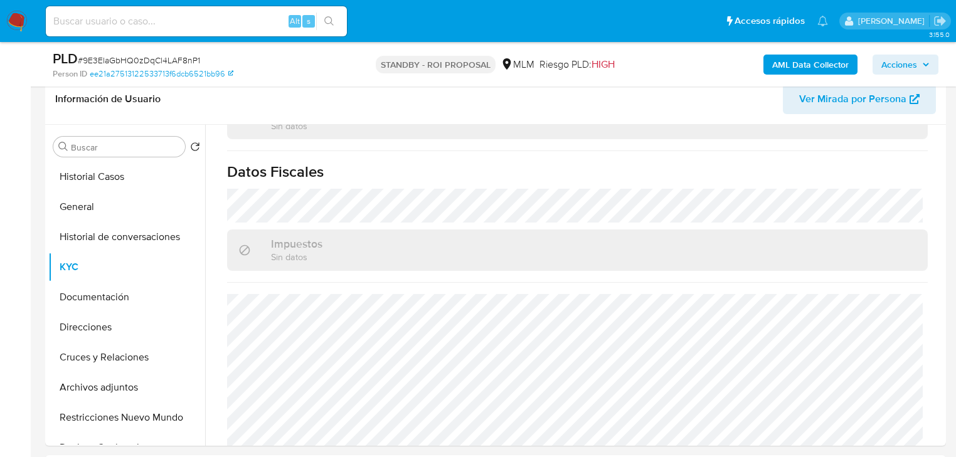
drag, startPoint x: 100, startPoint y: 212, endPoint x: 14, endPoint y: 193, distance: 88.8
click at [77, 208] on button "General" at bounding box center [121, 207] width 147 height 30
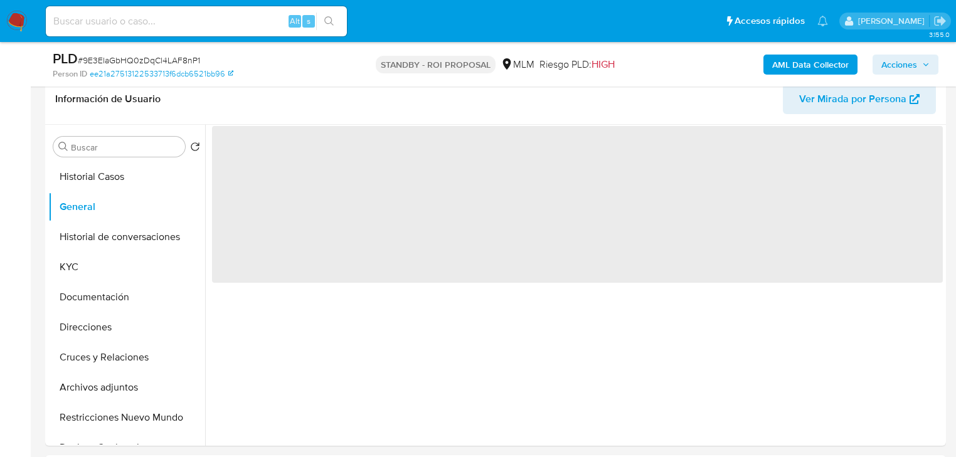
scroll to position [0, 0]
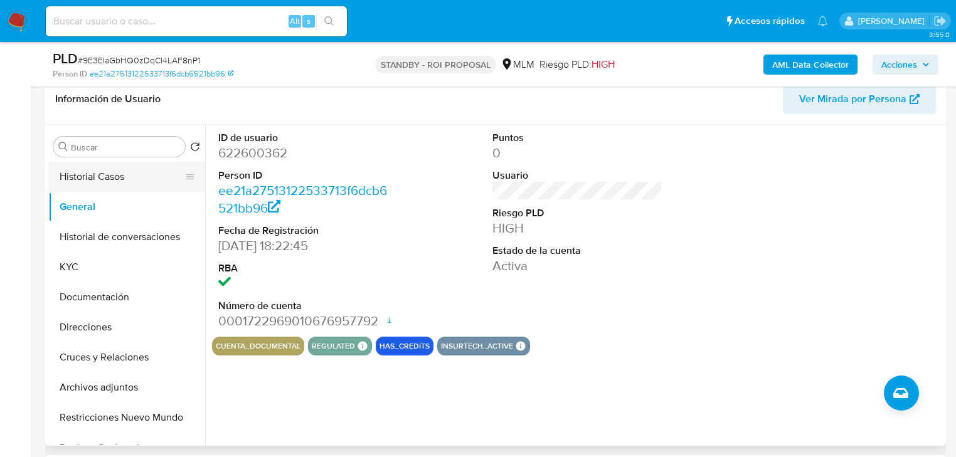
click at [86, 178] on button "Historial Casos" at bounding box center [121, 177] width 147 height 30
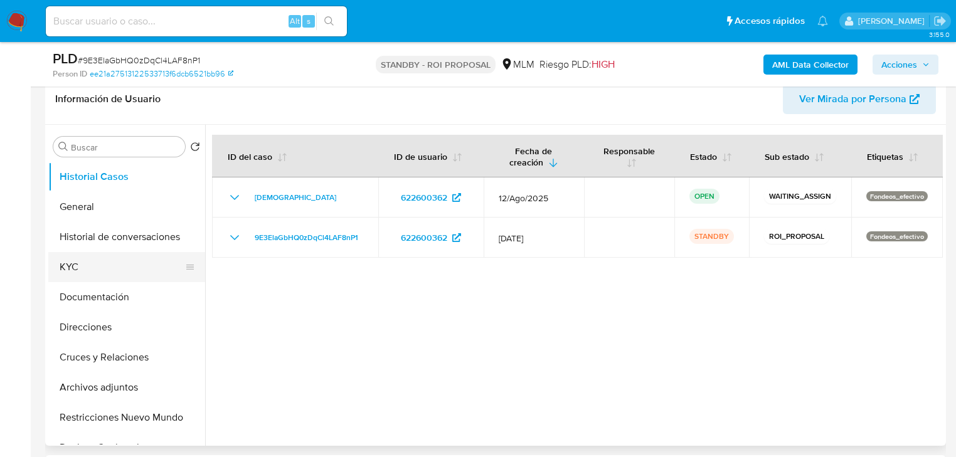
click at [54, 269] on button "KYC" at bounding box center [121, 267] width 147 height 30
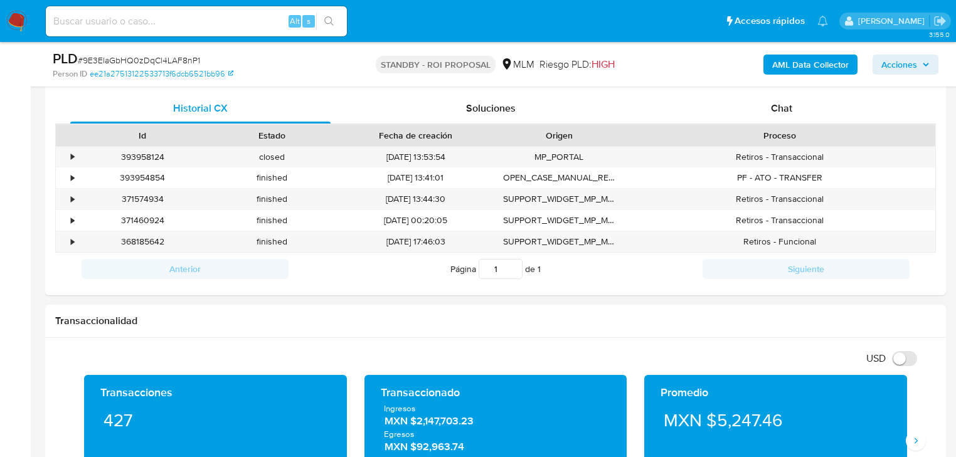
scroll to position [753, 0]
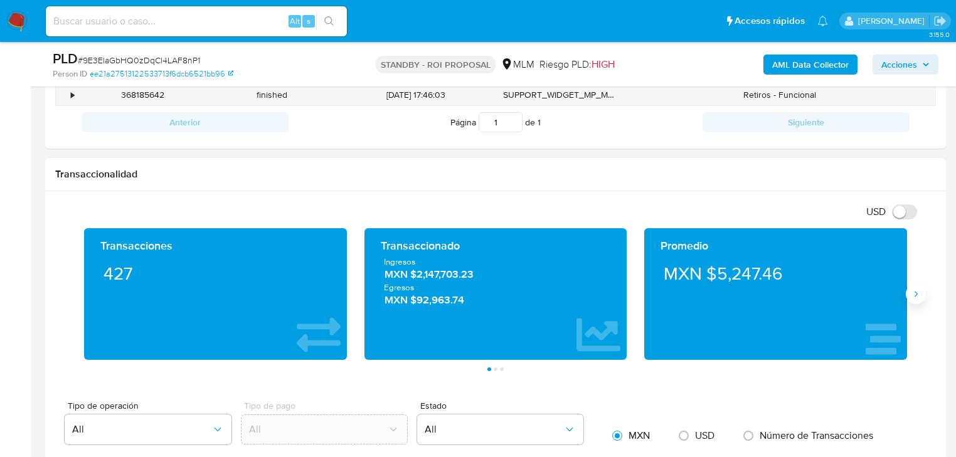
drag, startPoint x: 916, startPoint y: 292, endPoint x: 753, endPoint y: 256, distance: 167.2
click at [916, 292] on icon "Siguiente" at bounding box center [916, 294] width 10 height 10
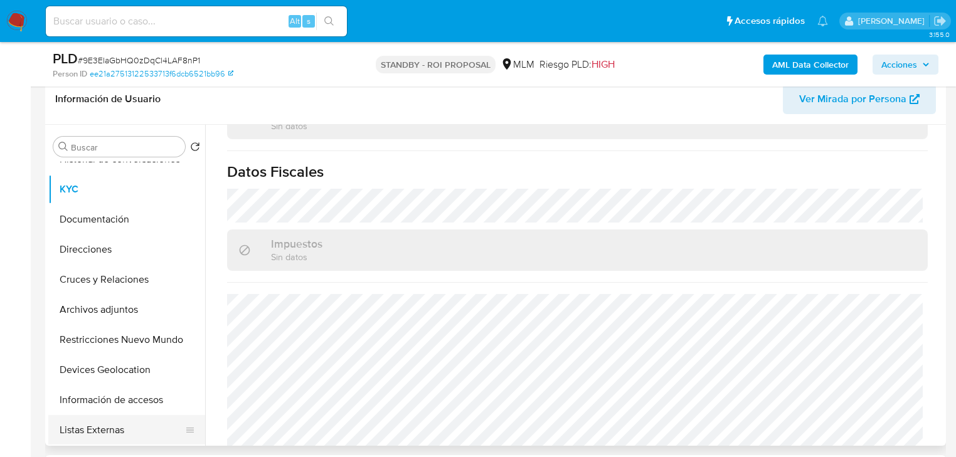
scroll to position [201, 0]
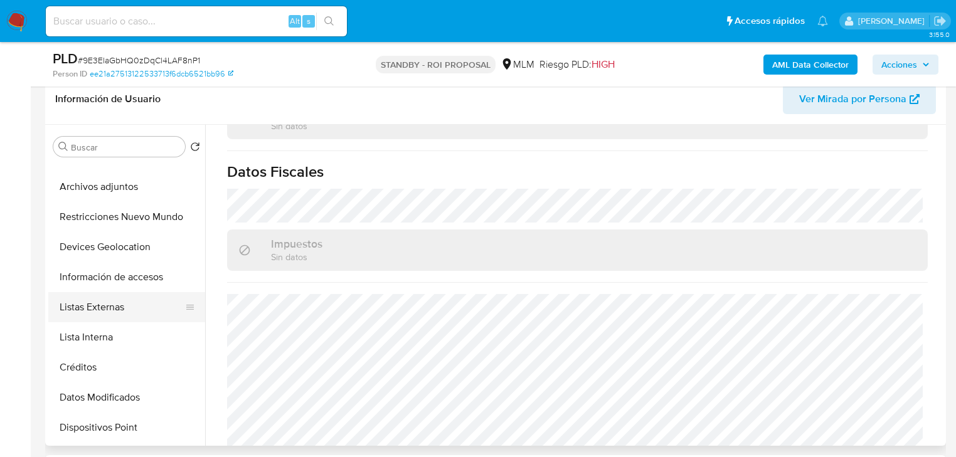
click at [110, 306] on button "Listas Externas" at bounding box center [121, 307] width 147 height 30
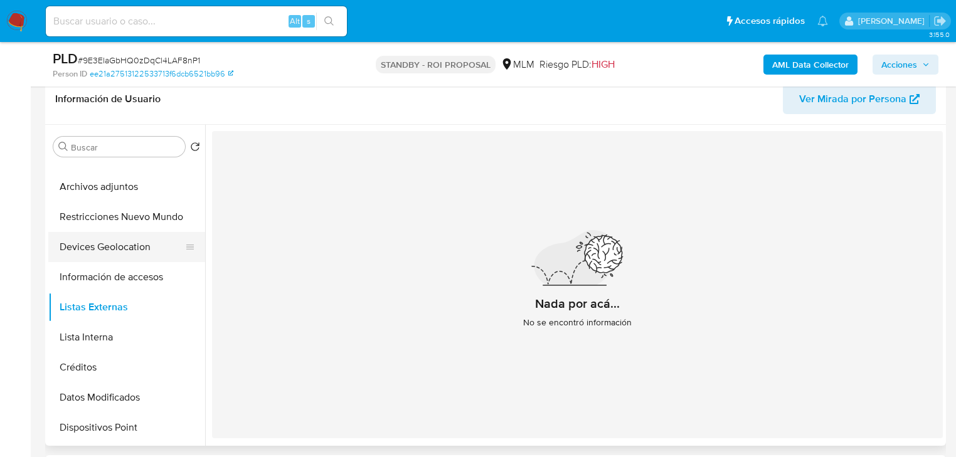
click at [126, 236] on button "Devices Geolocation" at bounding box center [121, 247] width 147 height 30
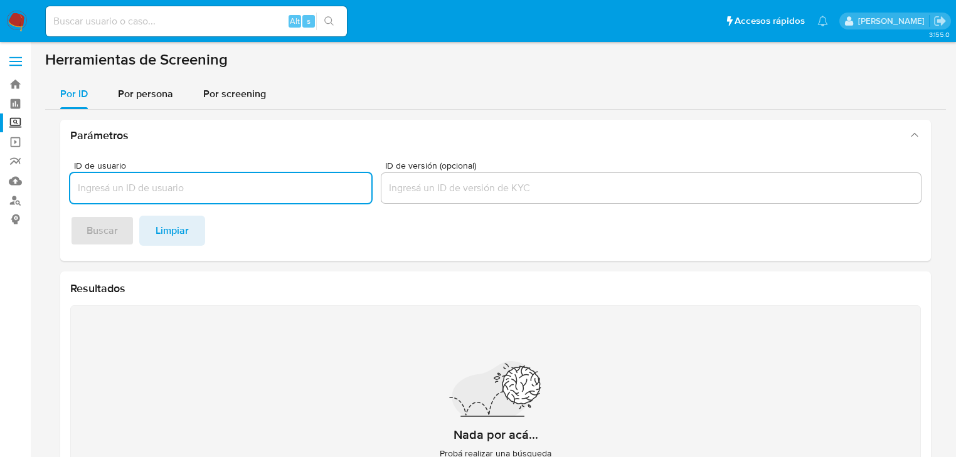
drag, startPoint x: 130, startPoint y: 93, endPoint x: 134, endPoint y: 115, distance: 22.9
click at [131, 93] on span "Por persona" at bounding box center [145, 94] width 55 height 14
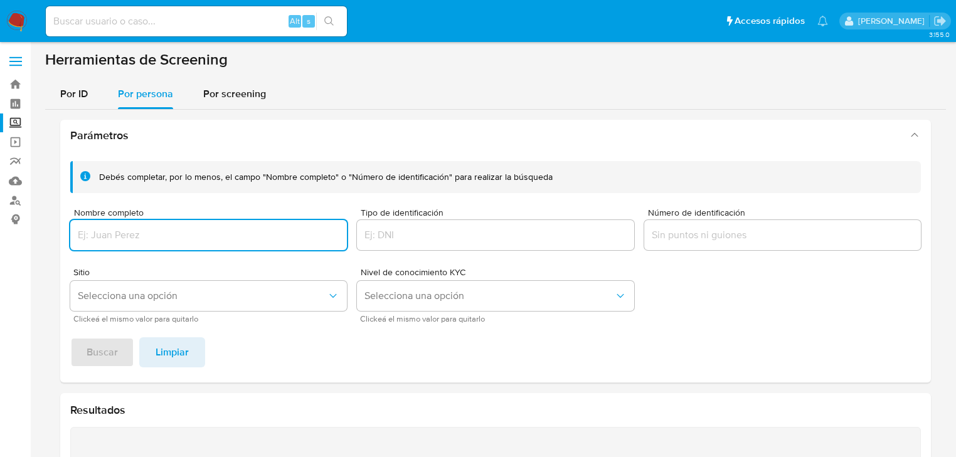
click at [103, 237] on input "Nombre completo" at bounding box center [208, 235] width 277 height 16
type input "622600362"
click at [15, 18] on img at bounding box center [16, 21] width 21 height 21
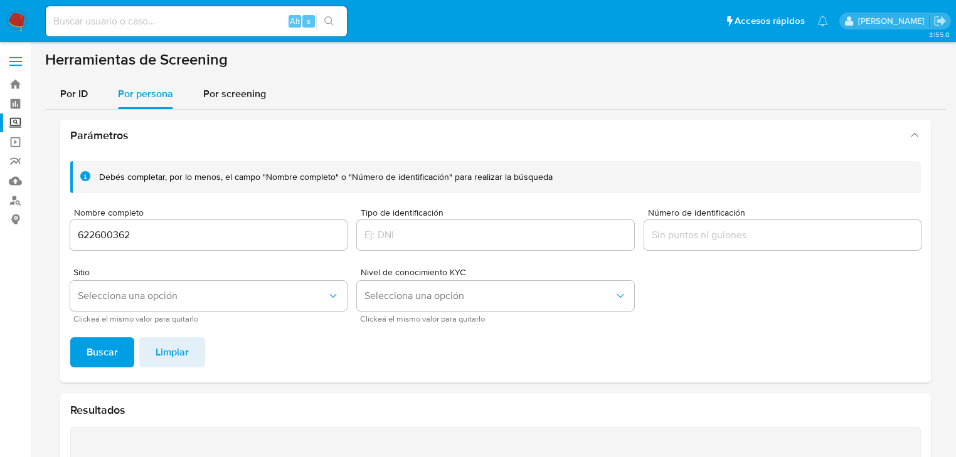
click at [87, 15] on input at bounding box center [196, 21] width 301 height 16
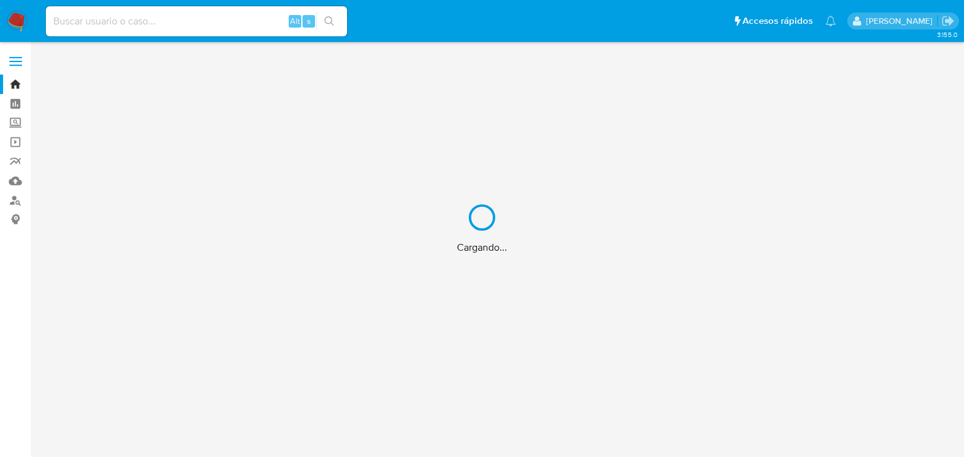
click at [92, 23] on div "Cargando..." at bounding box center [482, 228] width 964 height 457
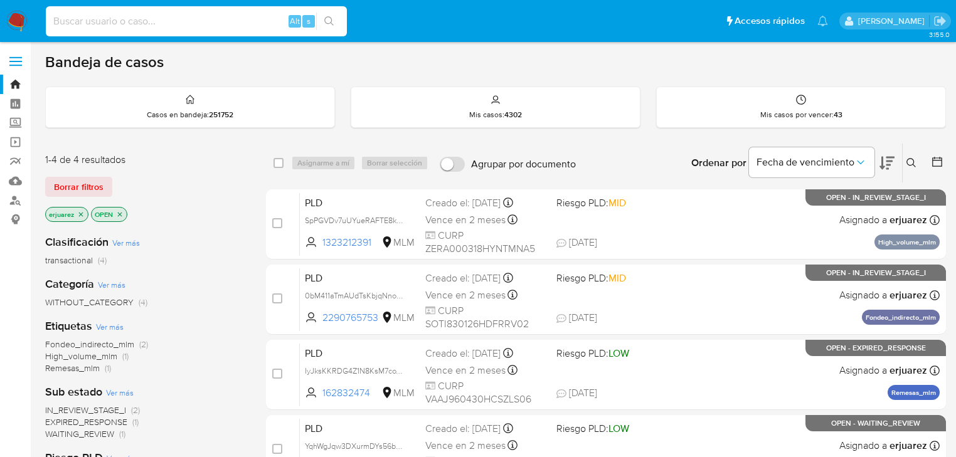
click at [95, 16] on input at bounding box center [196, 21] width 301 height 16
paste input "622600362"
type input "622600362"
click at [331, 18] on icon "search-icon" at bounding box center [329, 21] width 10 height 10
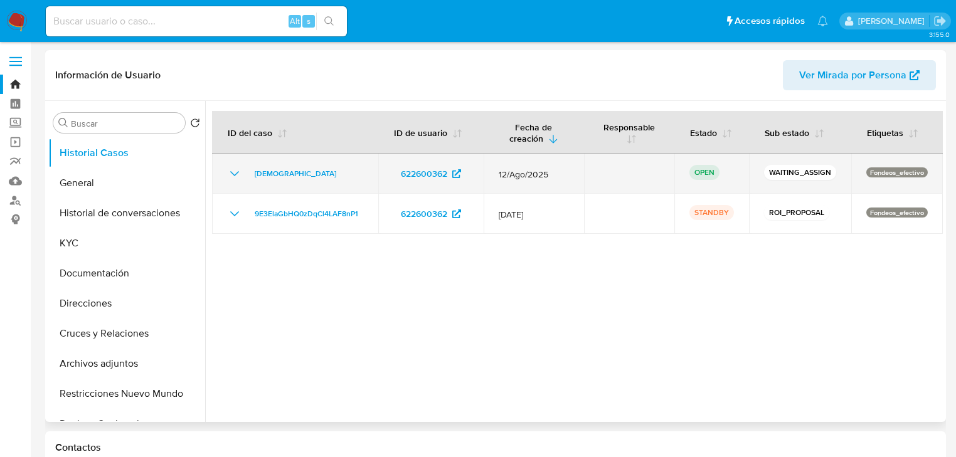
select select "10"
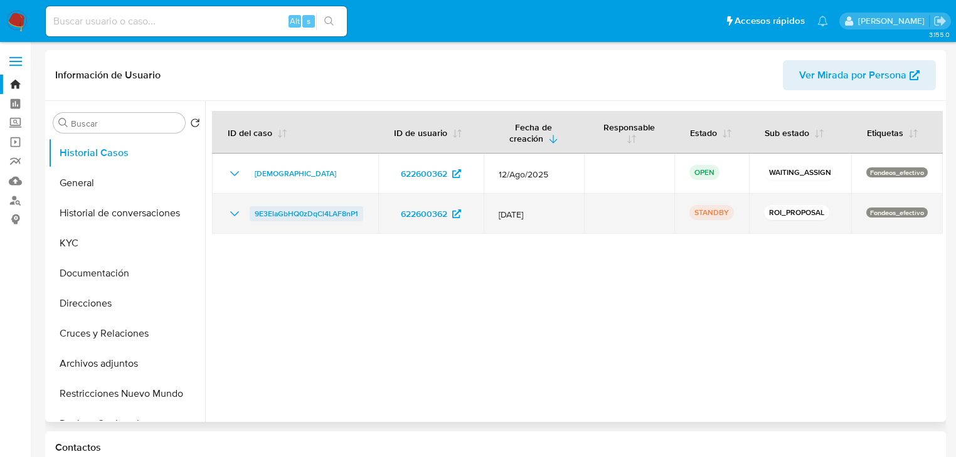
click at [267, 213] on span "9E3ElaGbHQ0zDqCl4LAF8nP1" at bounding box center [307, 213] width 104 height 15
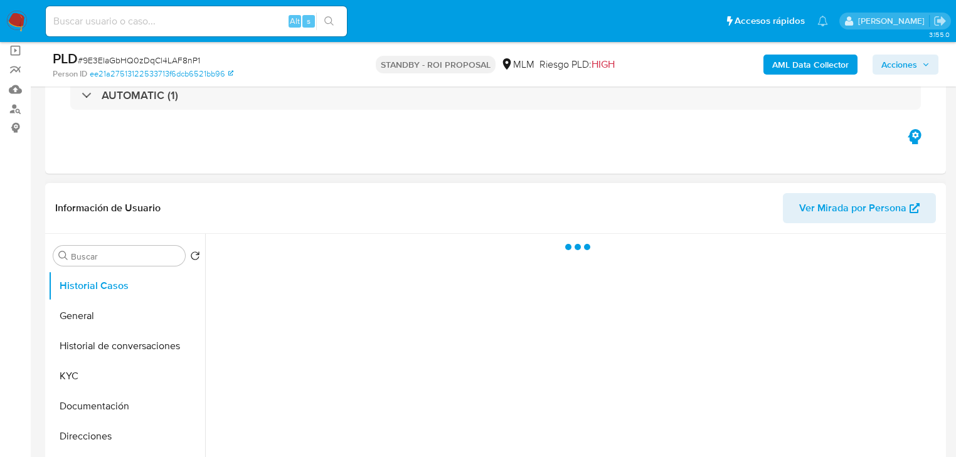
scroll to position [151, 0]
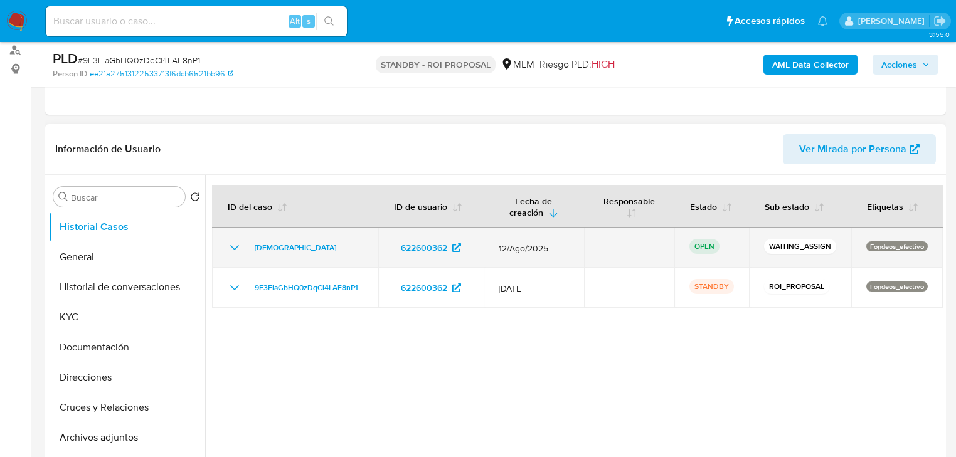
select select "10"
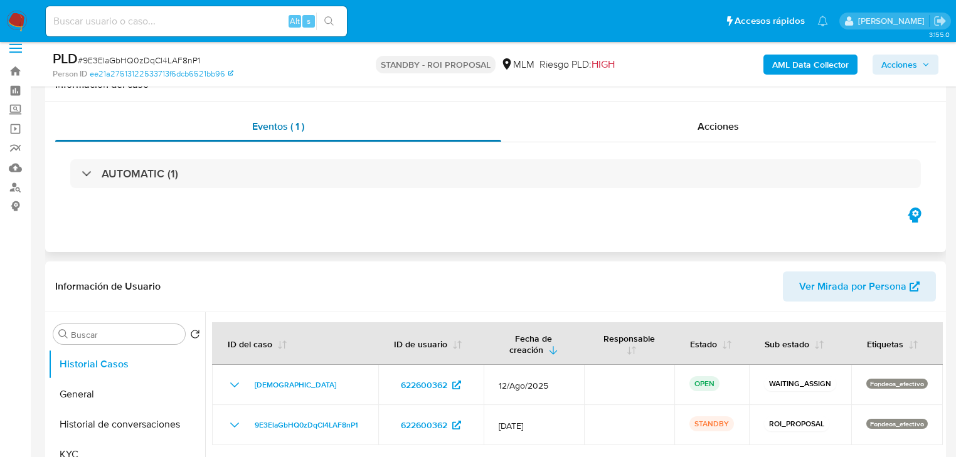
scroll to position [0, 0]
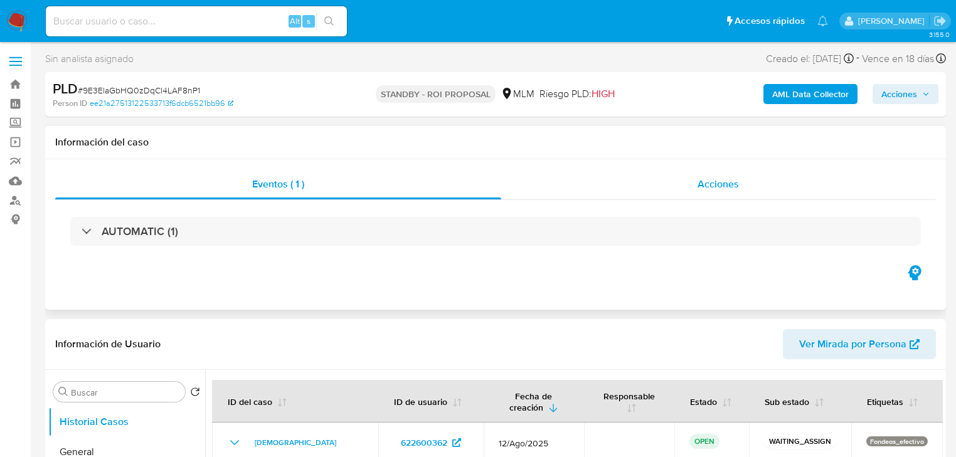
click at [645, 185] on div "Acciones" at bounding box center [719, 184] width 436 height 30
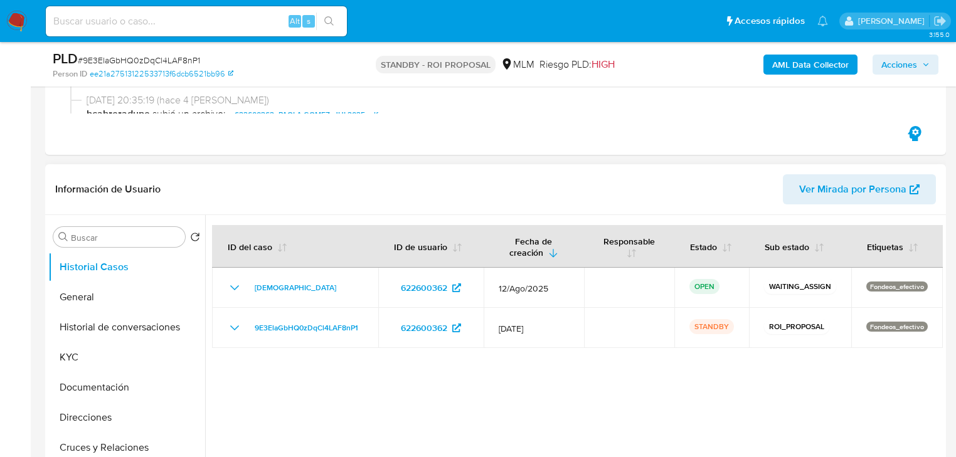
scroll to position [251, 0]
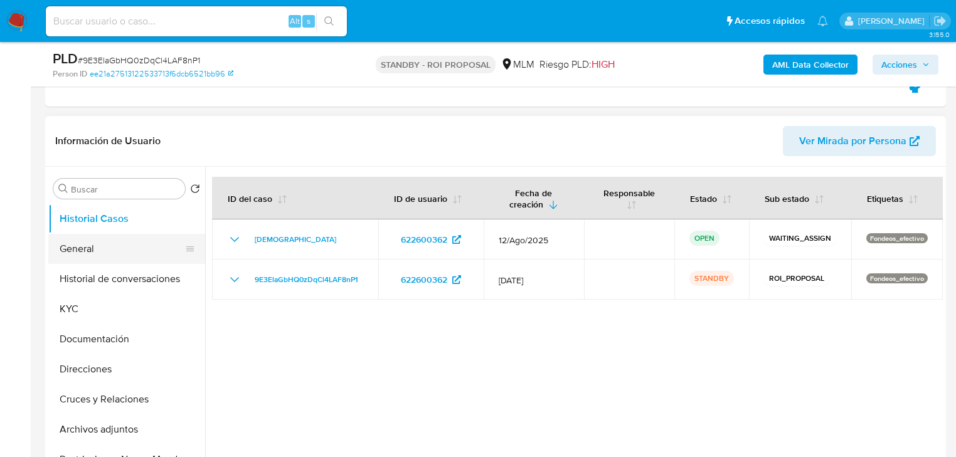
drag, startPoint x: 380, startPoint y: 241, endPoint x: 104, endPoint y: 243, distance: 275.5
click at [243, 236] on tr "QUVrSMLScf0dJnlaeBx2LrJC 622600362 12/Ago/2025 OPEN WAITING_ASSIGN Fondeos_efec…" at bounding box center [577, 240] width 731 height 40
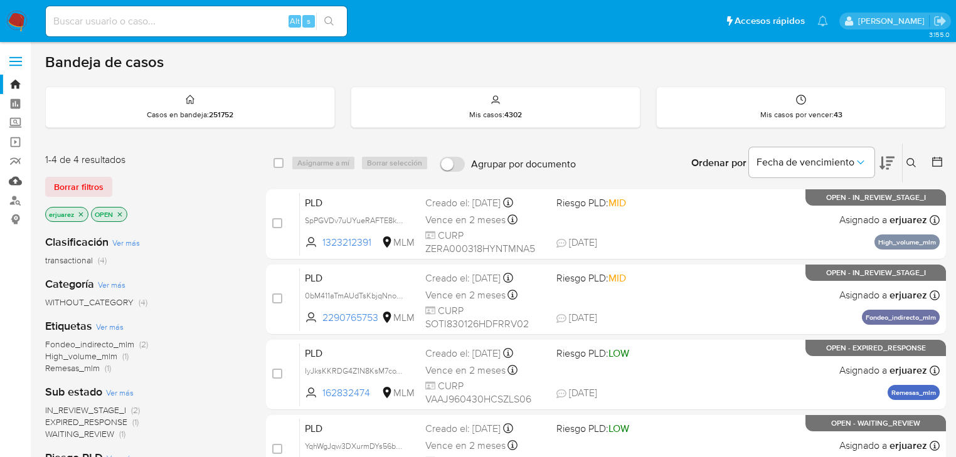
click at [21, 184] on link "Mulan" at bounding box center [74, 180] width 149 height 19
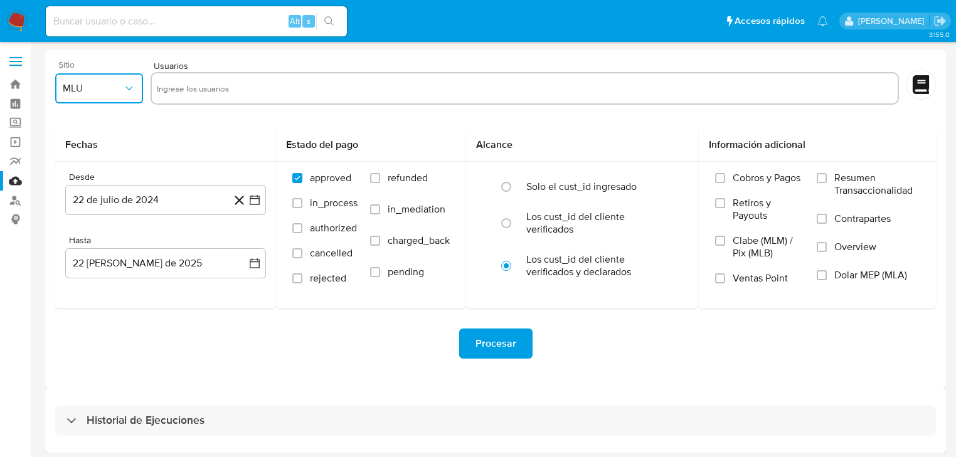
click at [80, 93] on span "MLU" at bounding box center [93, 88] width 60 height 13
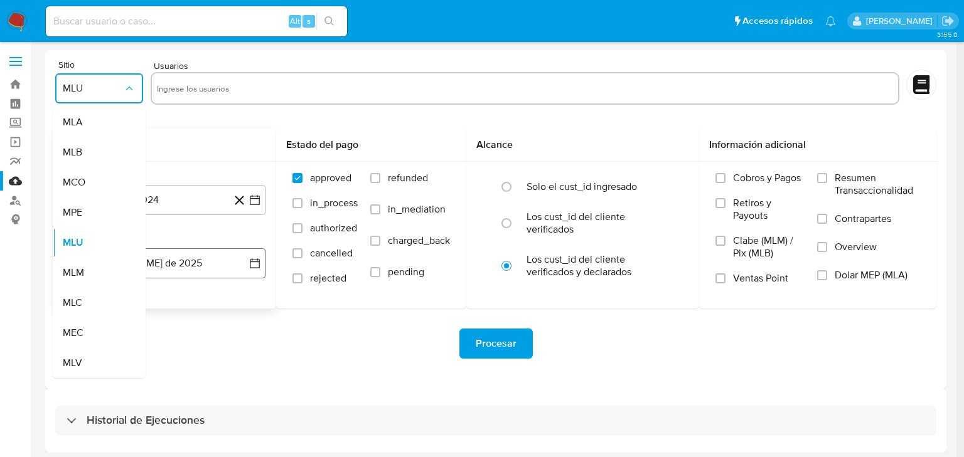
drag, startPoint x: 78, startPoint y: 268, endPoint x: 95, endPoint y: 260, distance: 19.4
click at [82, 267] on span "MLM" at bounding box center [73, 273] width 21 height 13
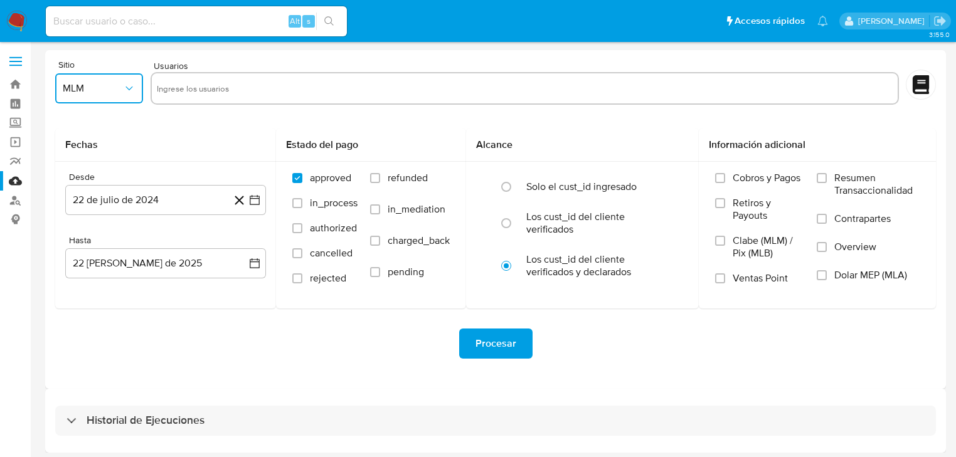
click at [201, 82] on input "text" at bounding box center [525, 88] width 736 height 20
type input "622600362"
click at [255, 190] on button "22 de julio de 2024" at bounding box center [165, 200] width 201 height 30
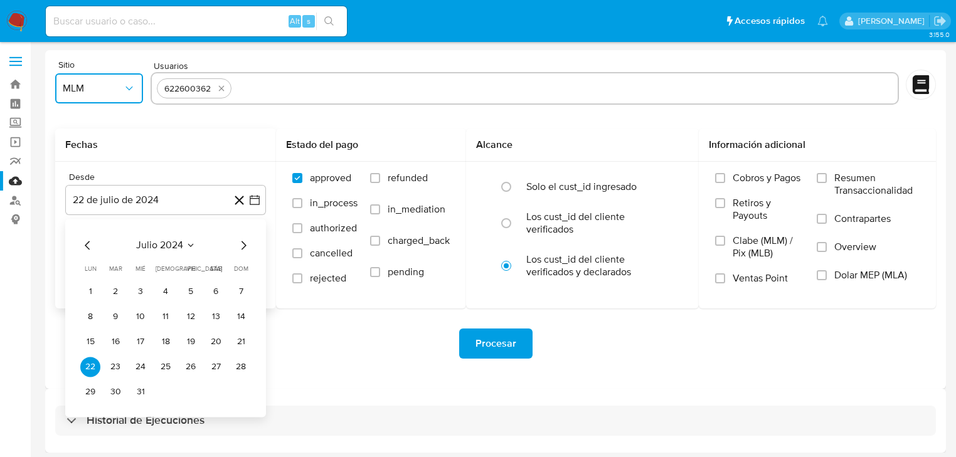
click at [245, 244] on icon "Mes siguiente" at bounding box center [244, 245] width 5 height 9
drag, startPoint x: 163, startPoint y: 289, endPoint x: 173, endPoint y: 267, distance: 24.7
click at [163, 289] on button "1" at bounding box center [166, 292] width 20 height 20
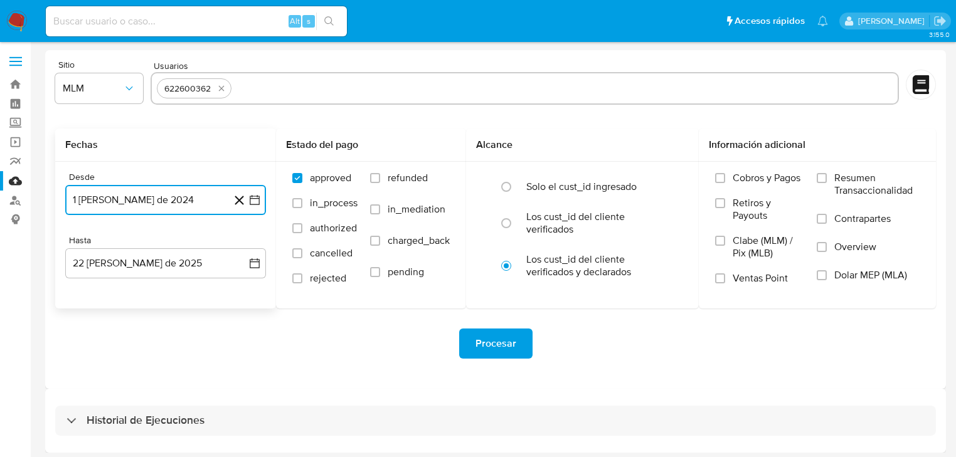
drag, startPoint x: 248, startPoint y: 262, endPoint x: 239, endPoint y: 281, distance: 21.6
click at [247, 269] on button "22 de agosto de 2025" at bounding box center [165, 263] width 201 height 30
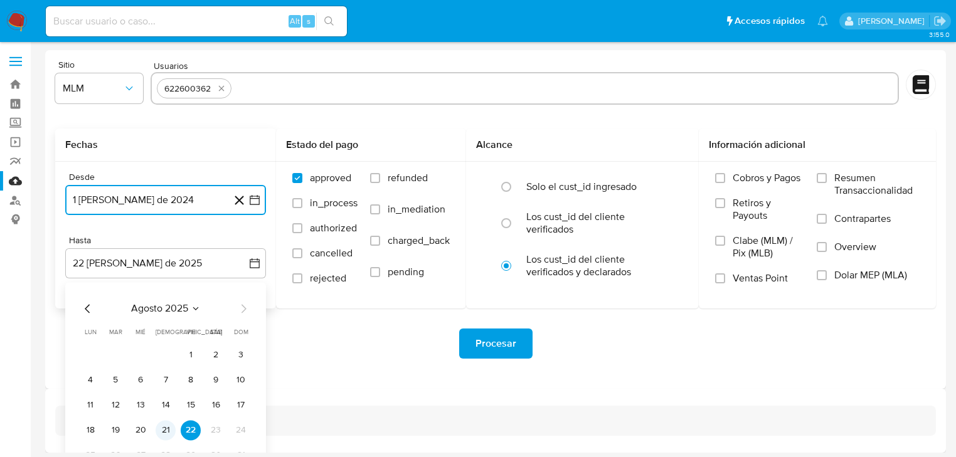
click at [161, 427] on button "21" at bounding box center [166, 430] width 20 height 20
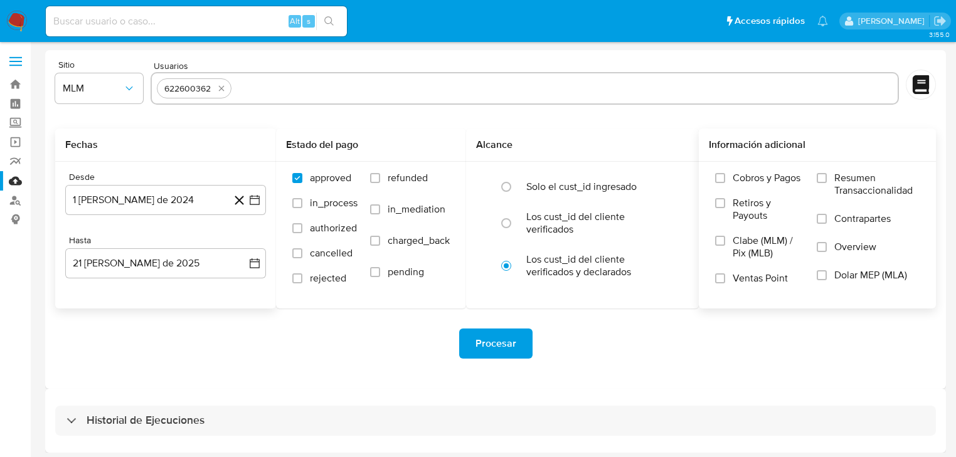
click at [832, 245] on label "Overview" at bounding box center [868, 255] width 103 height 28
click at [827, 245] on input "Overview" at bounding box center [822, 247] width 10 height 10
click at [489, 335] on span "Procesar" at bounding box center [496, 344] width 41 height 28
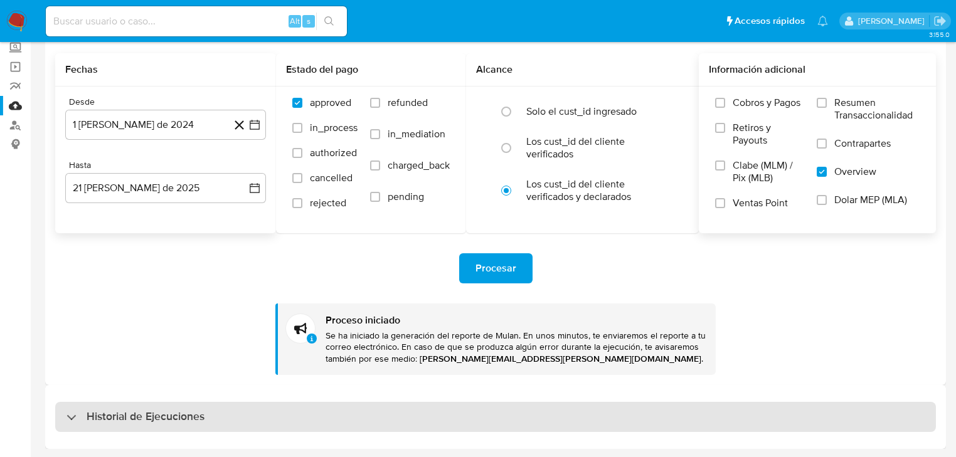
click at [111, 416] on h3 "Historial de Ejecuciones" at bounding box center [146, 417] width 118 height 15
select select "10"
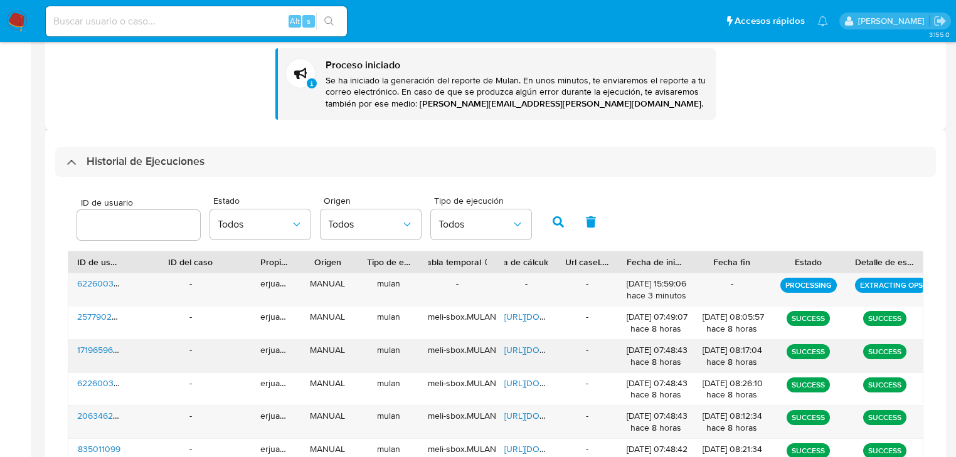
scroll to position [377, 0]
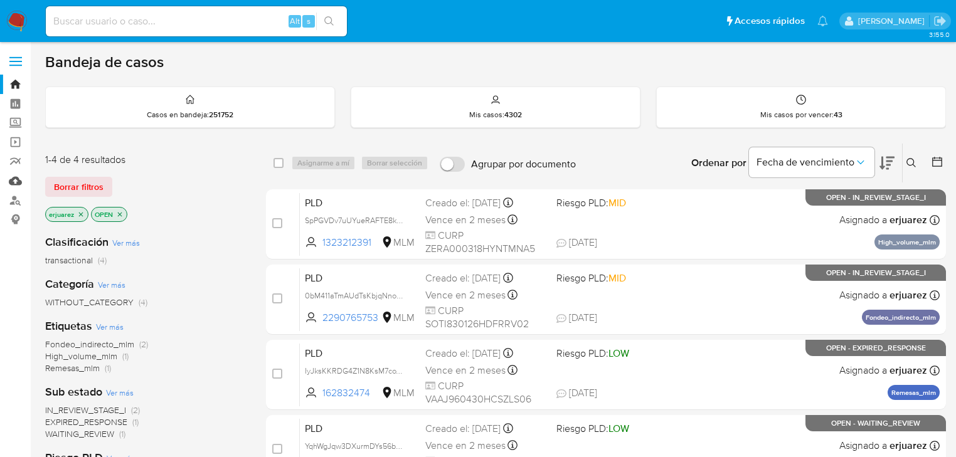
click at [18, 182] on link "Mulan" at bounding box center [74, 180] width 149 height 19
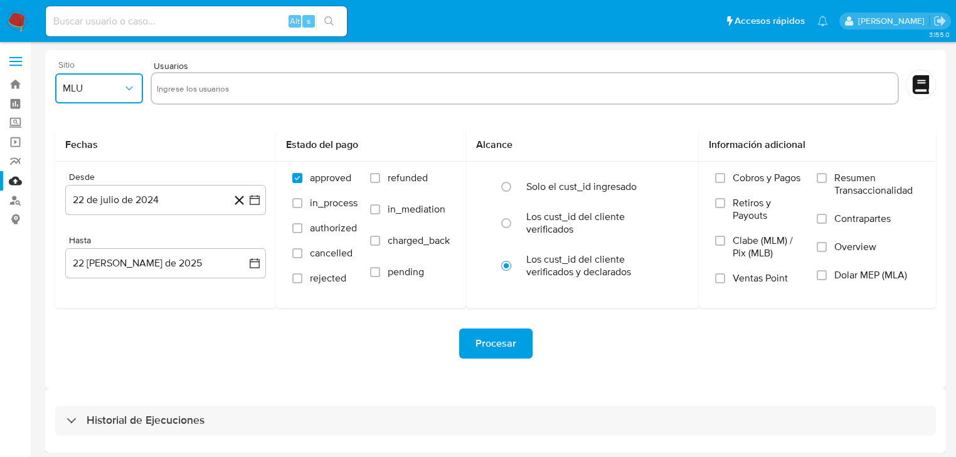
drag, startPoint x: 110, startPoint y: 85, endPoint x: 114, endPoint y: 94, distance: 9.3
click at [112, 90] on span "MLU" at bounding box center [93, 88] width 60 height 13
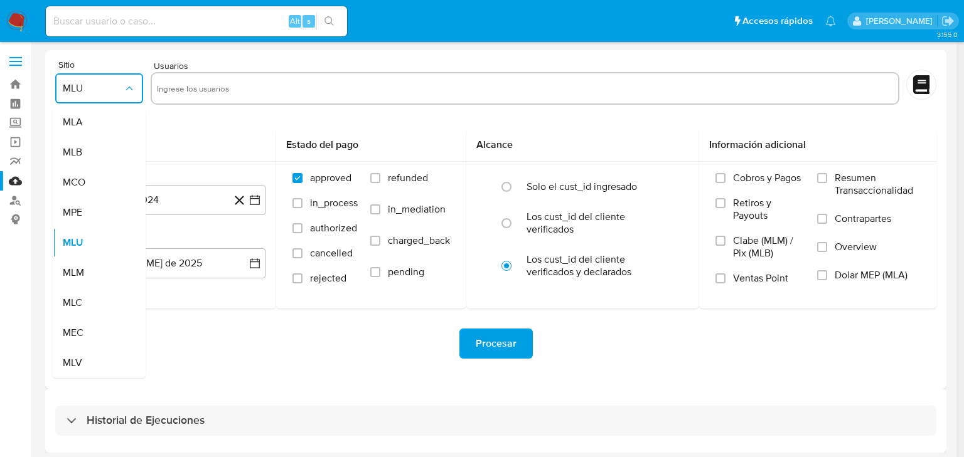
drag, startPoint x: 87, startPoint y: 267, endPoint x: 168, endPoint y: 105, distance: 180.7
click at [88, 265] on div "MLM" at bounding box center [95, 273] width 65 height 30
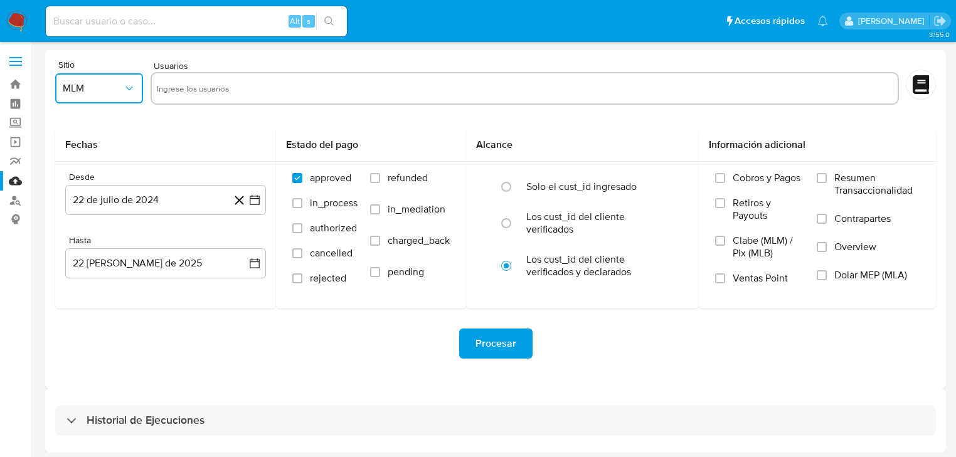
click at [173, 95] on input "text" at bounding box center [525, 88] width 736 height 20
type input "622600362"
drag, startPoint x: 252, startPoint y: 198, endPoint x: 245, endPoint y: 216, distance: 19.8
click at [252, 198] on icon "button" at bounding box center [254, 200] width 13 height 13
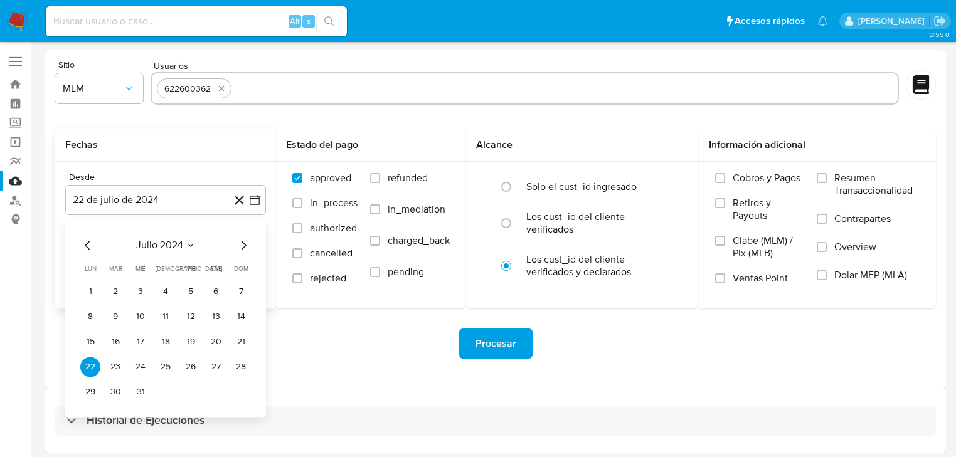
click at [246, 254] on div "julio 2024 julio 2024 lun lunes mar martes mié miércoles jue jueves vie viernes…" at bounding box center [165, 320] width 171 height 164
click at [246, 256] on div "julio 2024 julio 2024 lun lunes mar martes mié miércoles jue jueves vie viernes…" at bounding box center [165, 320] width 171 height 164
click at [246, 253] on div "julio 2024 julio 2024 lun lunes mar martes mié miércoles jue jueves vie viernes…" at bounding box center [165, 320] width 171 height 164
click at [243, 247] on icon "Mes siguiente" at bounding box center [243, 245] width 15 height 15
click at [242, 247] on icon "Mes siguiente" at bounding box center [243, 245] width 15 height 15
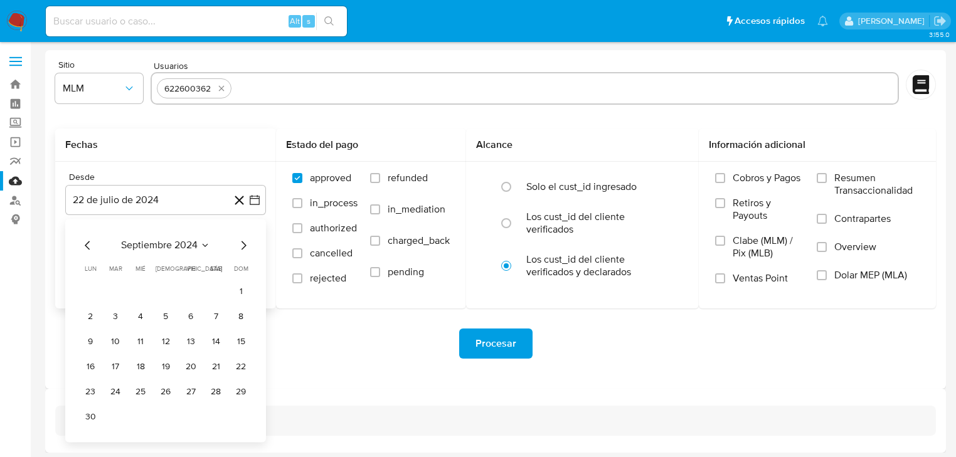
click at [242, 247] on icon "Mes siguiente" at bounding box center [243, 245] width 15 height 15
click at [242, 248] on icon "Mes siguiente" at bounding box center [243, 245] width 15 height 15
click at [242, 248] on icon "Mes siguiente" at bounding box center [244, 245] width 5 height 9
click at [242, 250] on icon "Mes siguiente" at bounding box center [243, 245] width 15 height 15
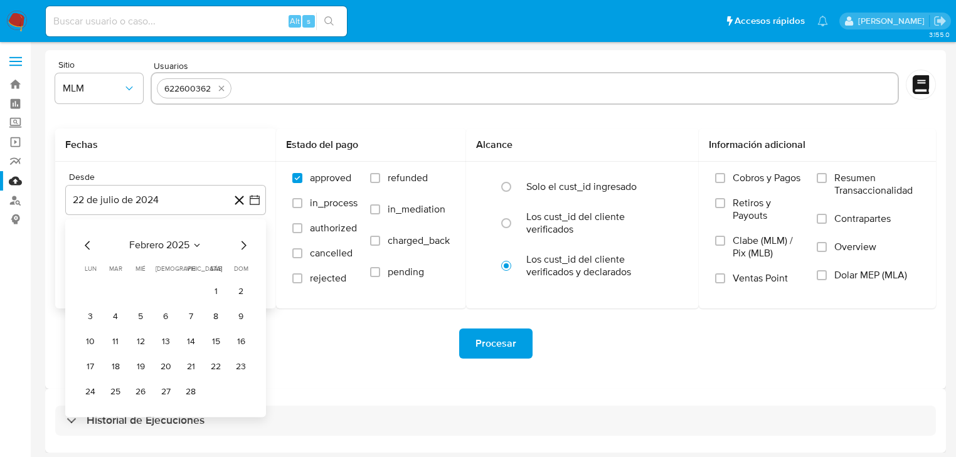
click at [242, 250] on icon "Mes siguiente" at bounding box center [243, 245] width 15 height 15
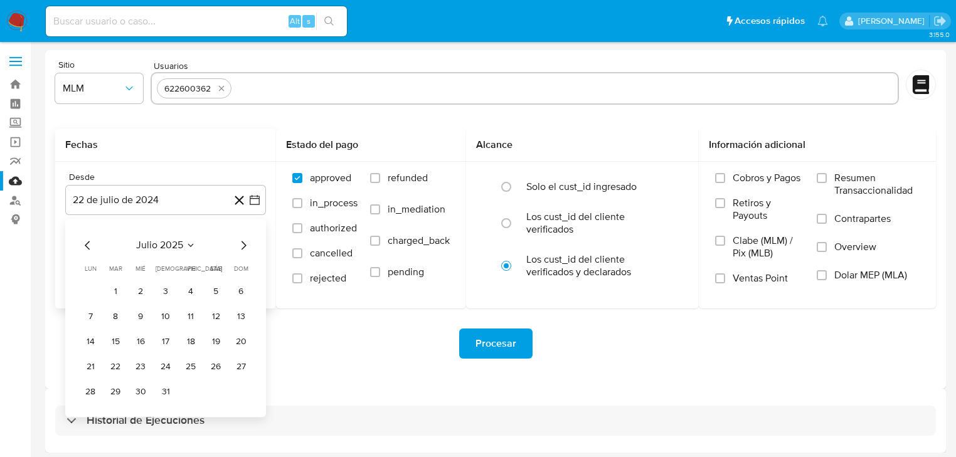
click at [242, 250] on icon "Mes siguiente" at bounding box center [243, 245] width 15 height 15
click at [194, 289] on button "1" at bounding box center [191, 292] width 20 height 20
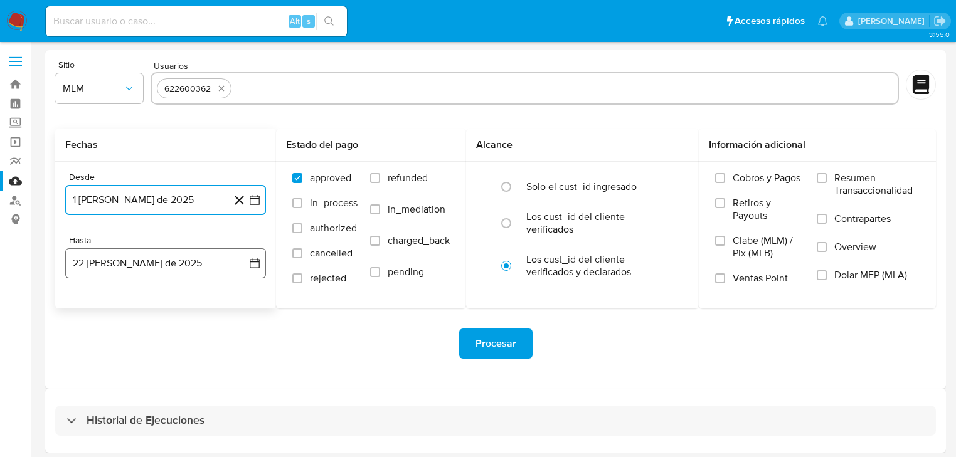
click at [252, 266] on icon "button" at bounding box center [254, 263] width 13 height 13
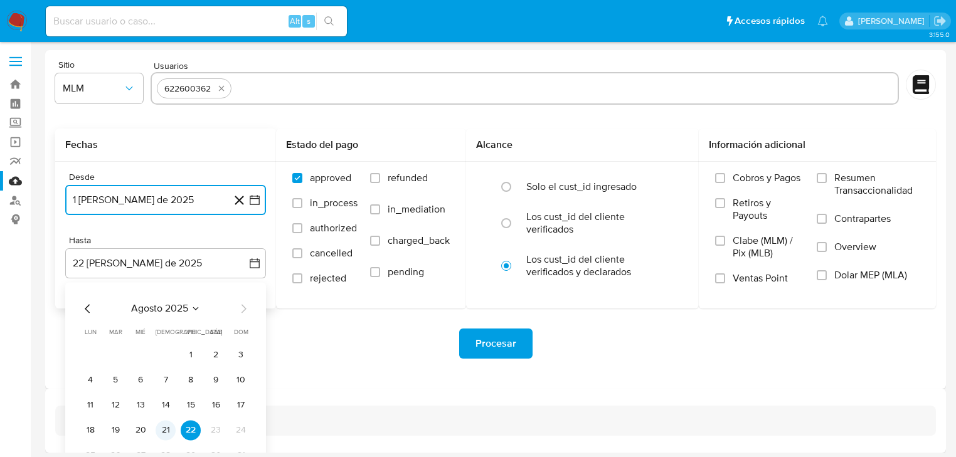
click at [170, 426] on button "21" at bounding box center [166, 430] width 20 height 20
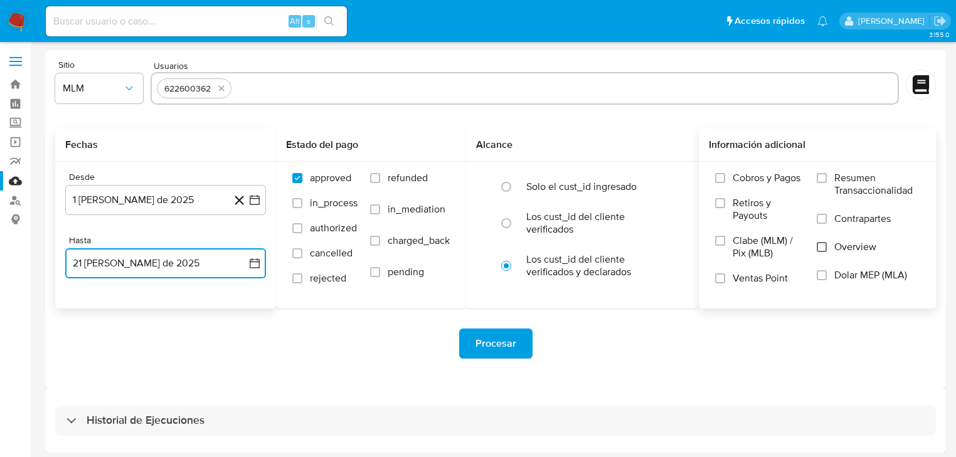
click at [823, 248] on input "Overview" at bounding box center [822, 247] width 10 height 10
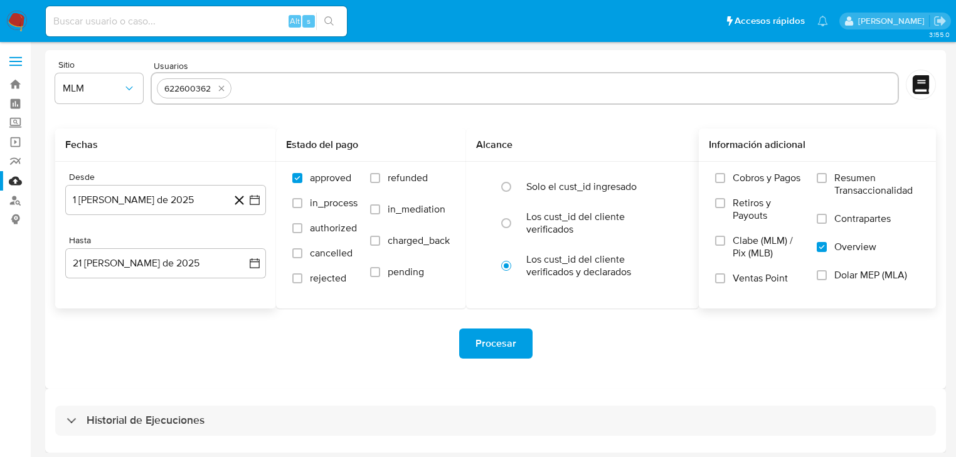
click at [503, 351] on span "Procesar" at bounding box center [496, 344] width 41 height 28
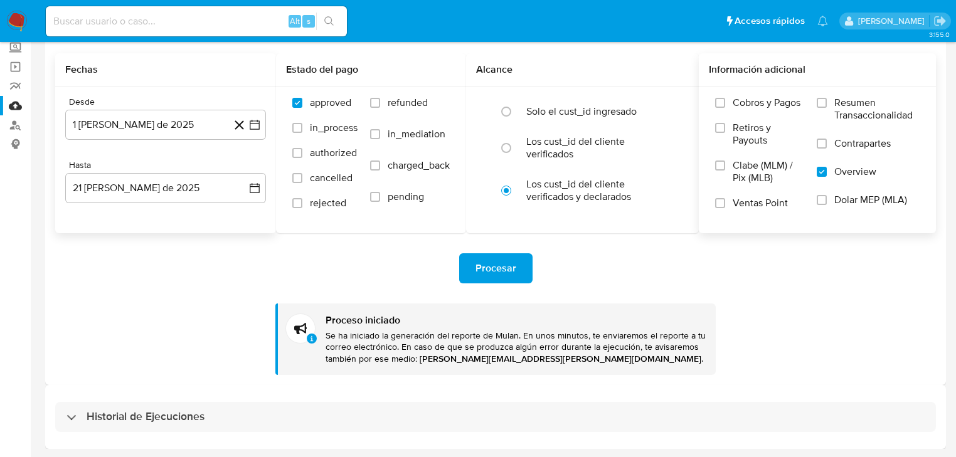
drag, startPoint x: 79, startPoint y: 417, endPoint x: 118, endPoint y: 388, distance: 48.8
click at [80, 417] on div "Historial de Ejecuciones" at bounding box center [136, 417] width 138 height 15
select select "10"
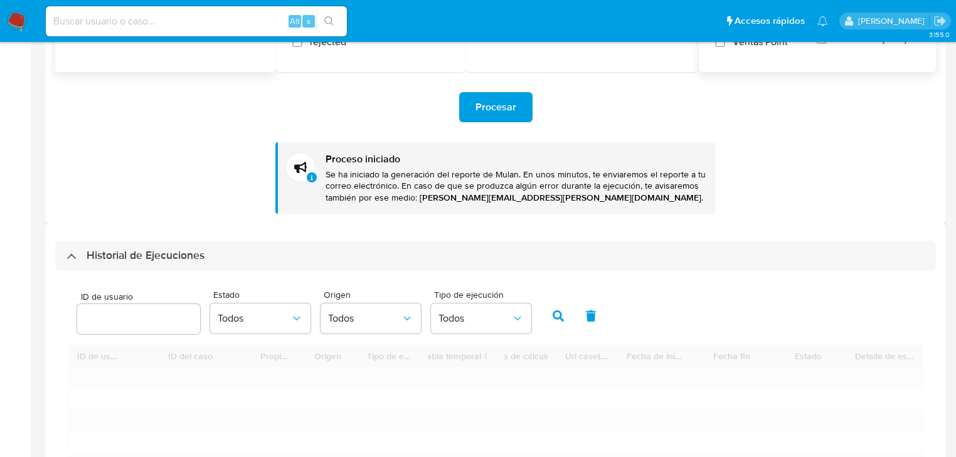
scroll to position [326, 0]
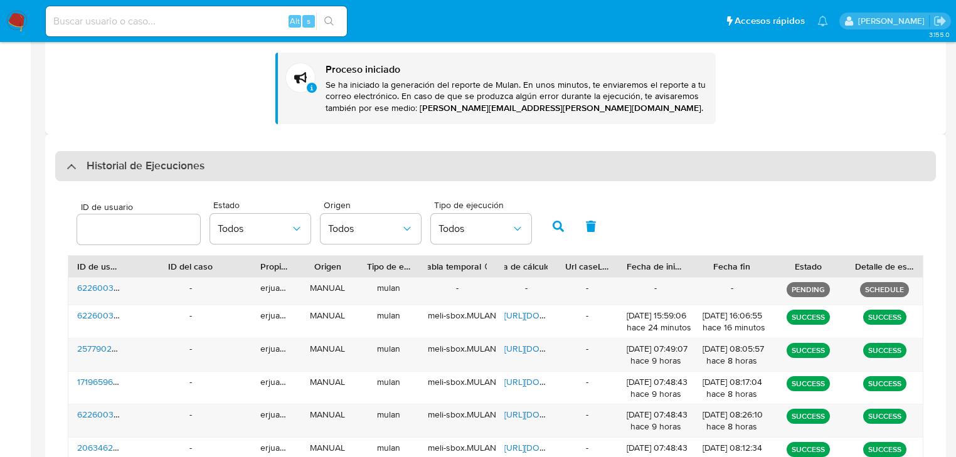
click at [77, 163] on div "Historial de Ejecuciones" at bounding box center [136, 166] width 138 height 15
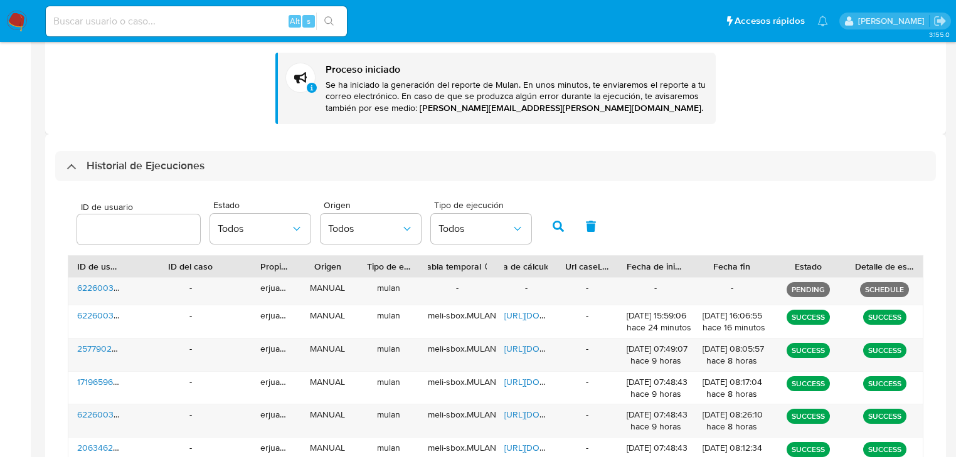
scroll to position [75, 0]
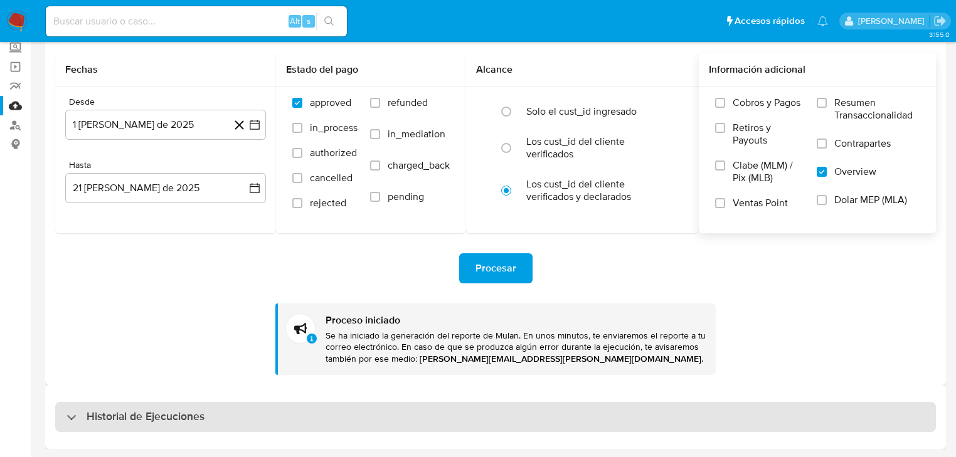
click at [78, 410] on div "Historial de Ejecuciones" at bounding box center [136, 417] width 138 height 15
select select "10"
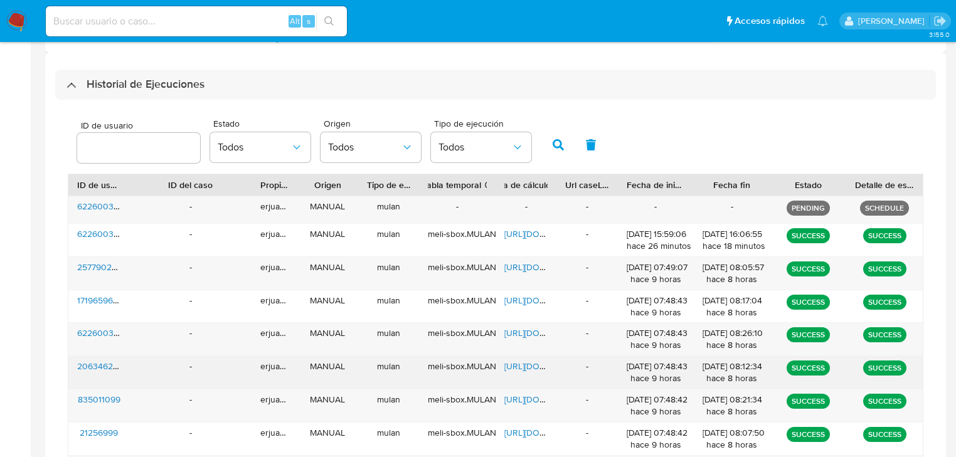
scroll to position [427, 0]
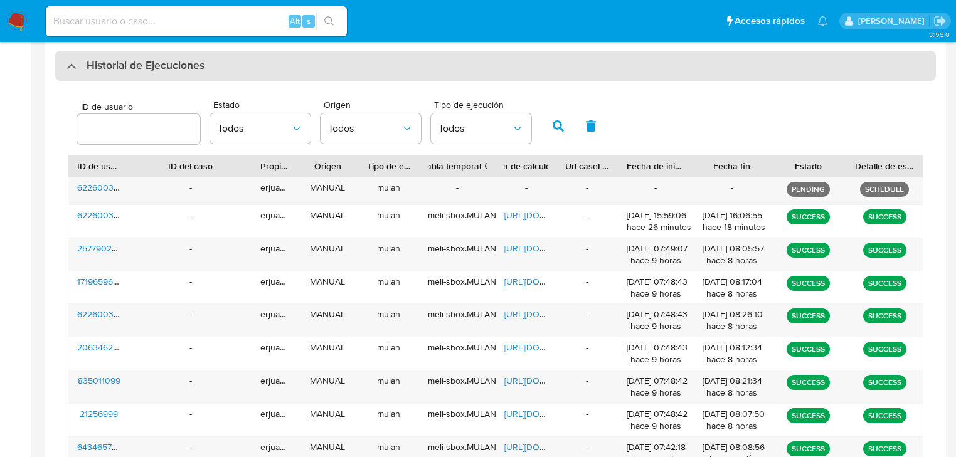
click at [65, 75] on div "Historial de Ejecuciones" at bounding box center [495, 66] width 881 height 30
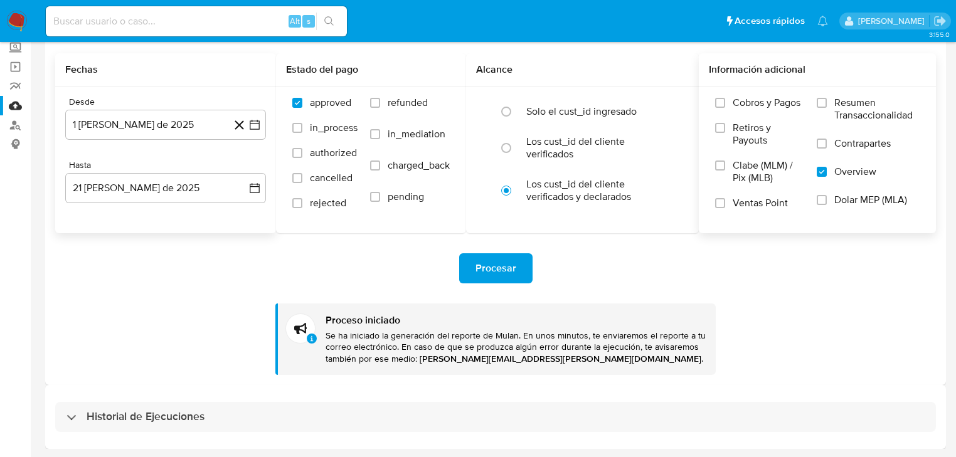
scroll to position [75, 0]
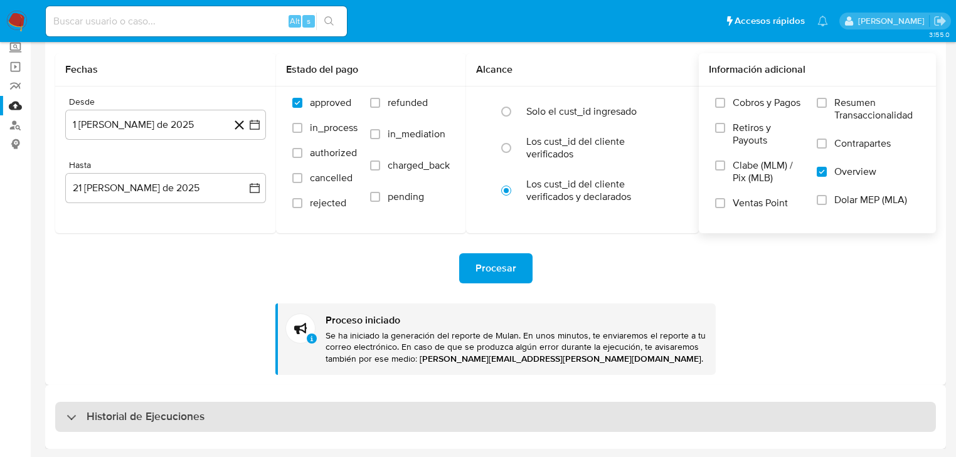
click at [76, 404] on div "Historial de Ejecuciones" at bounding box center [495, 417] width 881 height 30
select select "10"
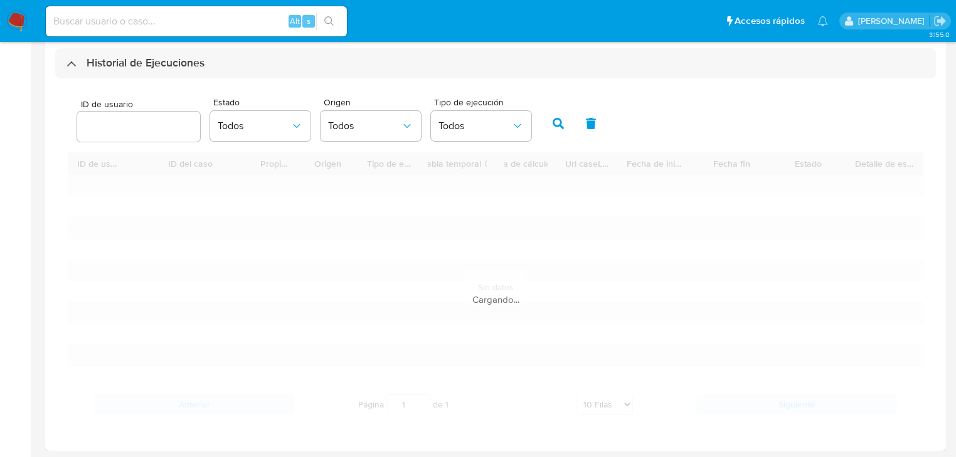
scroll to position [430, 0]
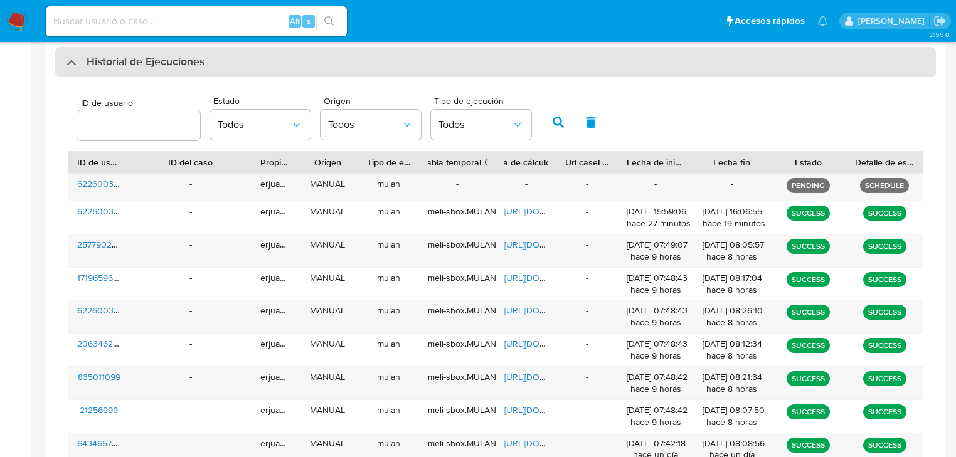
click at [71, 72] on div "Historial de Ejecuciones" at bounding box center [495, 62] width 881 height 30
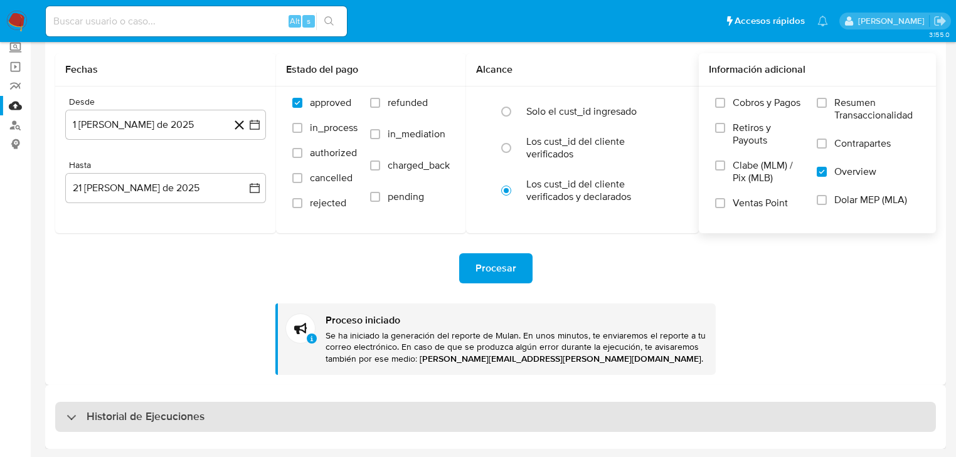
click at [73, 406] on div "Historial de Ejecuciones" at bounding box center [495, 417] width 881 height 30
select select "10"
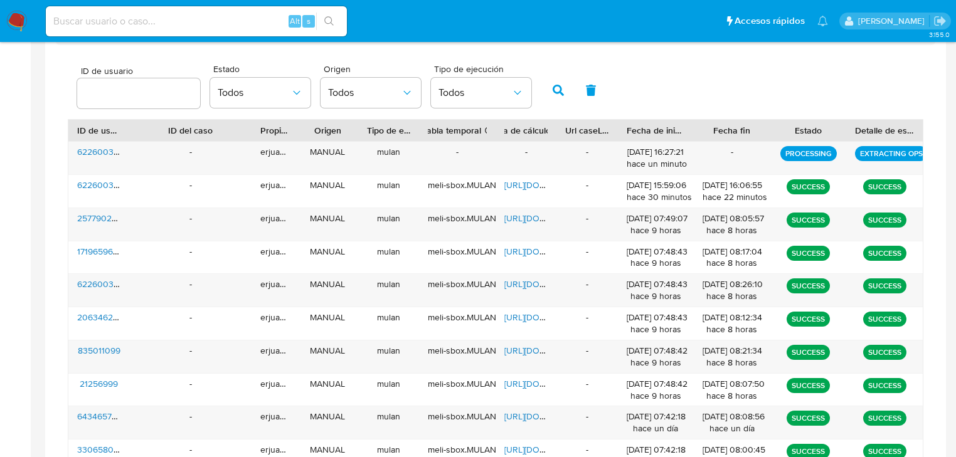
scroll to position [481, 0]
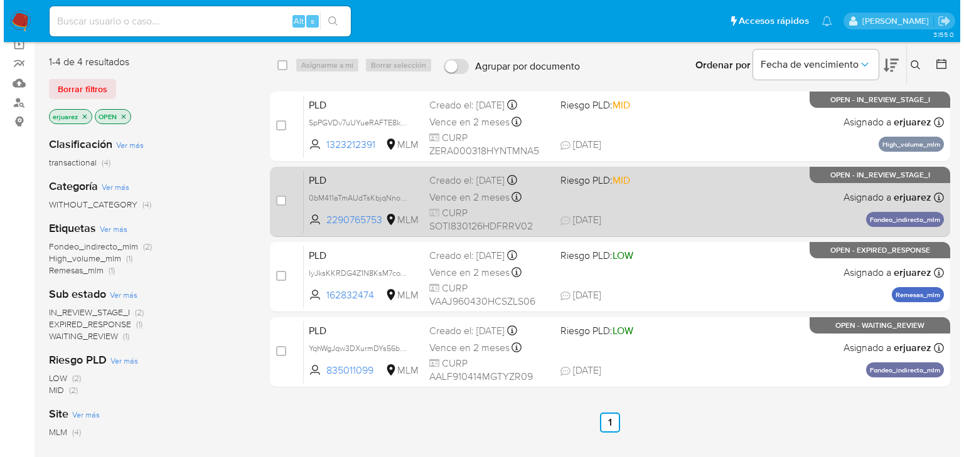
scroll to position [100, 0]
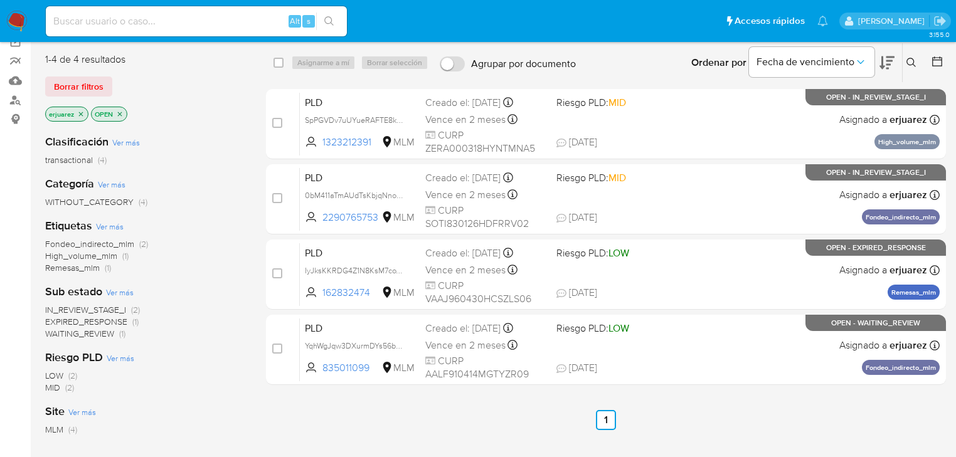
click at [81, 115] on icon "close-filter" at bounding box center [81, 114] width 8 height 8
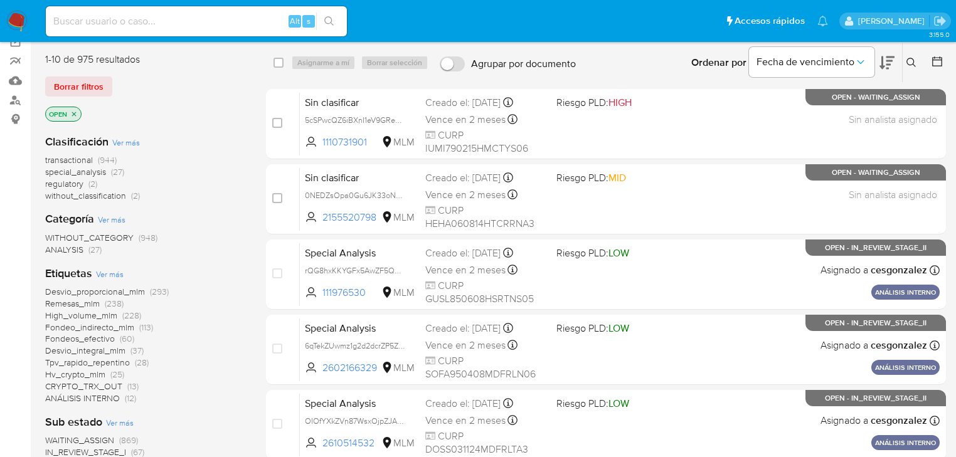
click at [907, 58] on icon at bounding box center [912, 63] width 10 height 10
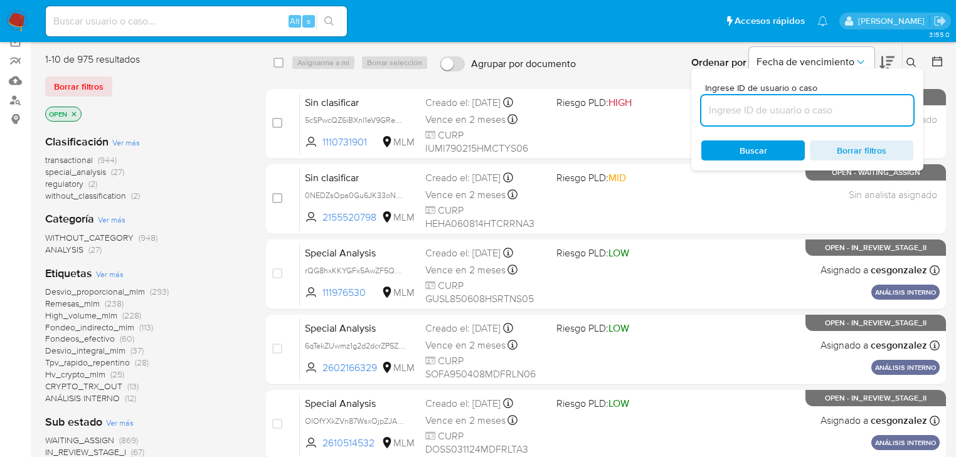
click at [805, 105] on input at bounding box center [808, 110] width 212 height 16
type input "622600362"
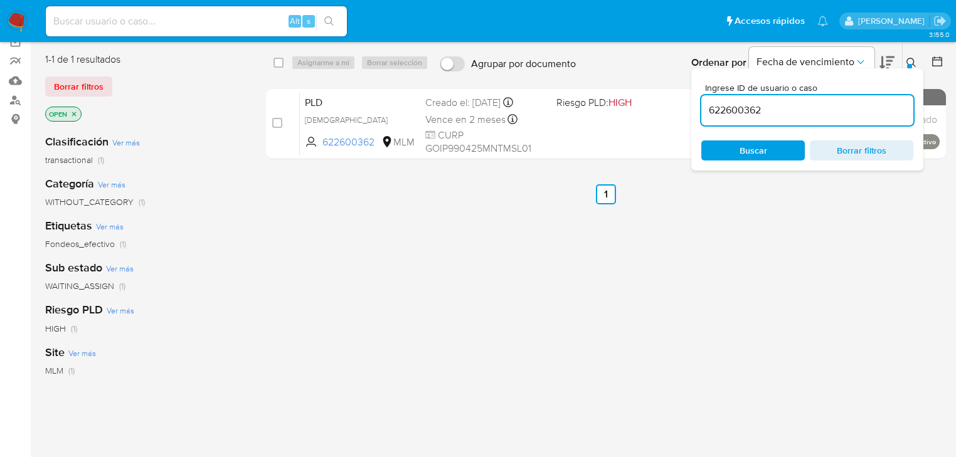
drag, startPoint x: 628, startPoint y: 294, endPoint x: 625, endPoint y: 286, distance: 7.9
click at [627, 294] on div "select-all-cases-checkbox Asignarme a mí Borrar selección Agrupar por documento…" at bounding box center [606, 327] width 680 height 569
click at [907, 60] on icon at bounding box center [911, 62] width 9 height 9
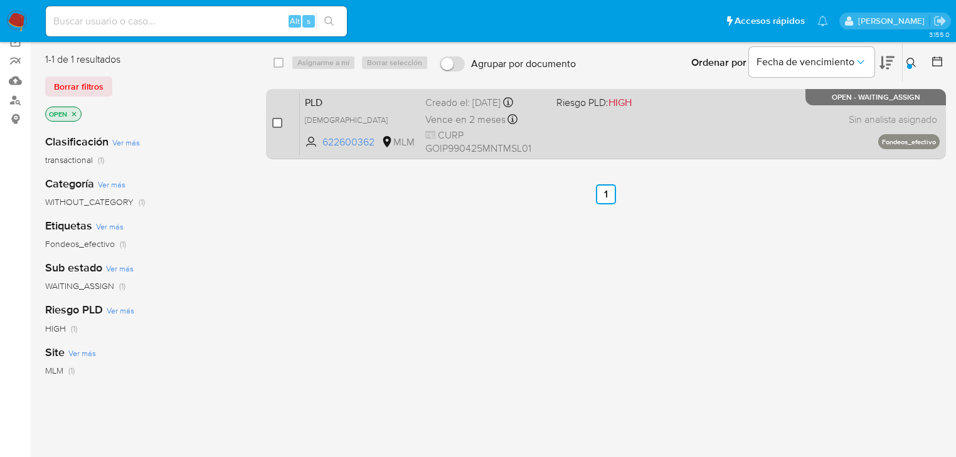
drag, startPoint x: 275, startPoint y: 122, endPoint x: 312, endPoint y: 68, distance: 64.9
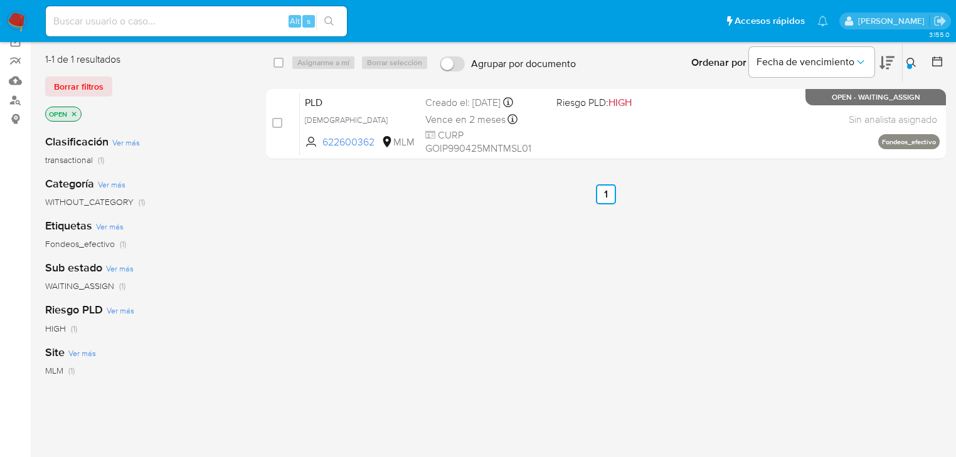
click at [275, 121] on input "checkbox" at bounding box center [277, 123] width 10 height 10
checkbox input "true"
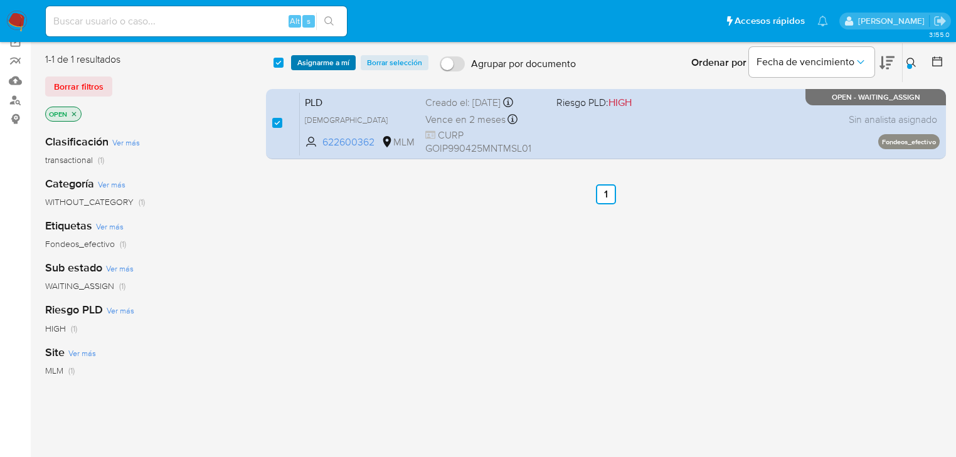
click at [312, 61] on span "Asignarme a mí" at bounding box center [323, 62] width 52 height 13
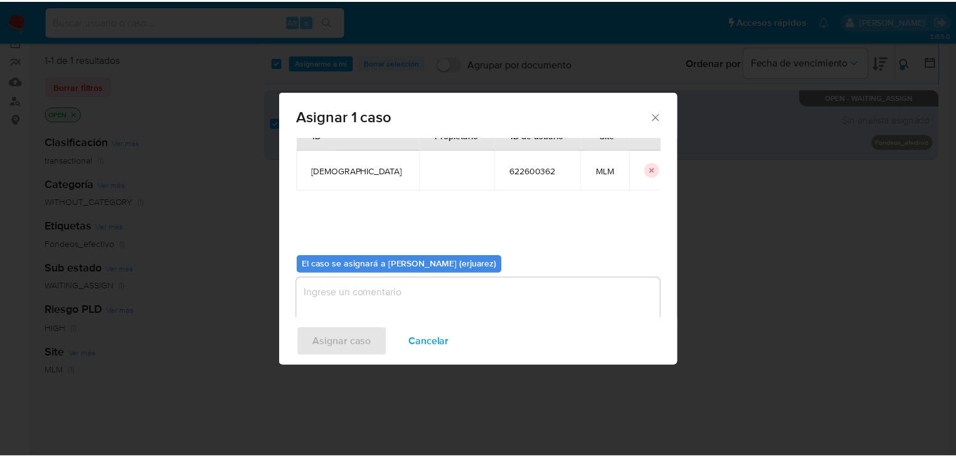
scroll to position [65, 0]
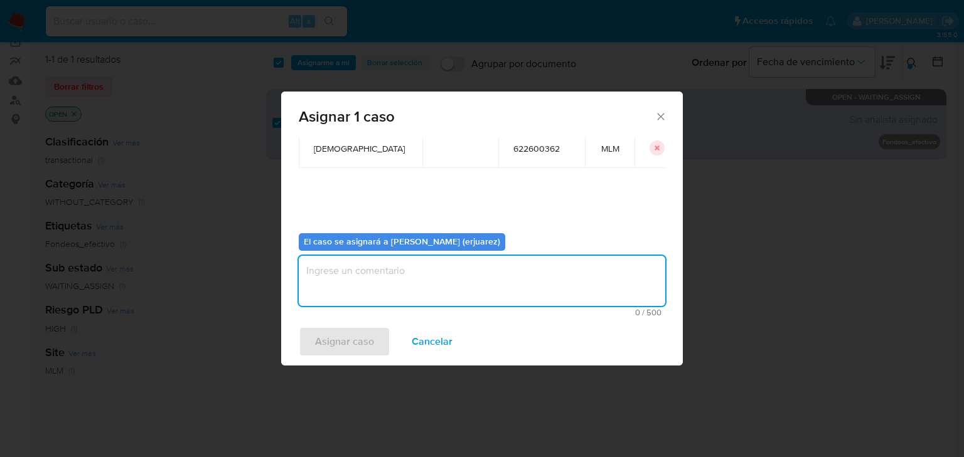
click at [326, 271] on textarea "assign-modal" at bounding box center [482, 281] width 366 height 50
type textarea "e"
type textarea "EPJU"
click at [354, 338] on span "Asignar caso" at bounding box center [344, 342] width 59 height 28
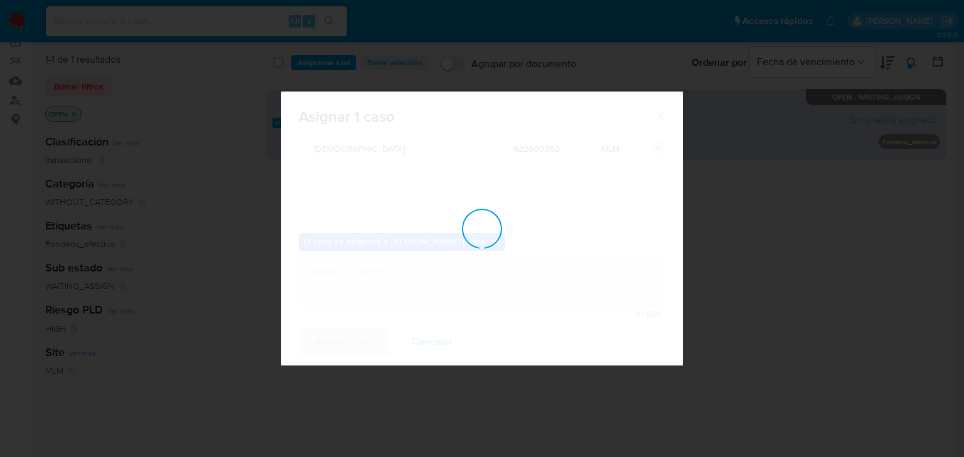
checkbox input "false"
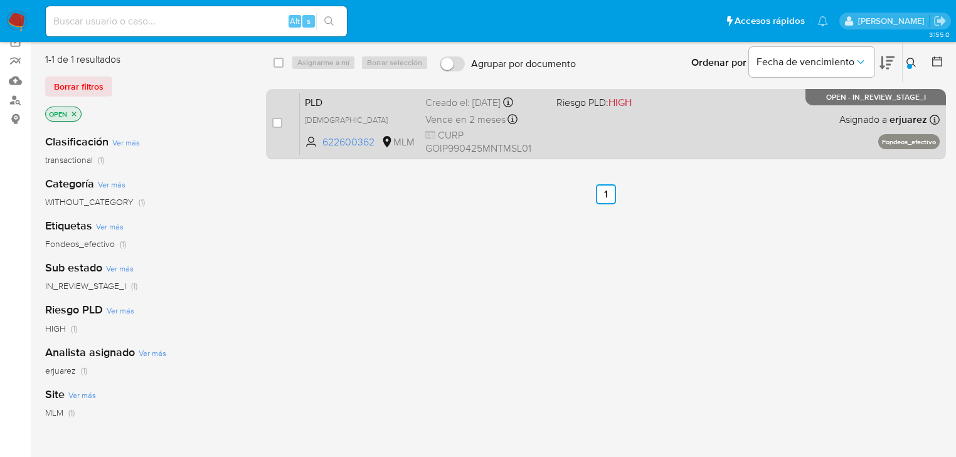
click at [663, 136] on div "PLD QUVrSMLScf0dJnlaeBx2LrJC 622600362 MLM Riesgo PLD: HIGH Creado el: 12/08/20…" at bounding box center [620, 123] width 640 height 63
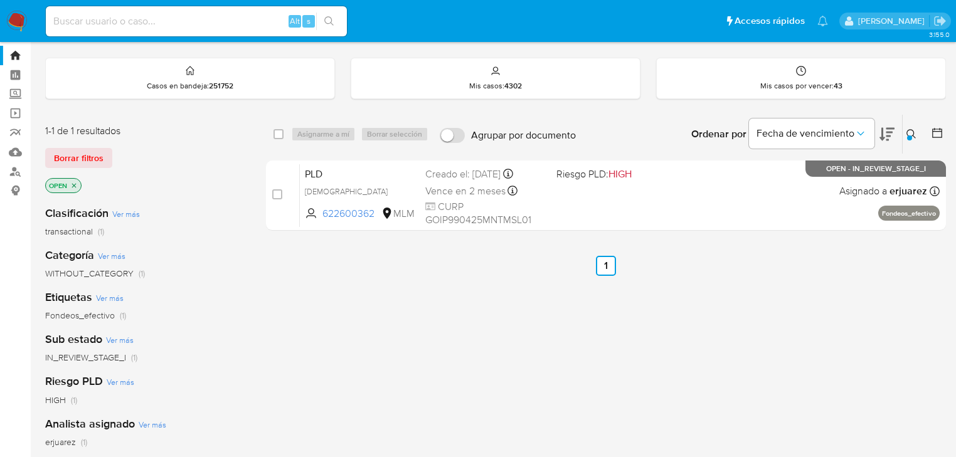
scroll to position [0, 0]
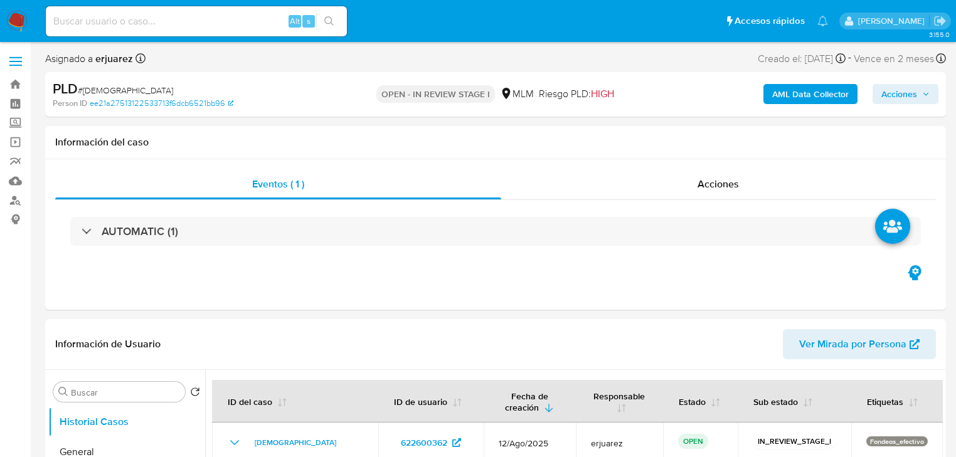
select select "10"
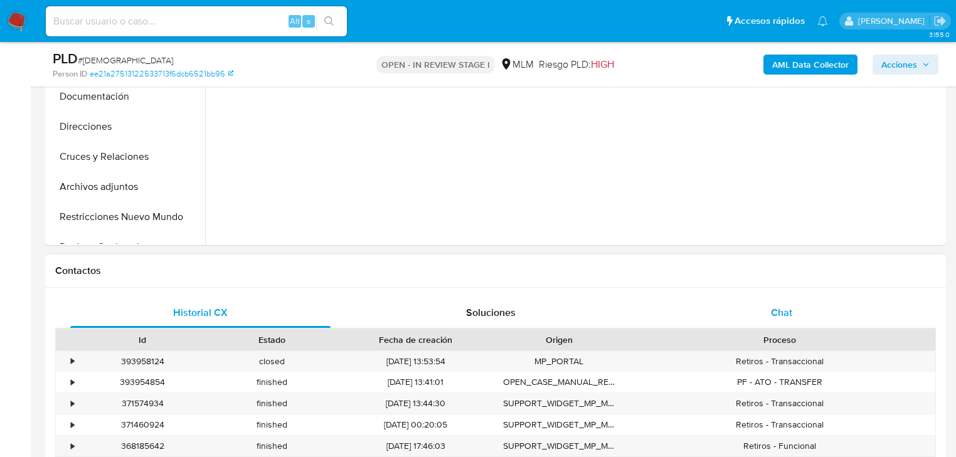
click at [766, 318] on div "Chat" at bounding box center [782, 313] width 260 height 30
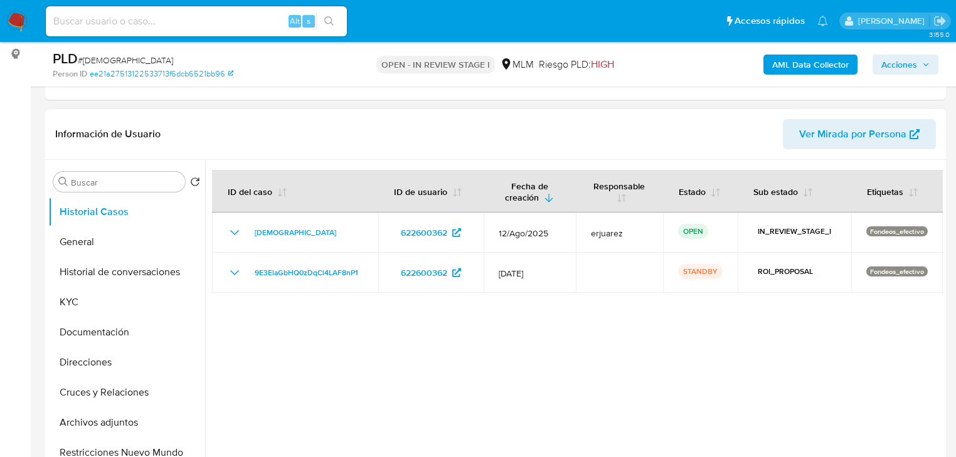
scroll to position [151, 0]
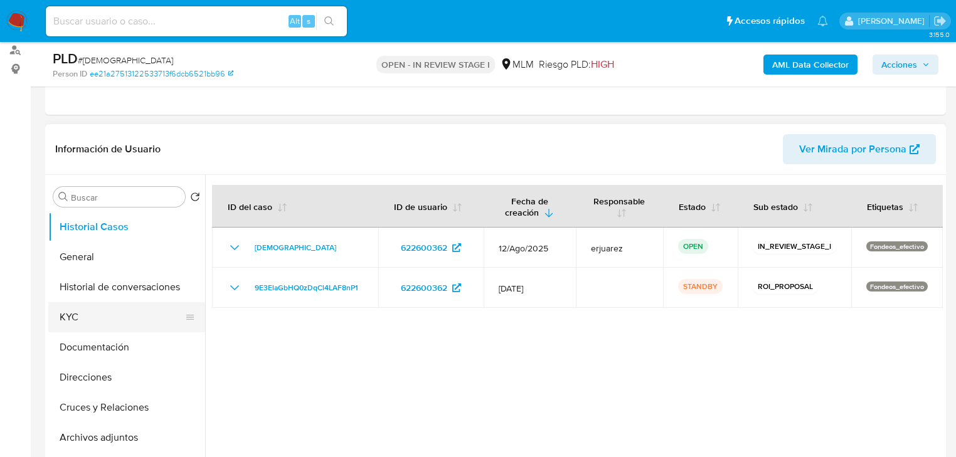
click at [106, 309] on button "KYC" at bounding box center [121, 317] width 147 height 30
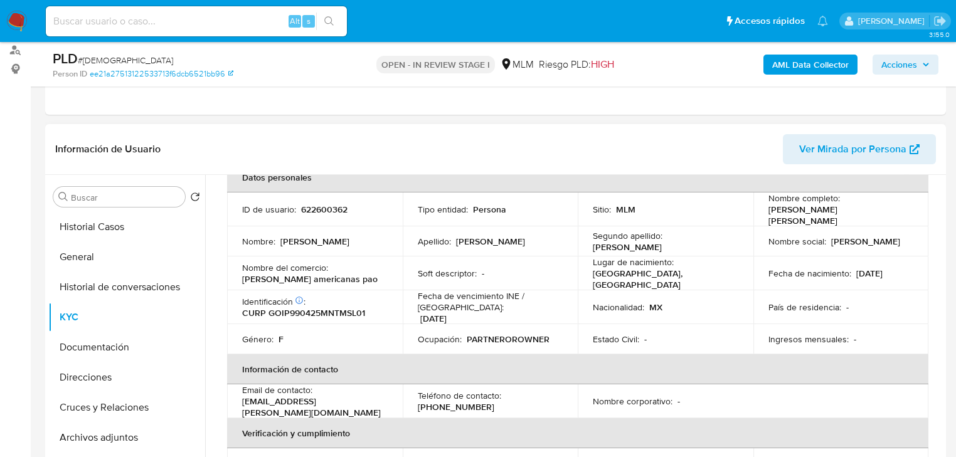
scroll to position [0, 0]
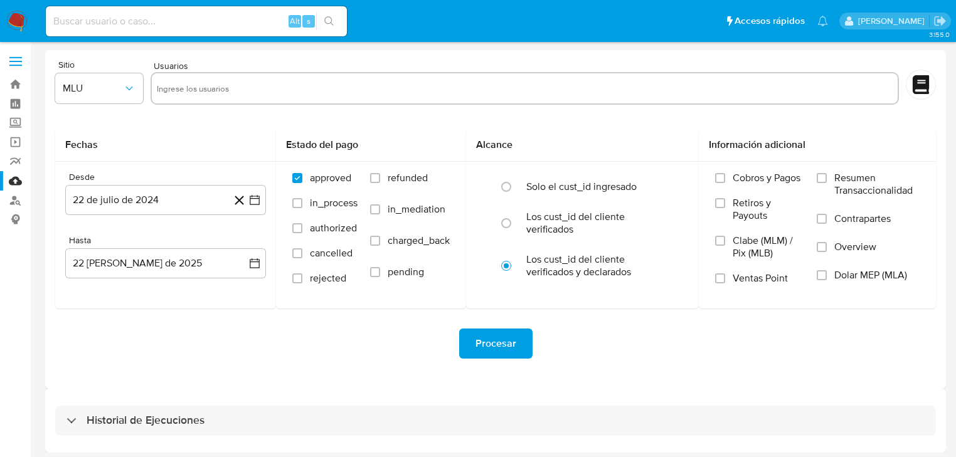
drag, startPoint x: 16, startPoint y: 16, endPoint x: 8, endPoint y: 50, distance: 34.2
click at [16, 16] on img at bounding box center [16, 21] width 21 height 21
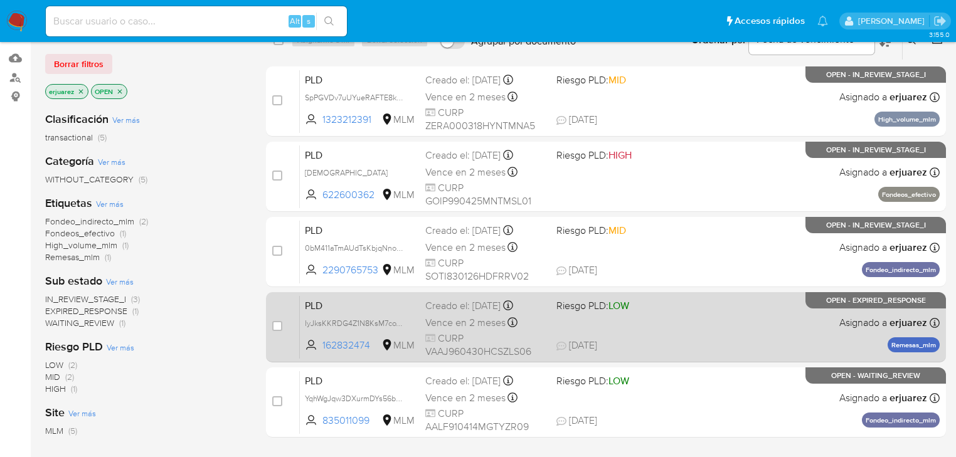
scroll to position [100, 0]
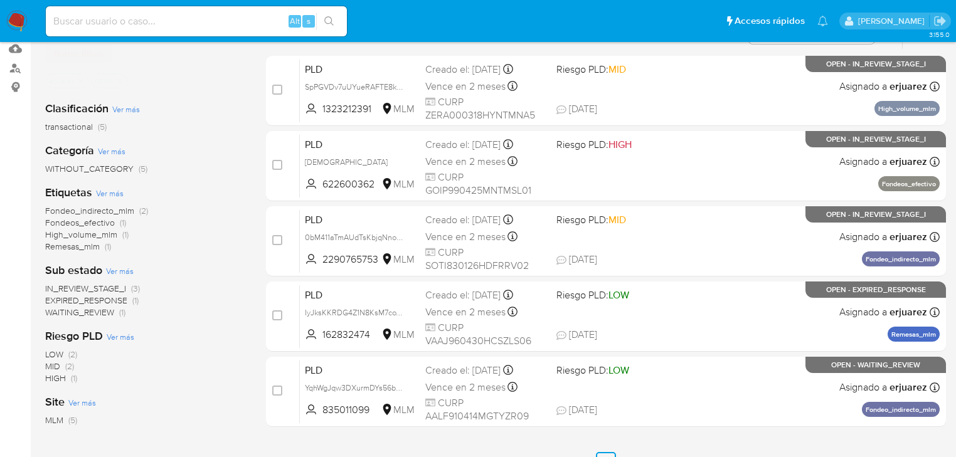
scroll to position [151, 0]
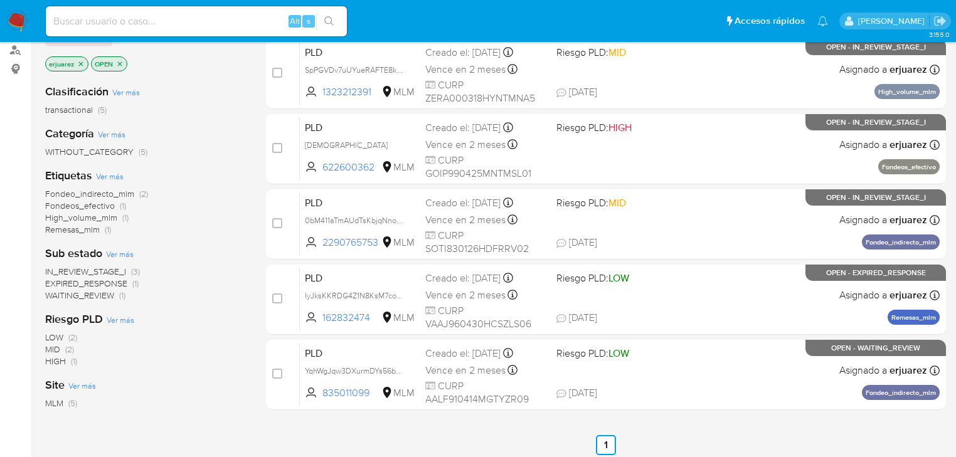
click at [83, 63] on icon "close-filter" at bounding box center [81, 64] width 8 height 8
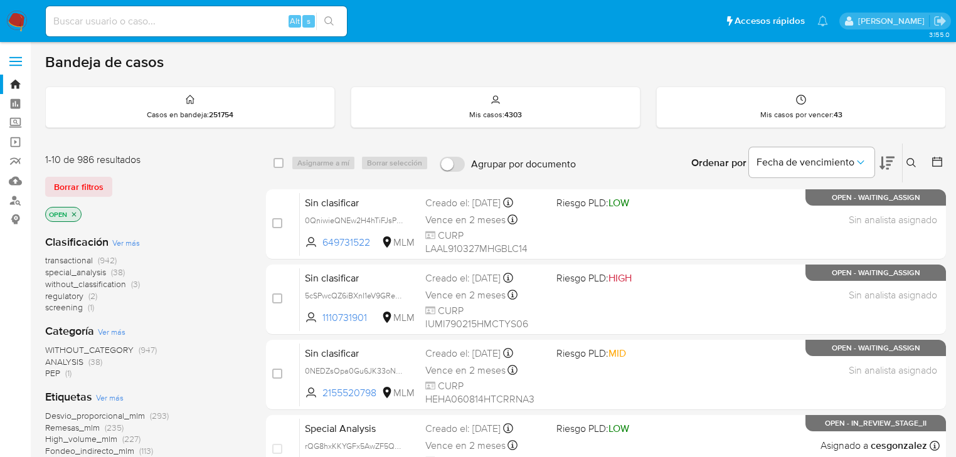
drag, startPoint x: 916, startPoint y: 161, endPoint x: 909, endPoint y: 161, distance: 6.9
click at [916, 161] on icon at bounding box center [912, 163] width 10 height 10
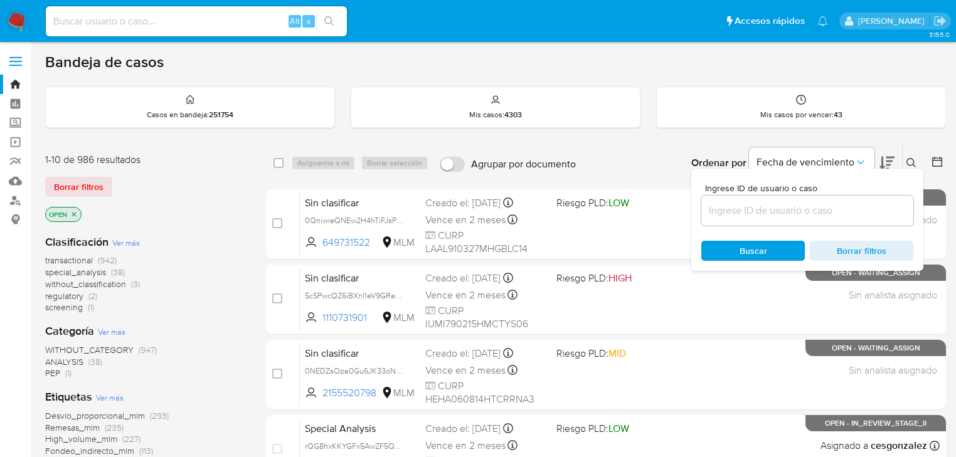
click at [763, 210] on input at bounding box center [808, 211] width 212 height 16
type input "622600362"
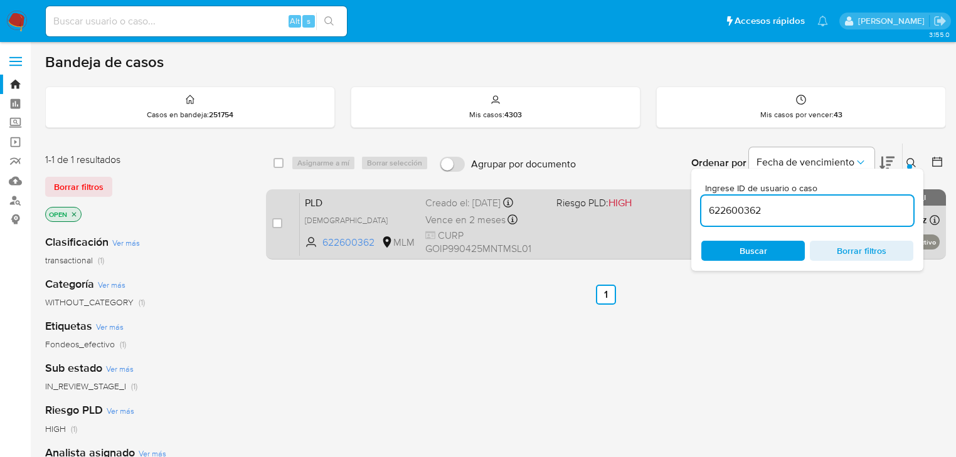
click at [576, 228] on div "PLD QUVrSMLScf0dJnlaeBx2LrJC 622600362 MLM Riesgo PLD: HIGH Creado el: [DATE] C…" at bounding box center [620, 224] width 640 height 63
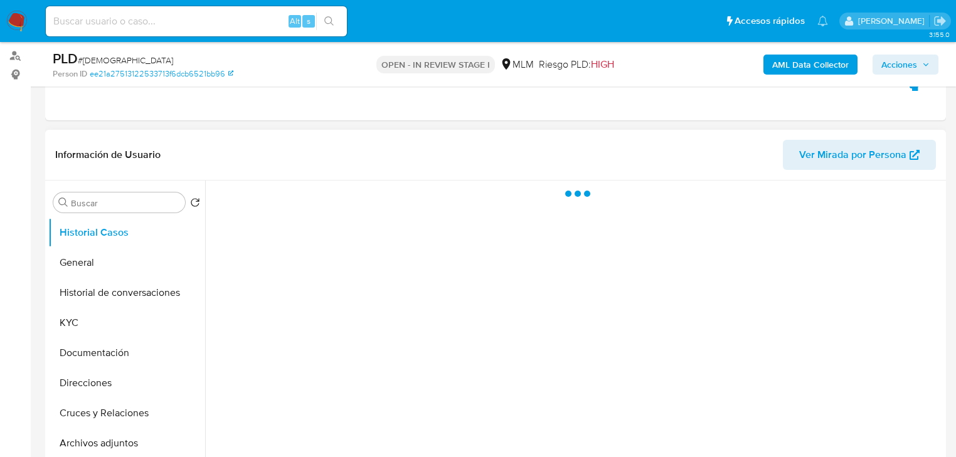
scroll to position [151, 0]
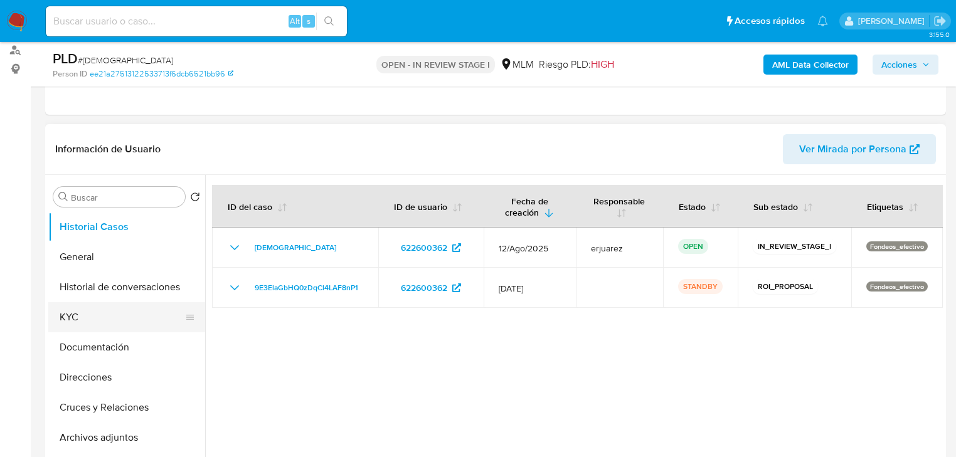
select select "10"
click at [73, 313] on button "KYC" at bounding box center [121, 317] width 147 height 30
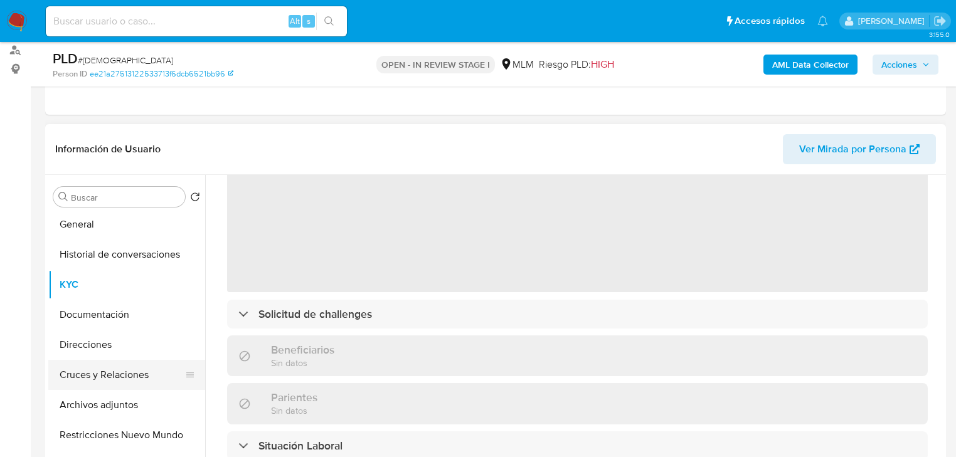
scroll to position [50, 0]
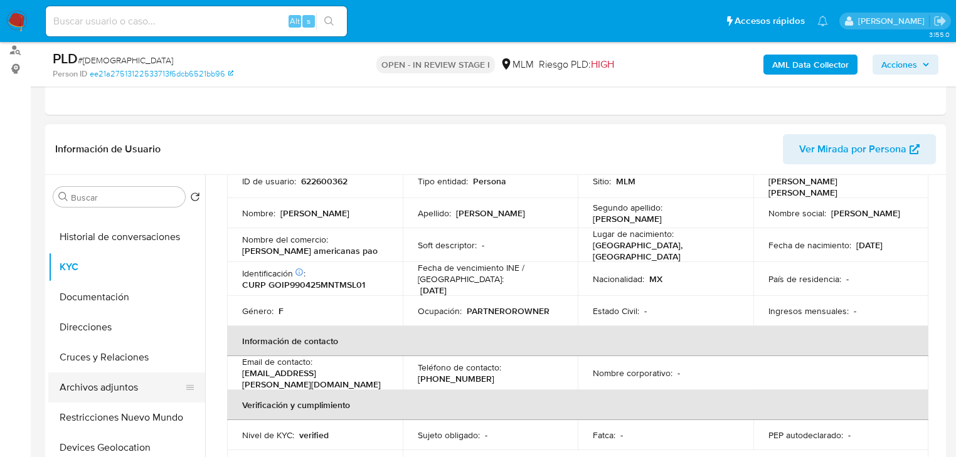
click at [107, 387] on button "Archivos adjuntos" at bounding box center [121, 388] width 147 height 30
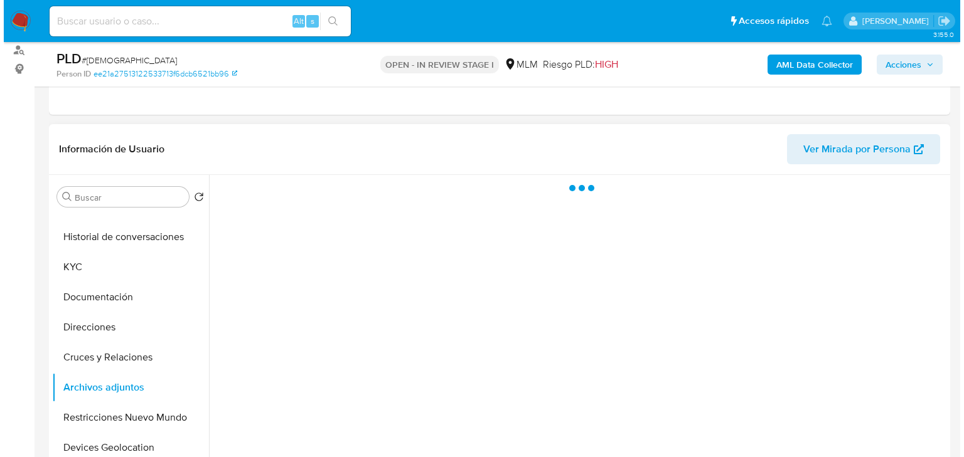
scroll to position [0, 0]
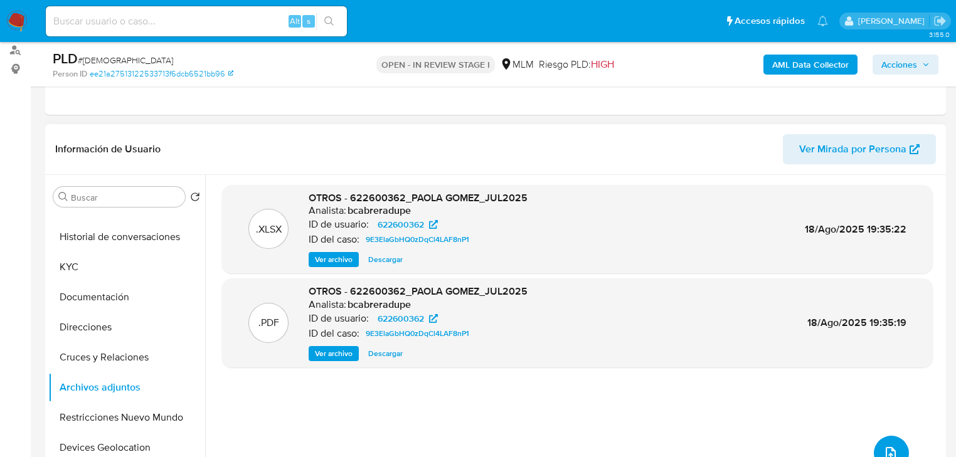
click at [880, 443] on button "upload-file" at bounding box center [891, 453] width 35 height 35
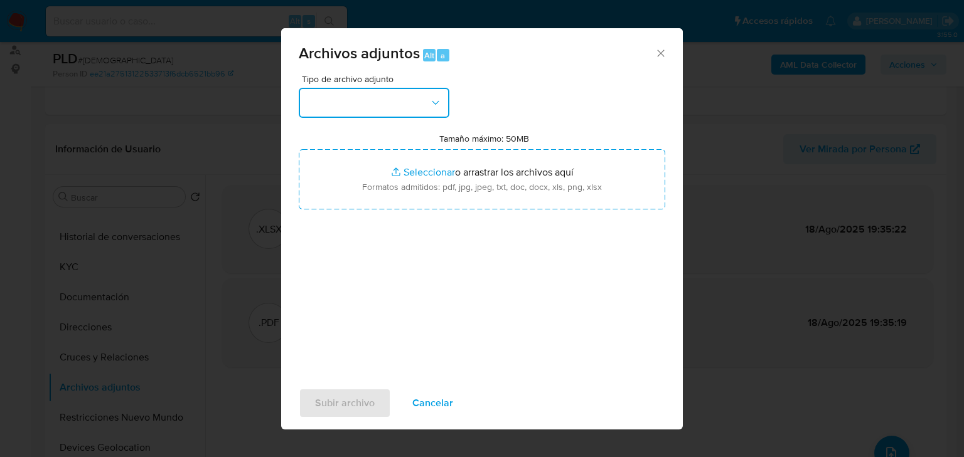
drag, startPoint x: 381, startPoint y: 105, endPoint x: 387, endPoint y: 113, distance: 9.8
click at [384, 106] on button "button" at bounding box center [374, 103] width 151 height 30
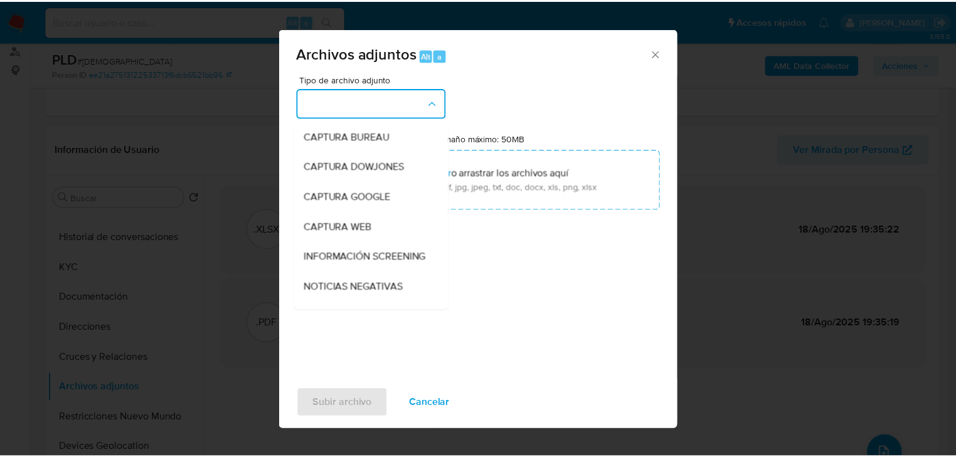
scroll to position [201, 0]
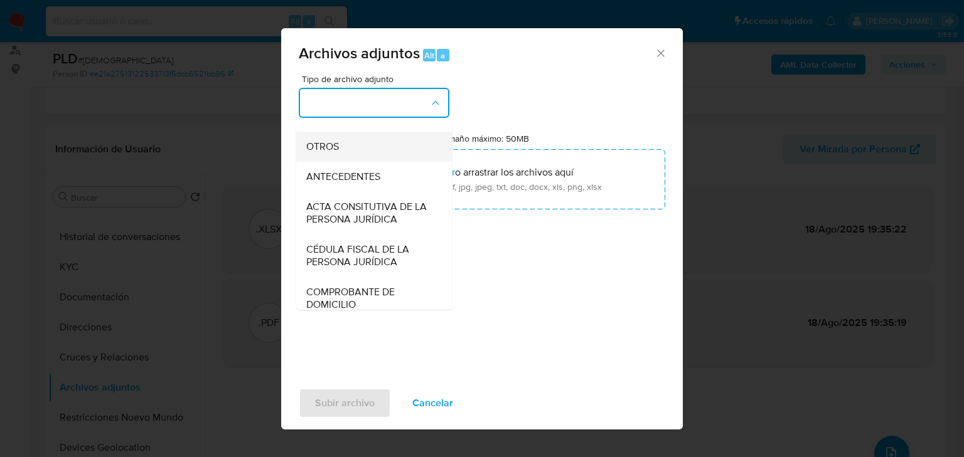
click at [301, 156] on li "OTROS" at bounding box center [374, 147] width 156 height 30
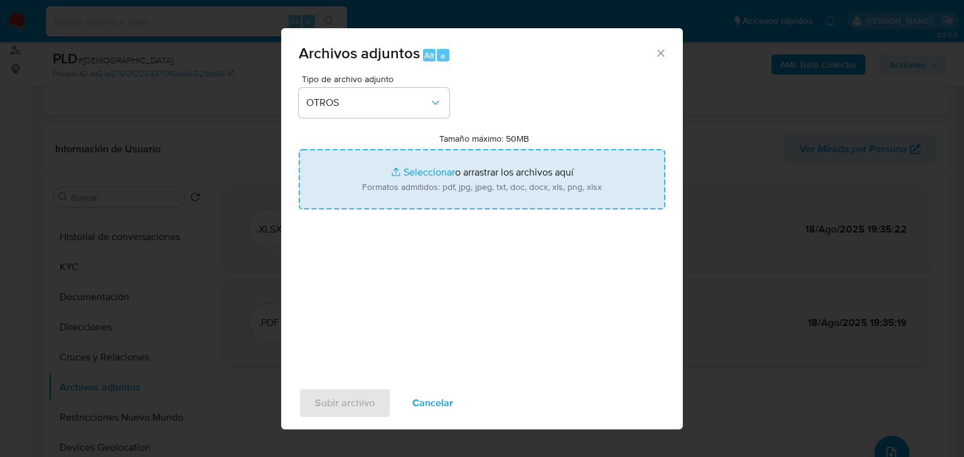
click at [392, 173] on input "Tamaño máximo: 50MB Seleccionar archivos" at bounding box center [482, 179] width 366 height 60
type input "C:\fakepath\622600362_Paola [PERSON_NAME] Isordia_Ago25.pdf"
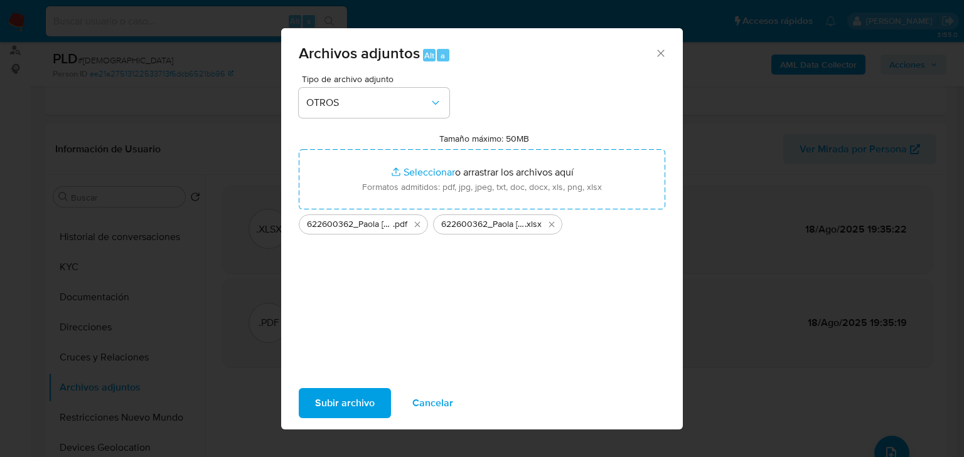
click at [353, 405] on span "Subir archivo" at bounding box center [345, 404] width 60 height 28
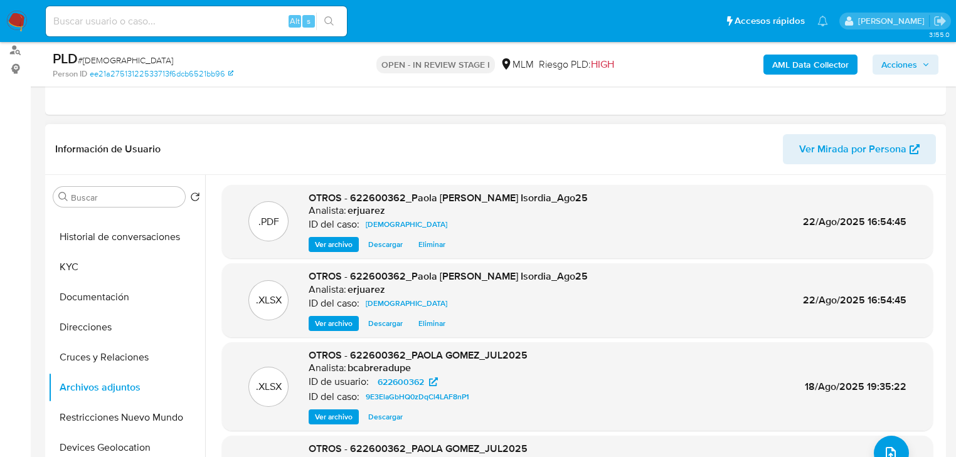
scroll to position [0, 0]
click at [900, 62] on span "Acciones" at bounding box center [900, 65] width 36 height 20
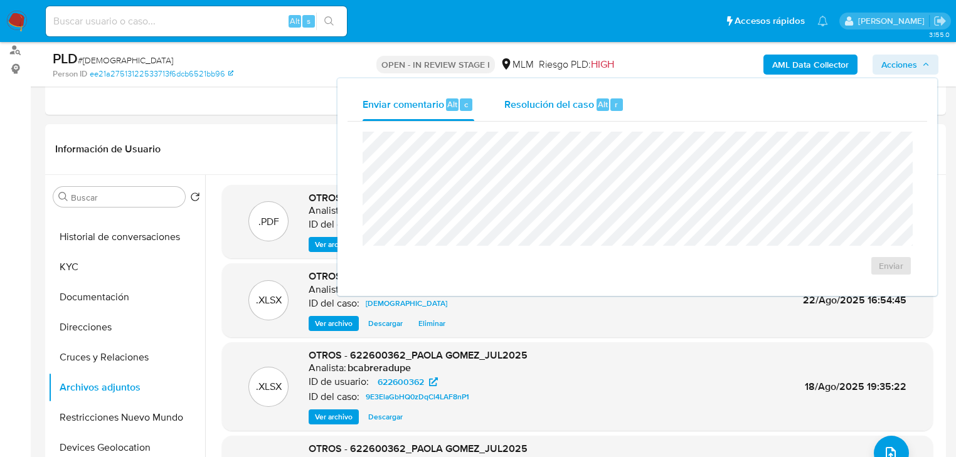
click at [576, 105] on span "Resolución del caso" at bounding box center [550, 104] width 90 height 14
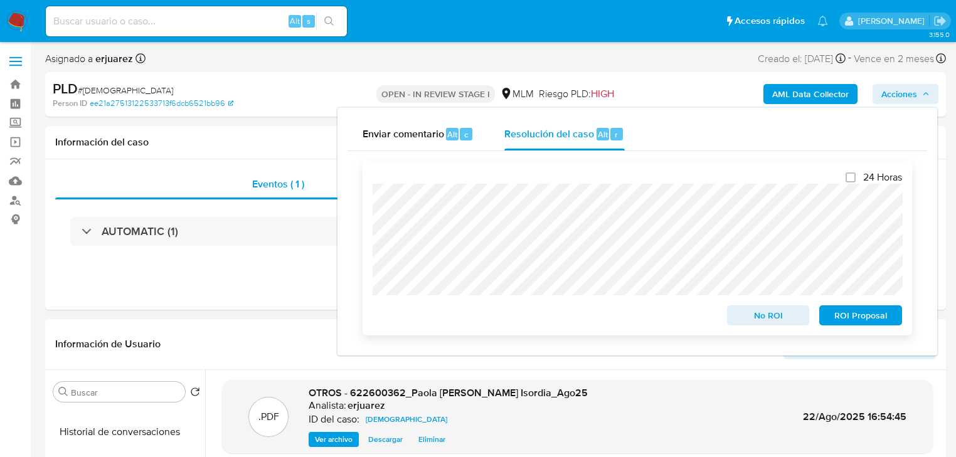
click at [772, 322] on span "No ROI" at bounding box center [768, 316] width 65 height 18
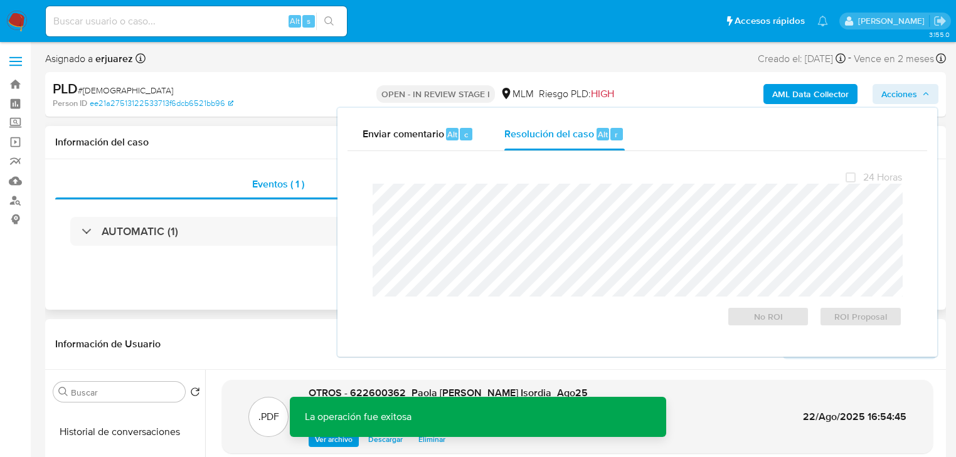
drag, startPoint x: 312, startPoint y: 292, endPoint x: 530, endPoint y: 183, distance: 243.6
click at [312, 291] on div "Eventos ( 1 ) Acciones AUTOMATIC (1)" at bounding box center [495, 234] width 901 height 151
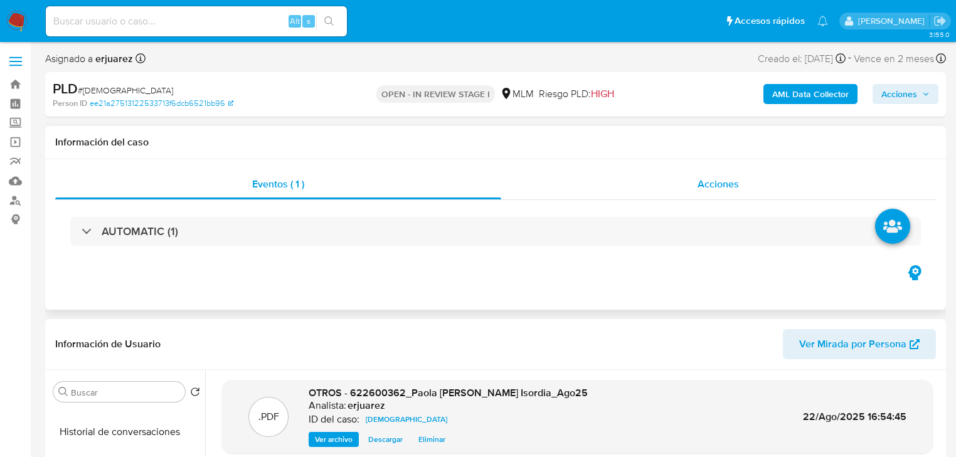
click at [619, 188] on div "Acciones" at bounding box center [719, 184] width 436 height 30
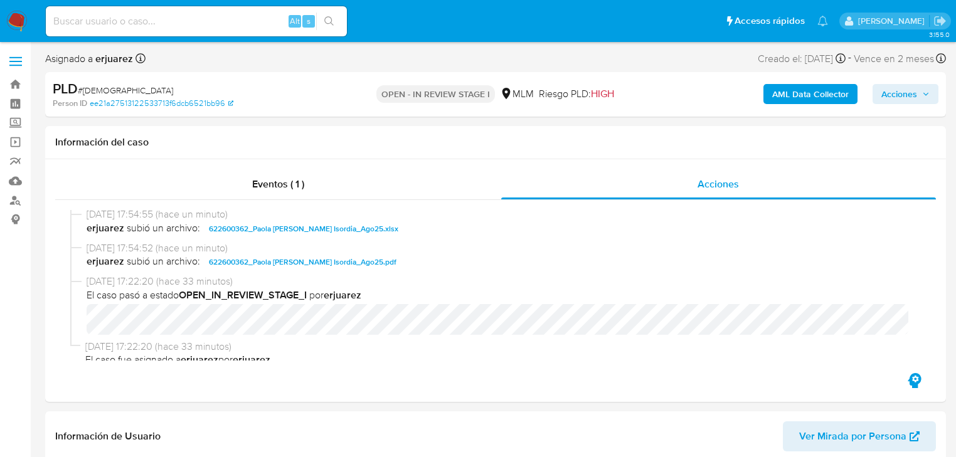
scroll to position [201, 0]
click at [22, 17] on img at bounding box center [16, 21] width 21 height 21
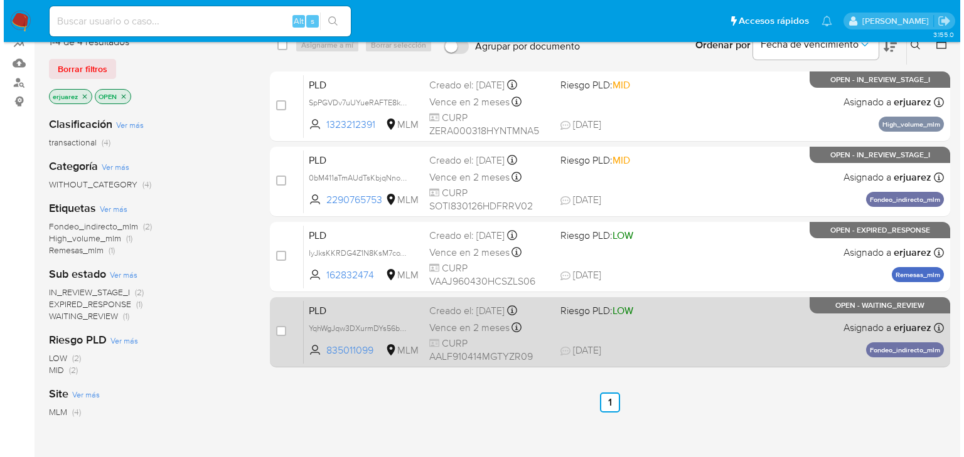
scroll to position [100, 0]
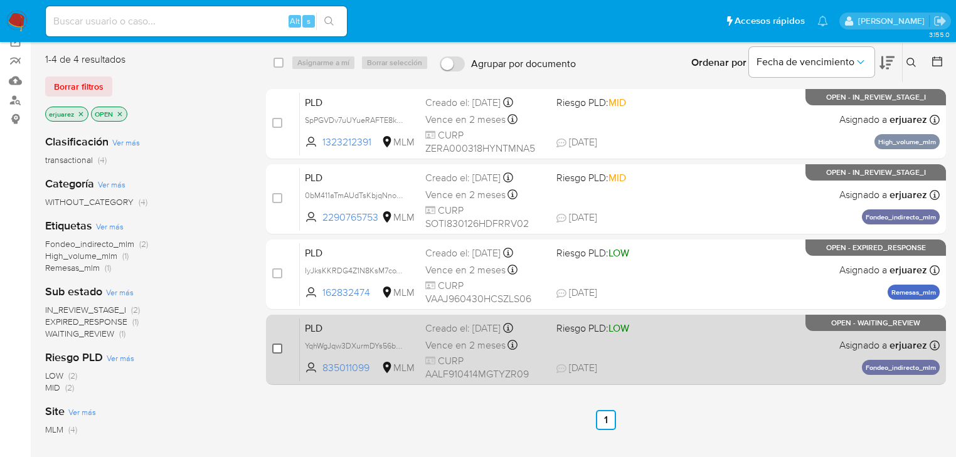
click at [279, 349] on input "checkbox" at bounding box center [277, 349] width 10 height 10
checkbox input "true"
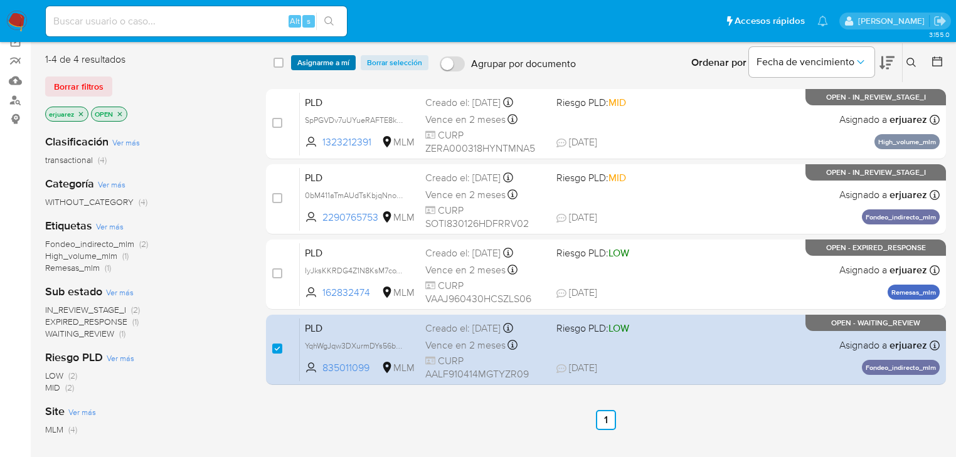
click at [329, 61] on span "Asignarme a mí" at bounding box center [323, 62] width 52 height 13
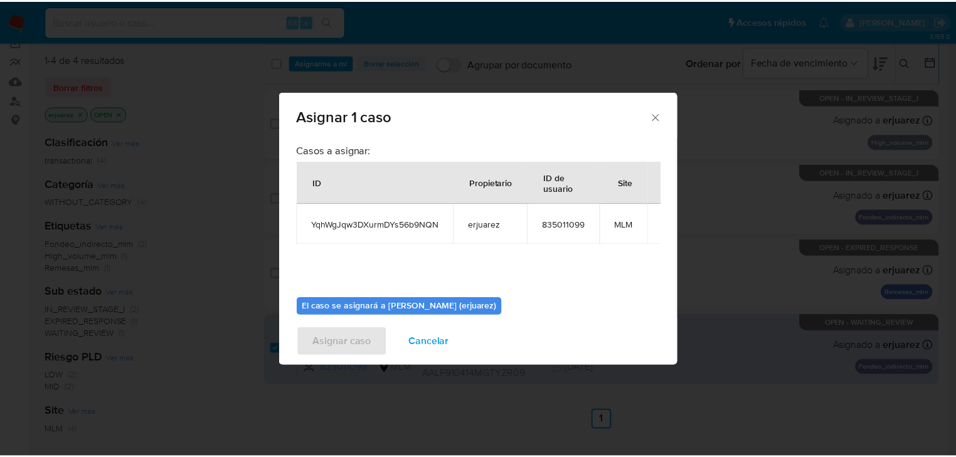
scroll to position [65, 0]
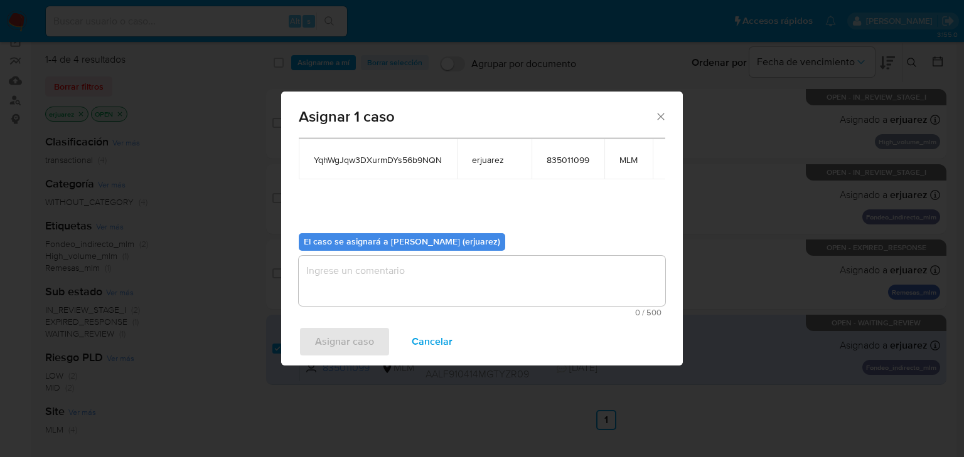
click at [446, 282] on textarea "assign-modal" at bounding box center [482, 281] width 366 height 50
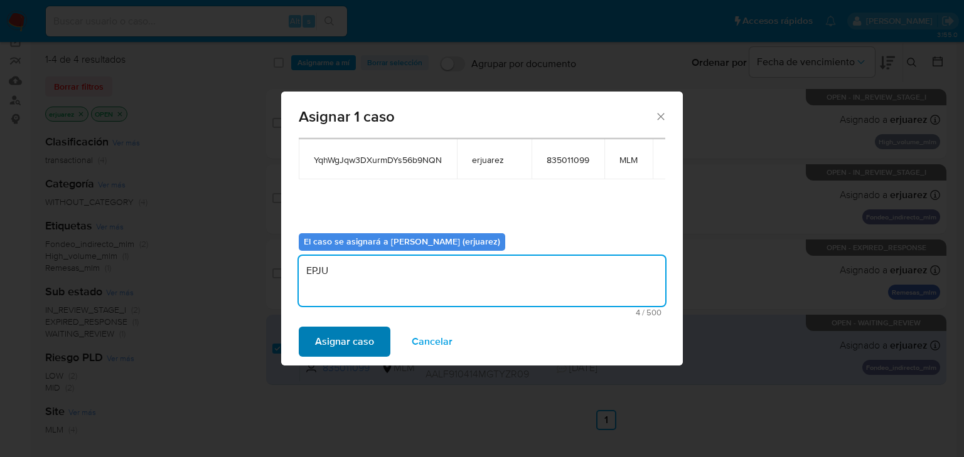
type textarea "EPJU"
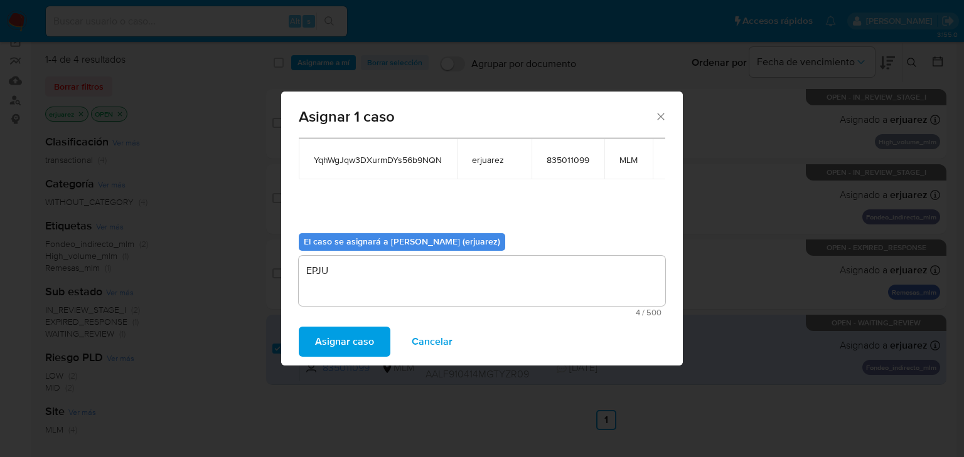
click at [366, 356] on span "Asignar caso" at bounding box center [344, 342] width 59 height 28
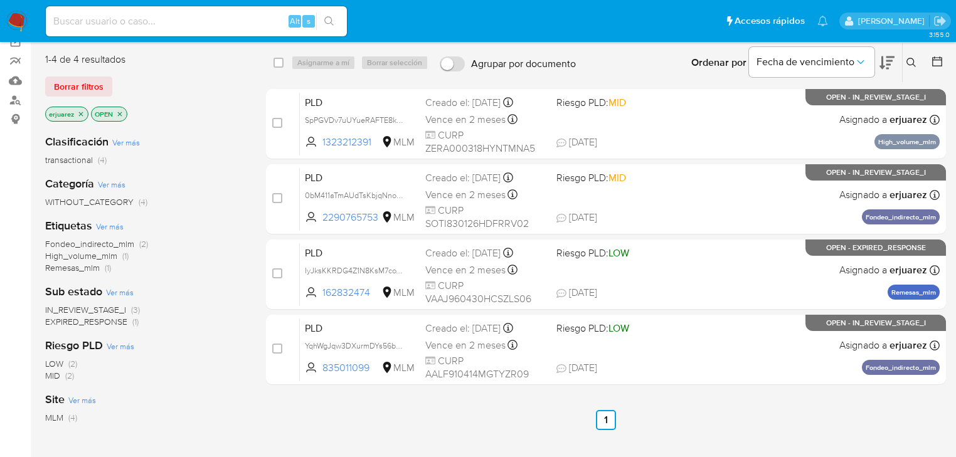
click at [80, 117] on p "erjuarez" at bounding box center [67, 114] width 42 height 14
drag, startPoint x: 78, startPoint y: 113, endPoint x: 88, endPoint y: 110, distance: 10.3
click at [78, 112] on icon "close-filter" at bounding box center [81, 114] width 8 height 8
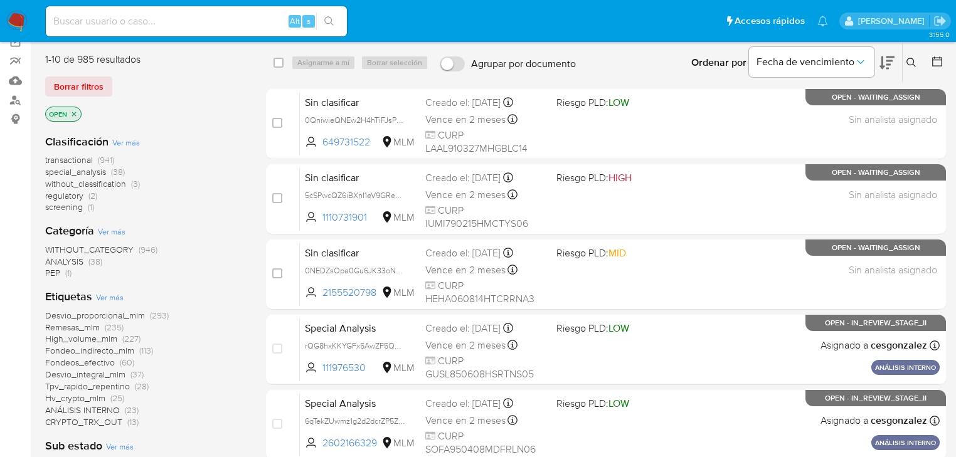
click at [911, 58] on icon at bounding box center [911, 62] width 9 height 9
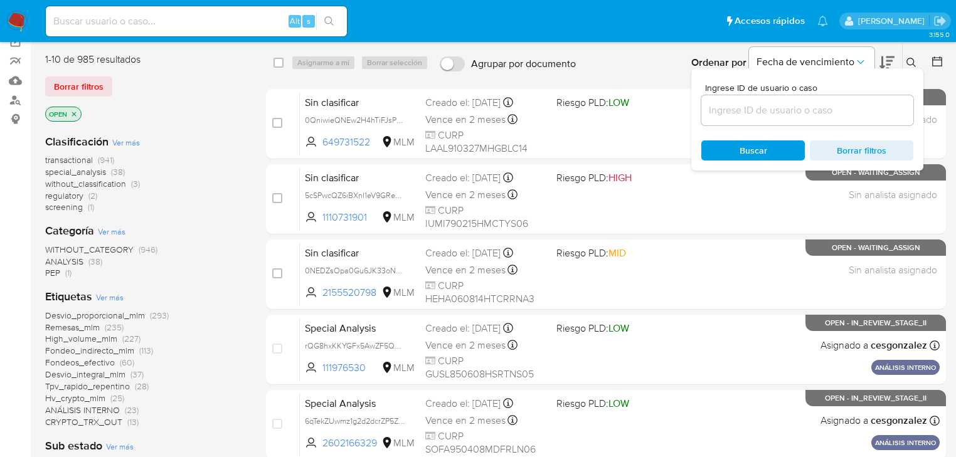
drag, startPoint x: 751, startPoint y: 120, endPoint x: 748, endPoint y: 113, distance: 7.9
click at [751, 120] on div at bounding box center [808, 110] width 212 height 30
click at [748, 112] on input at bounding box center [808, 110] width 212 height 16
paste input "1719659631"
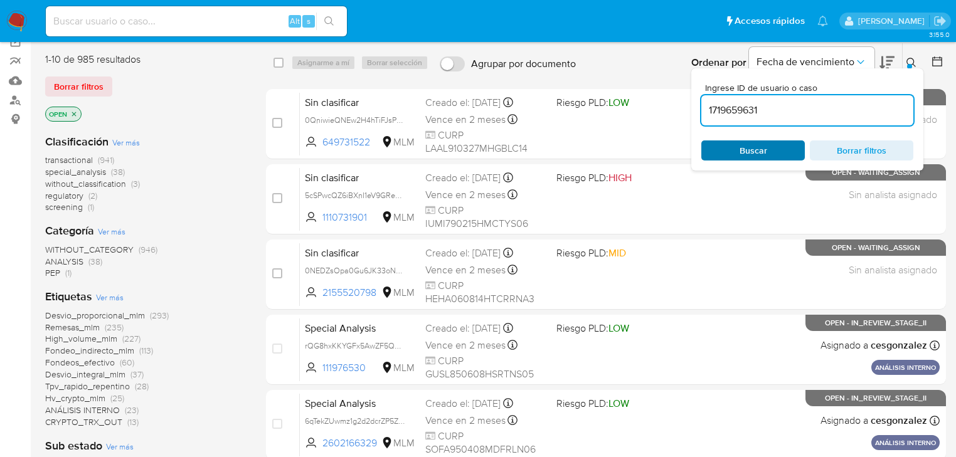
type input "1719659631"
click at [736, 147] on span "Buscar" at bounding box center [753, 151] width 86 height 18
